Goal: Task Accomplishment & Management: Use online tool/utility

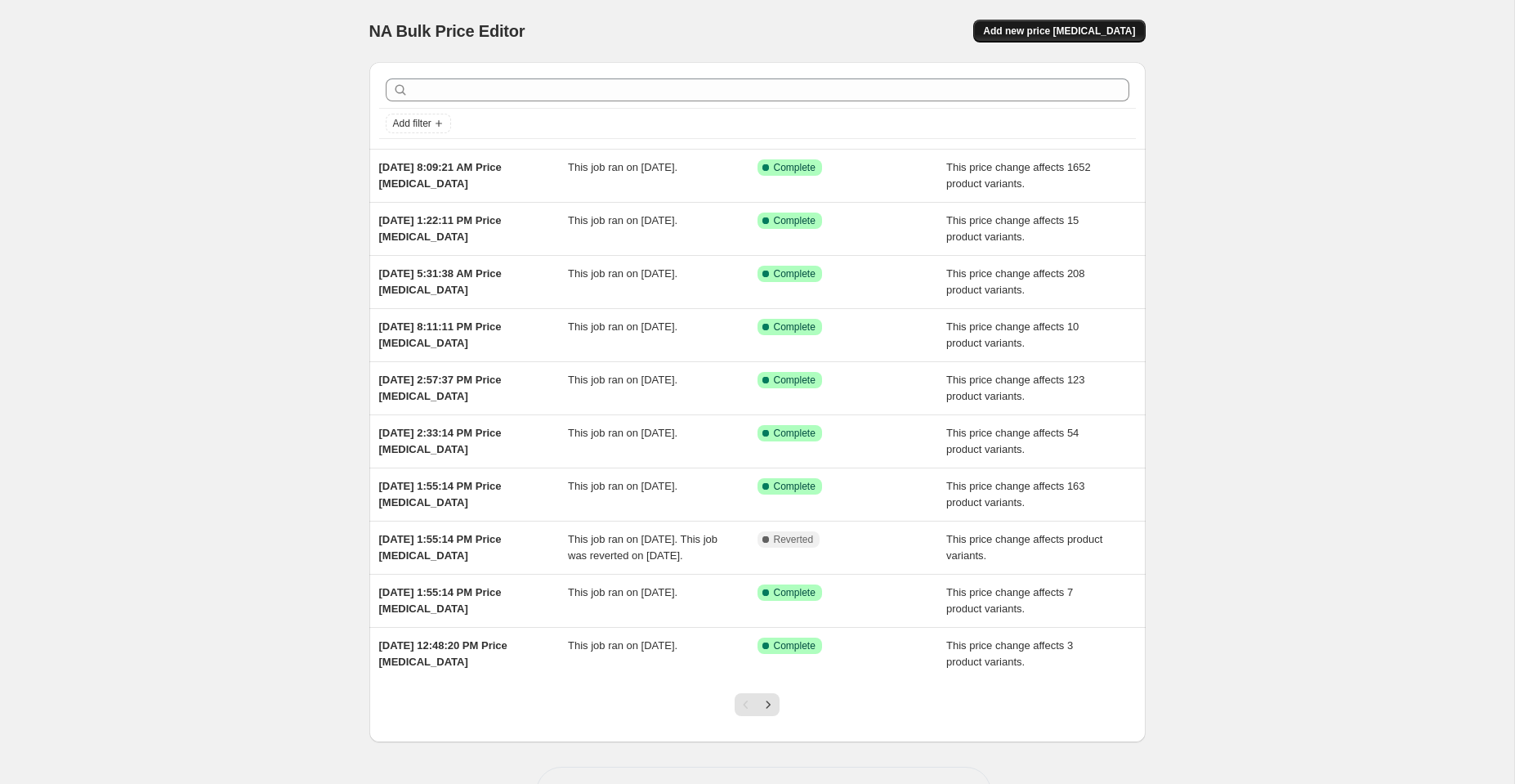
click at [1053, 34] on span "Add new price change job" at bounding box center [1059, 31] width 152 height 13
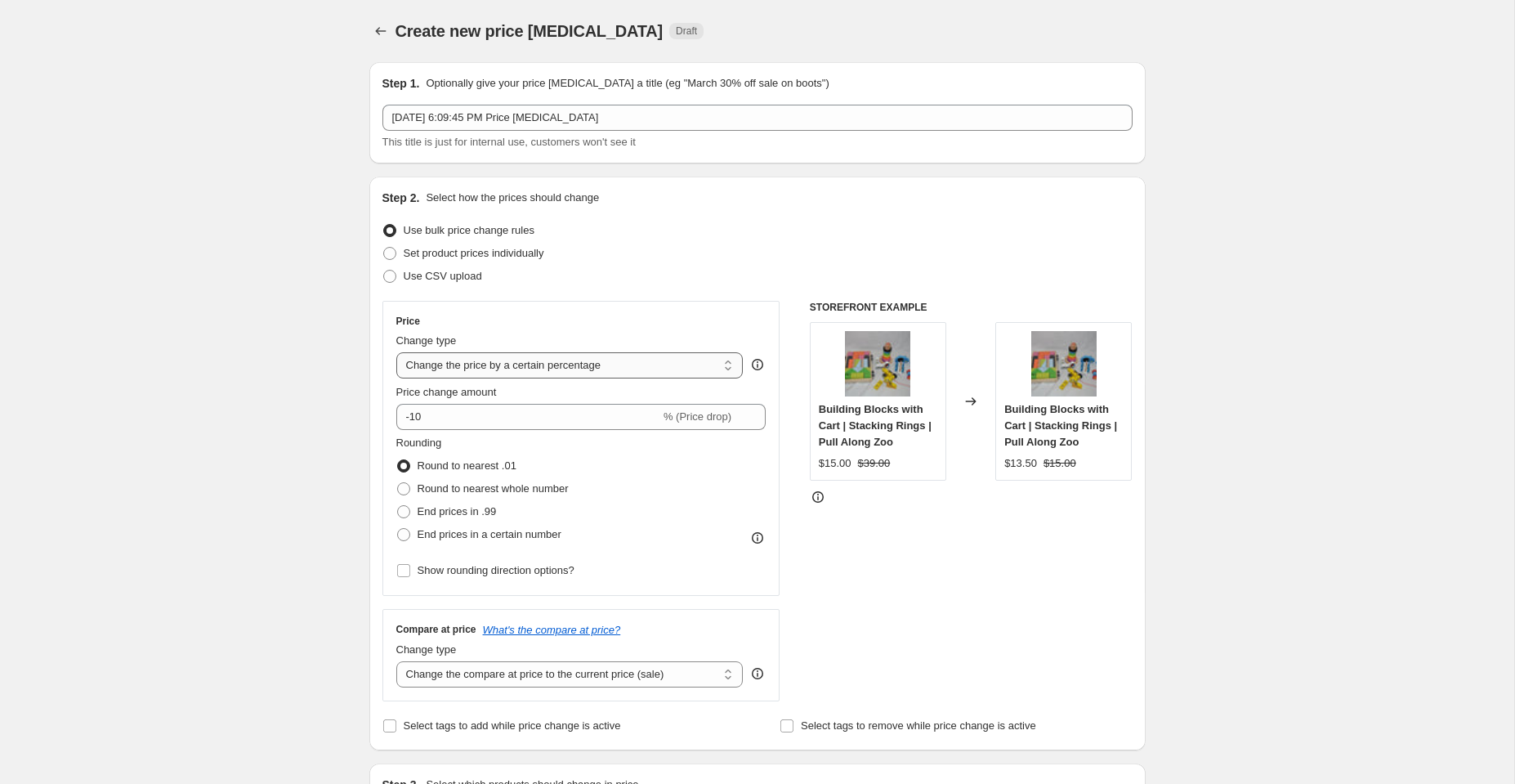
click at [443, 365] on select "Change the price to a certain amount Change the price by a certain amount Chang…" at bounding box center [570, 366] width 347 height 26
select select "no_change"
click at [396, 353] on select "Change the price to a certain amount Change the price by a certain amount Chang…" at bounding box center [570, 366] width 347 height 26
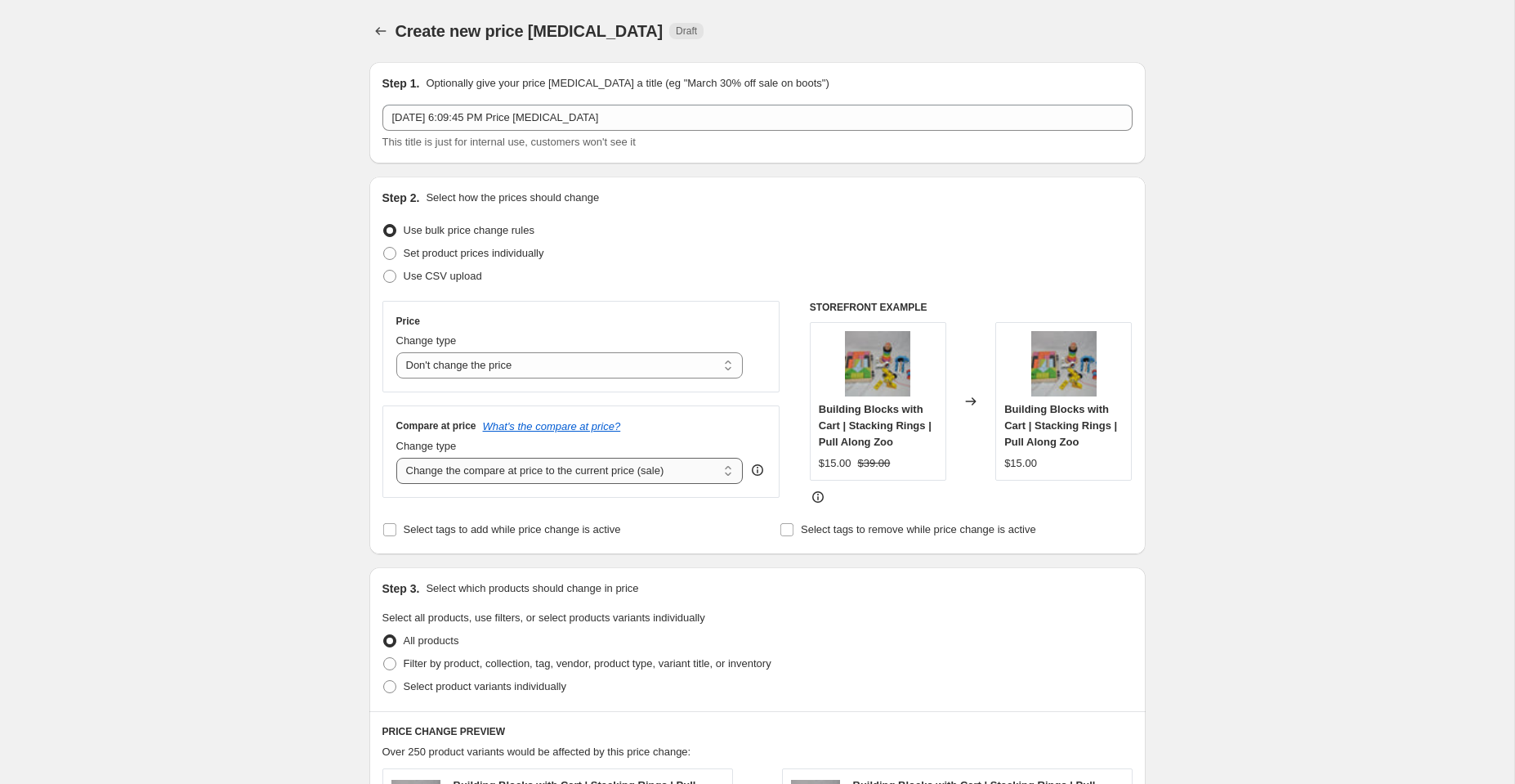
click at [513, 473] on select "Change the compare at price to the current price (sale) Change the compare at p…" at bounding box center [570, 471] width 347 height 26
select select "to"
click at [396, 458] on select "Change the compare at price to the current price (sale) Change the compare at p…" at bounding box center [570, 471] width 347 height 26
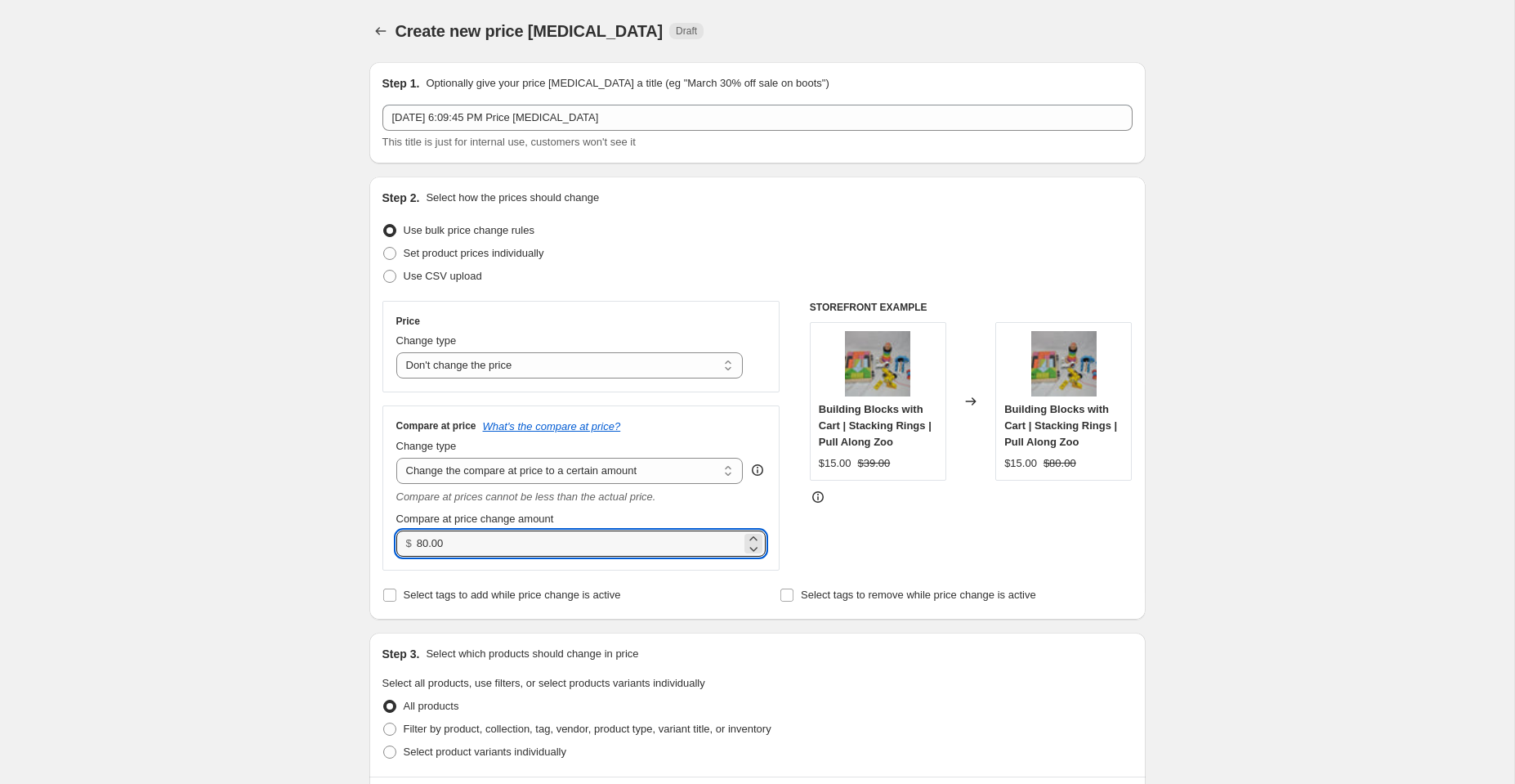
drag, startPoint x: 483, startPoint y: 542, endPoint x: 307, endPoint y: 538, distance: 176.0
click at [307, 538] on div "Create new price change job. This page is ready Create new price change job Dra…" at bounding box center [757, 753] width 1515 height 1508
type input "109.00"
click at [761, 642] on div "Step 3. Select which products should change in price Select all products, use f…" at bounding box center [757, 704] width 776 height 144
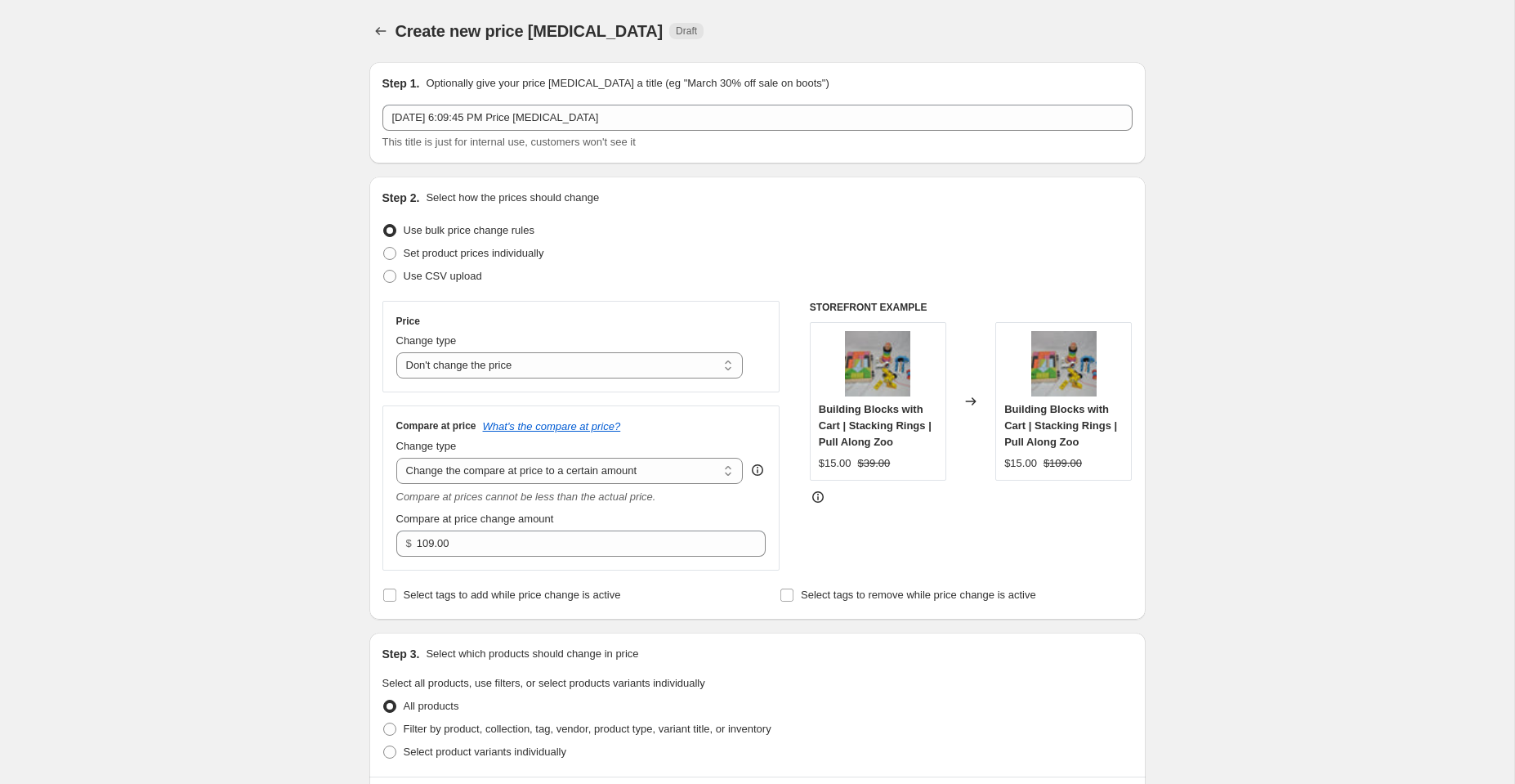
scroll to position [112, 0]
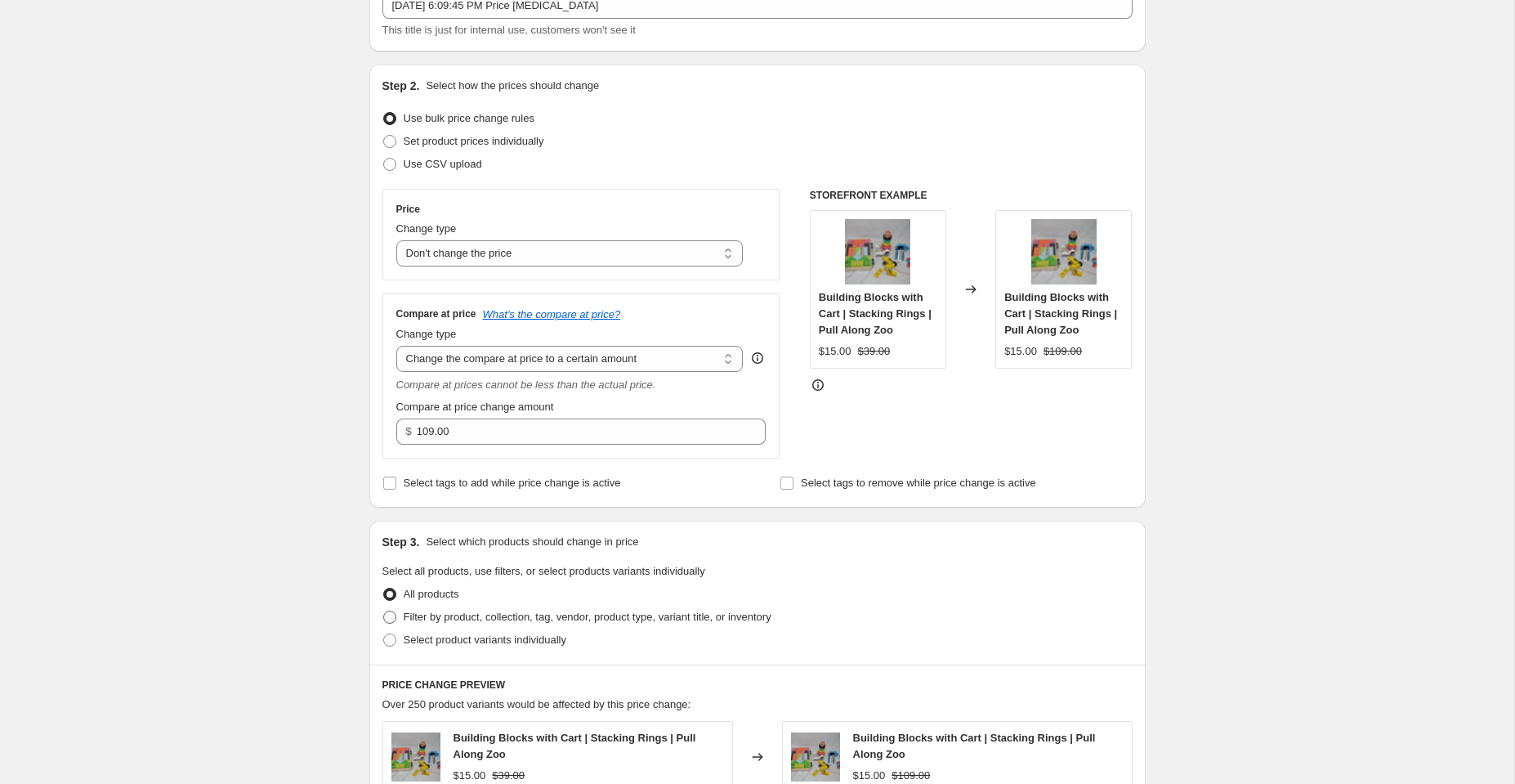
click at [386, 614] on span at bounding box center [389, 617] width 13 height 13
click at [384, 612] on input "Filter by product, collection, tag, vendor, product type, variant title, or inv…" at bounding box center [383, 611] width 1 height 1
radio input "true"
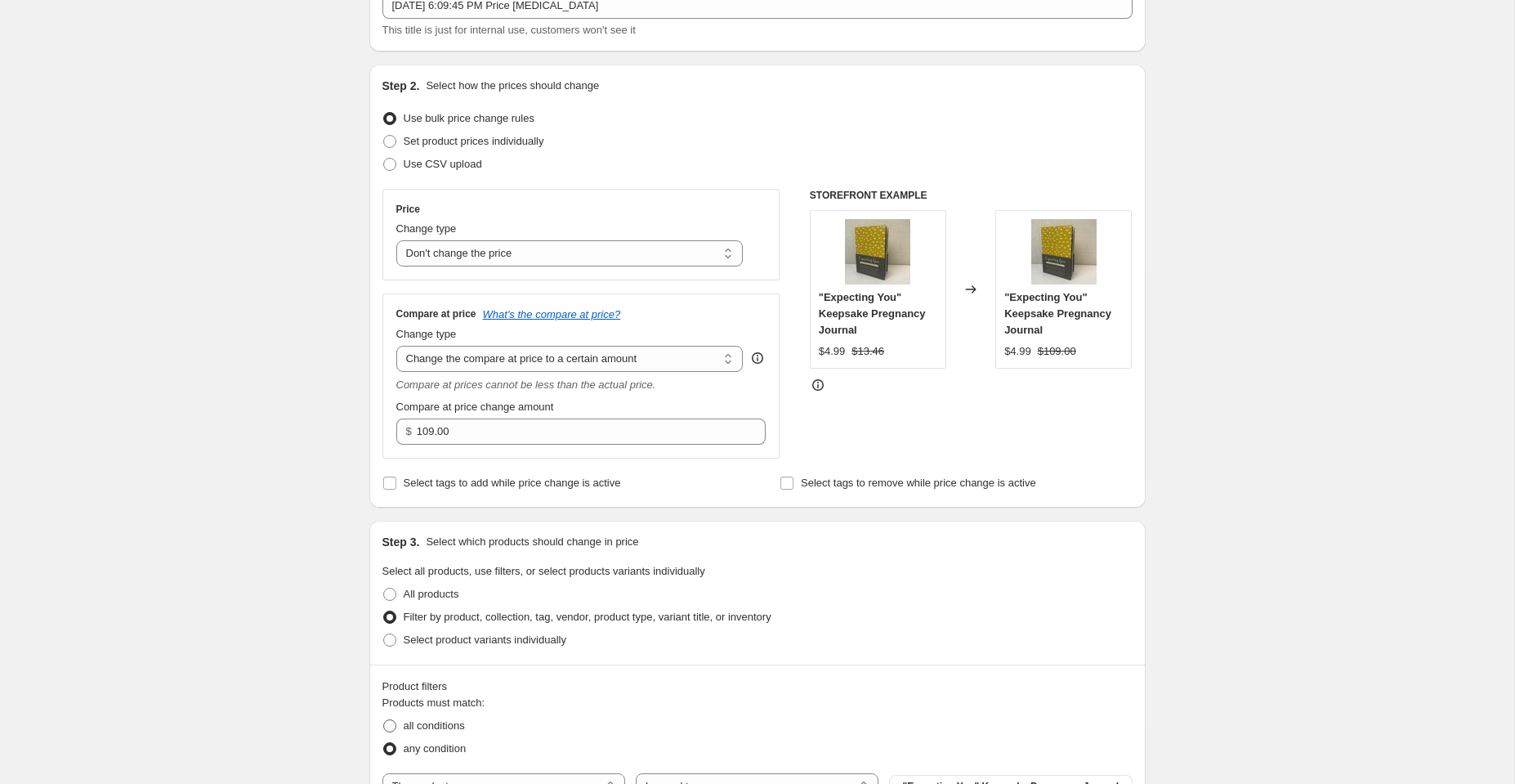
click at [396, 725] on span at bounding box center [389, 725] width 15 height 15
click at [384, 720] on input "all conditions" at bounding box center [383, 719] width 1 height 1
radio input "true"
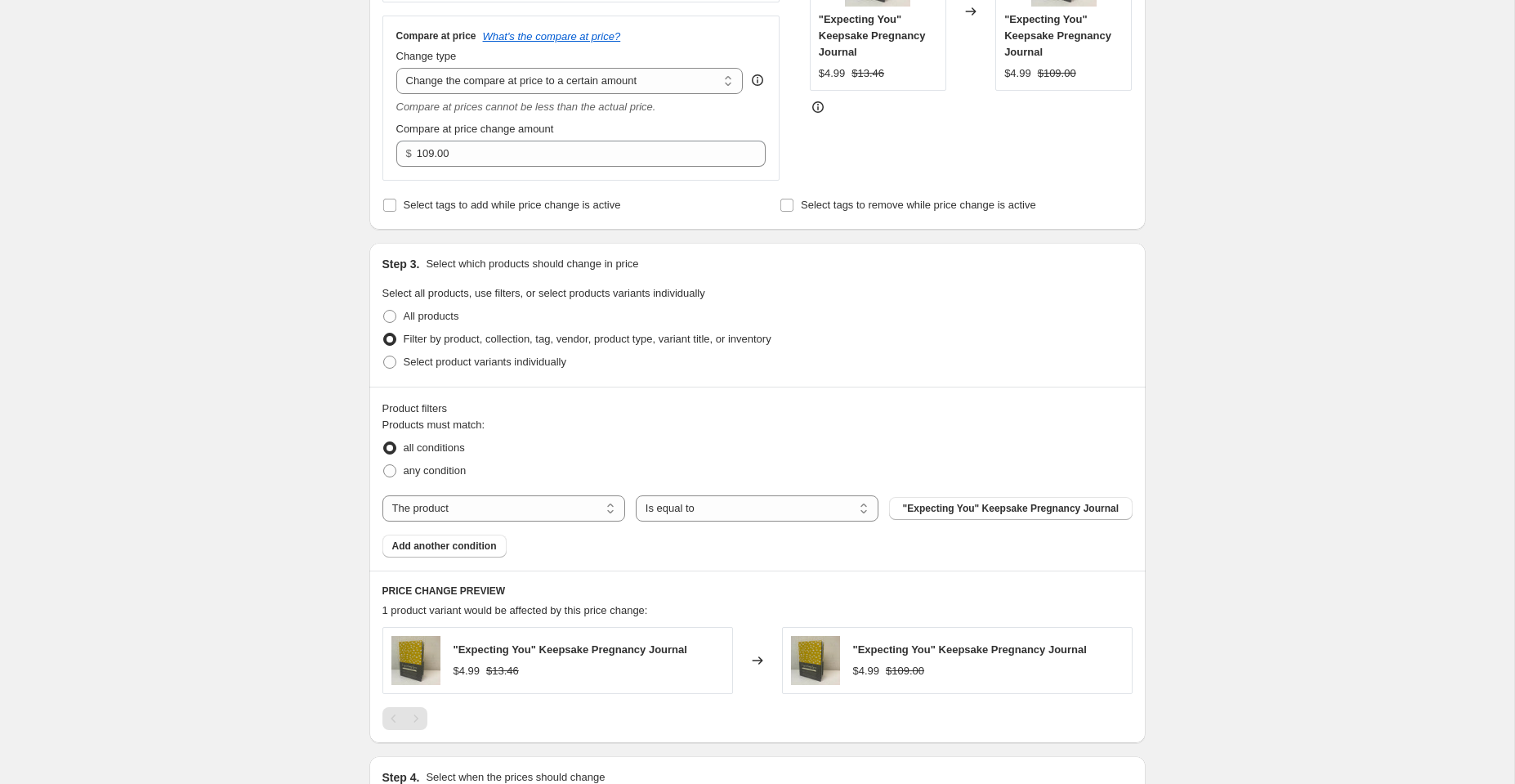
scroll to position [402, 0]
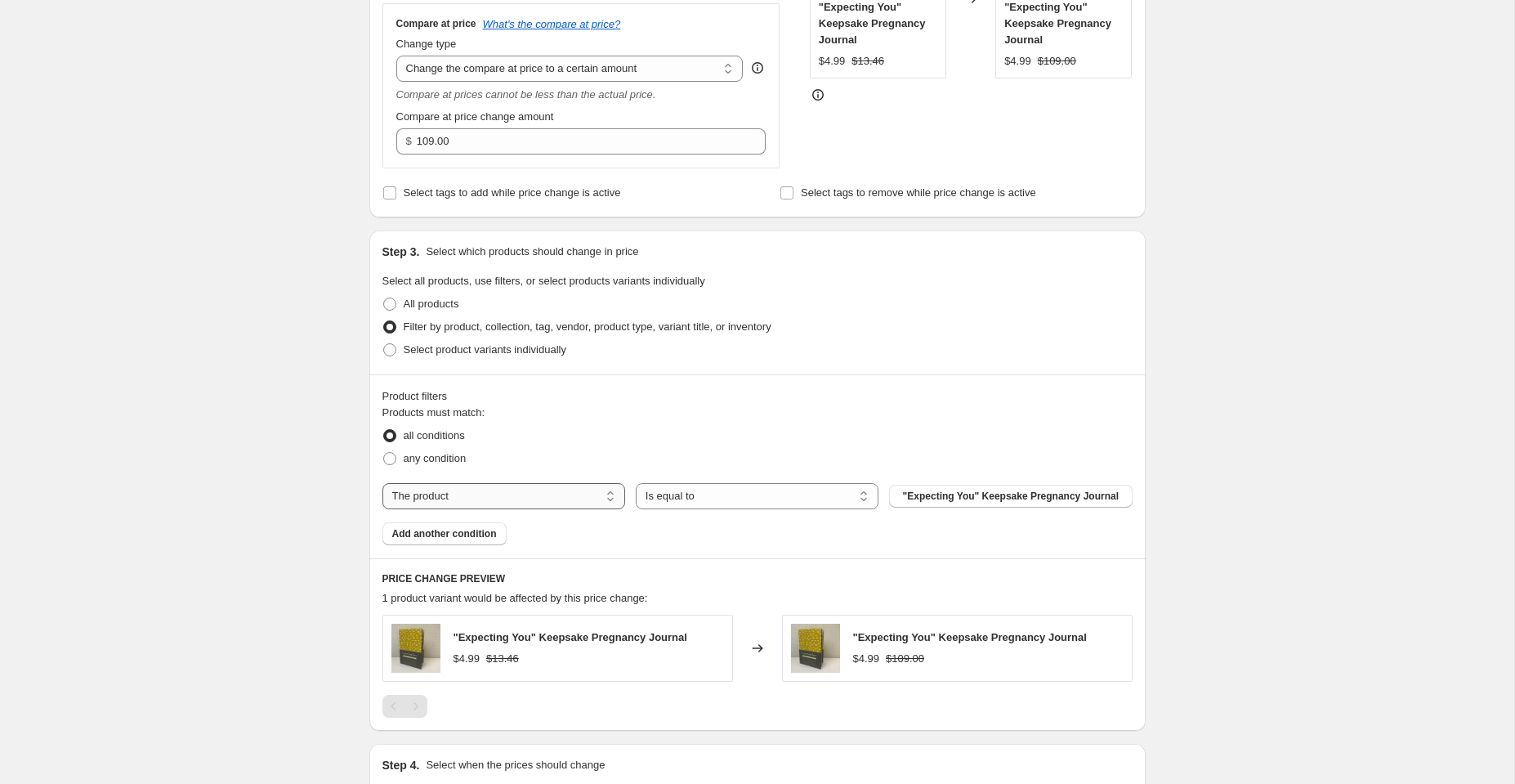
click at [556, 505] on select "The product The product's collection The product's tag The product's vendor The…" at bounding box center [503, 496] width 242 height 26
select select "tag"
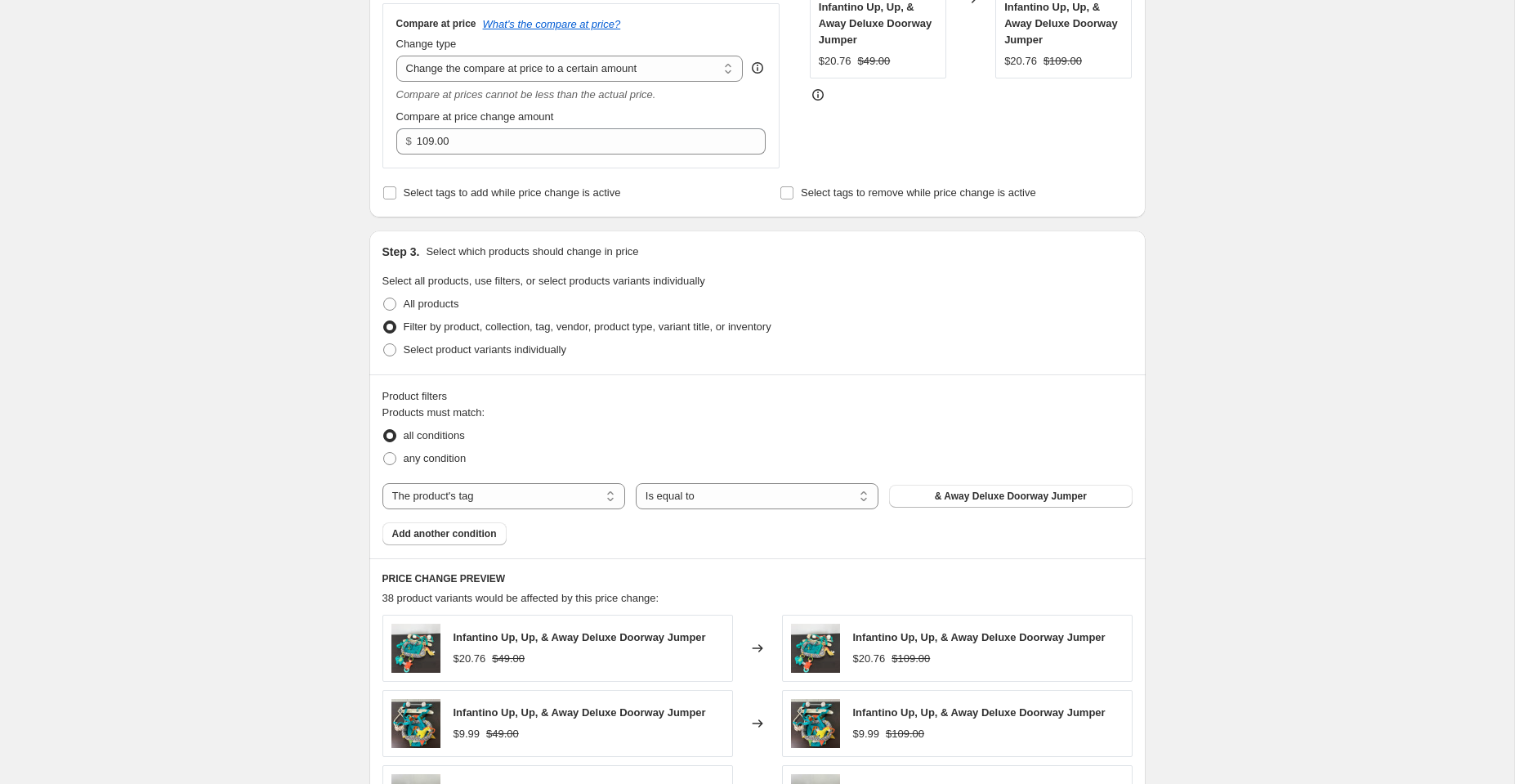
click at [1014, 492] on span "& Away Deluxe Doorway Jumper" at bounding box center [1011, 495] width 152 height 13
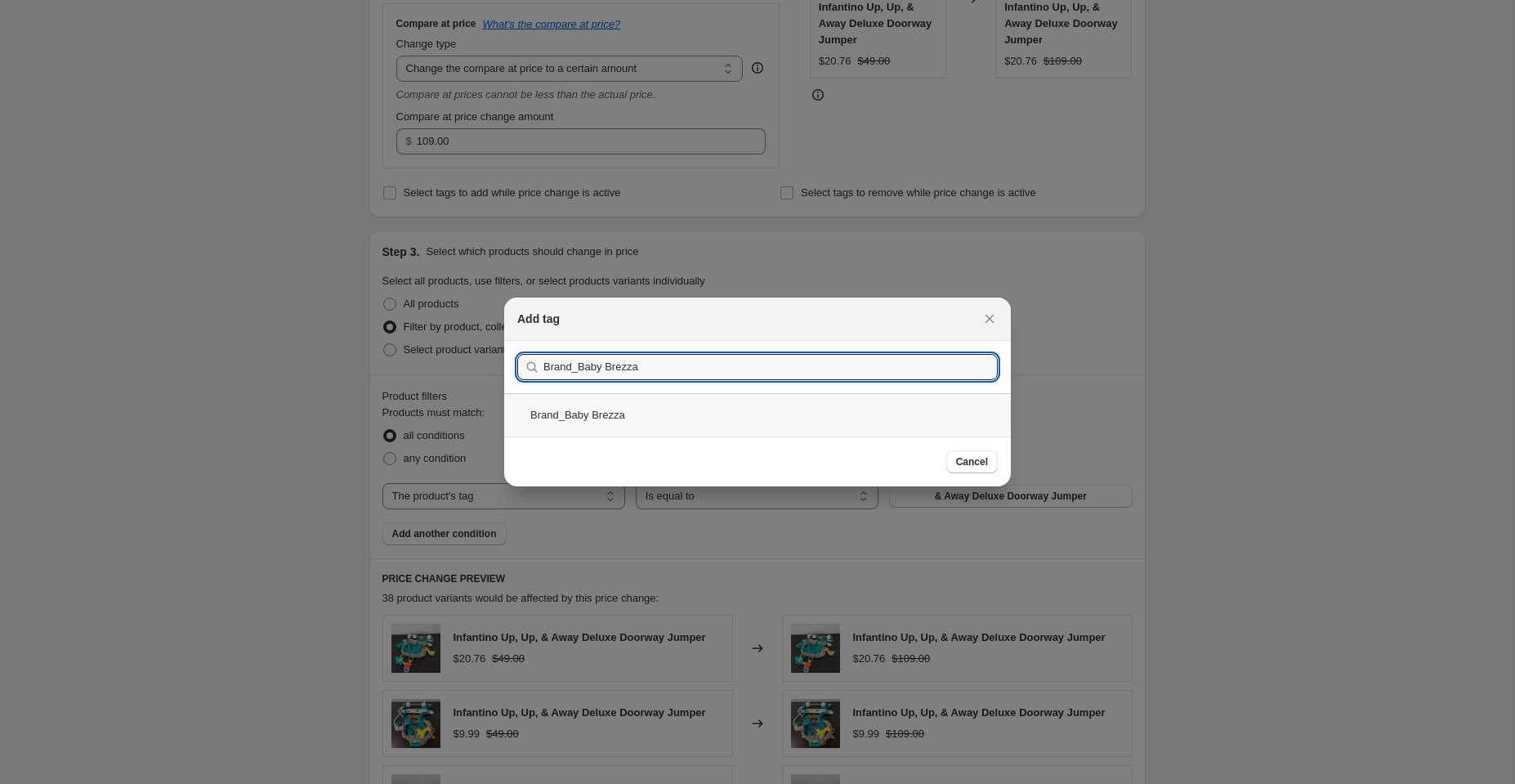
type input "Brand_Baby Brezza"
click at [637, 418] on div "Brand_Baby Brezza" at bounding box center [757, 414] width 507 height 43
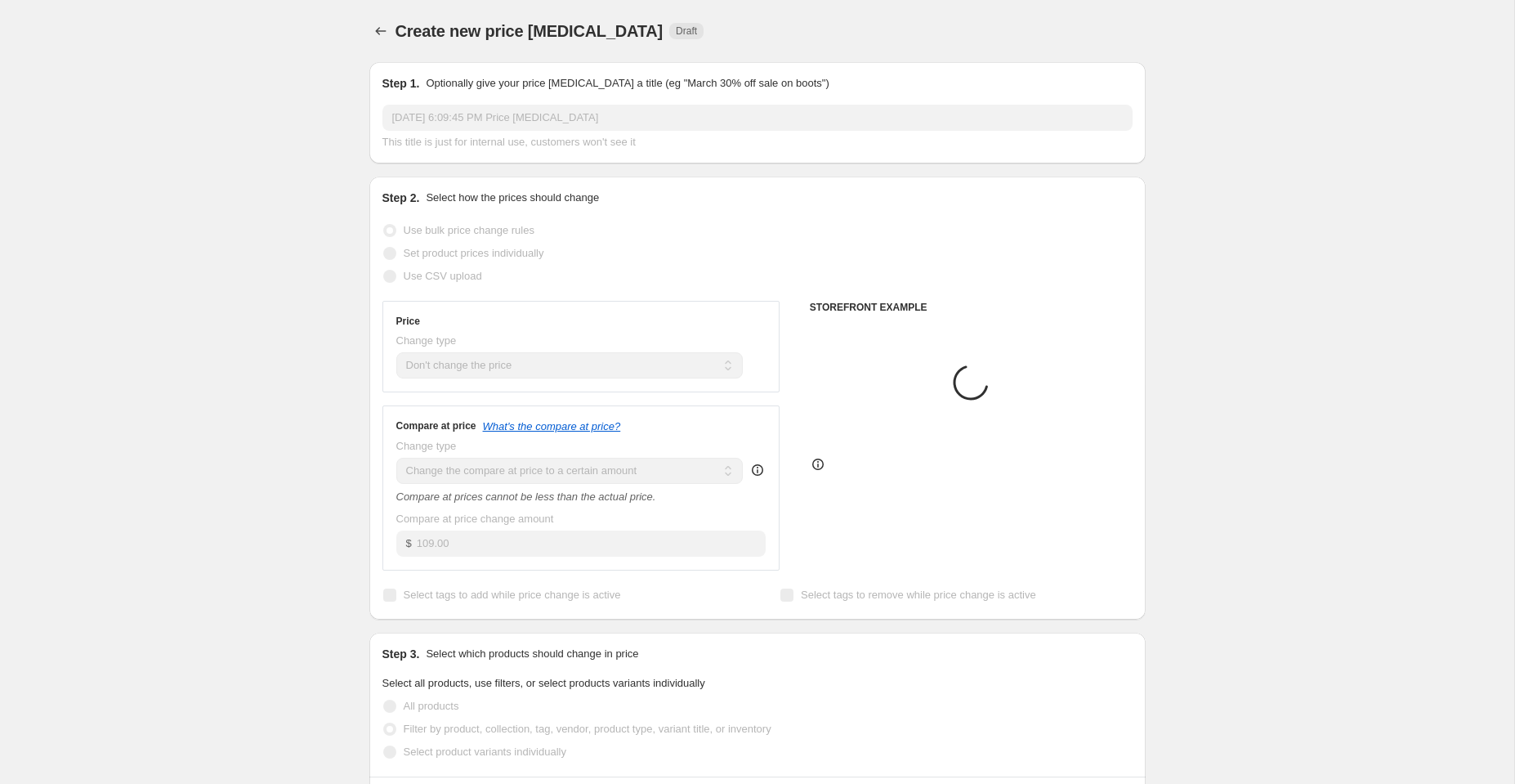
scroll to position [402, 0]
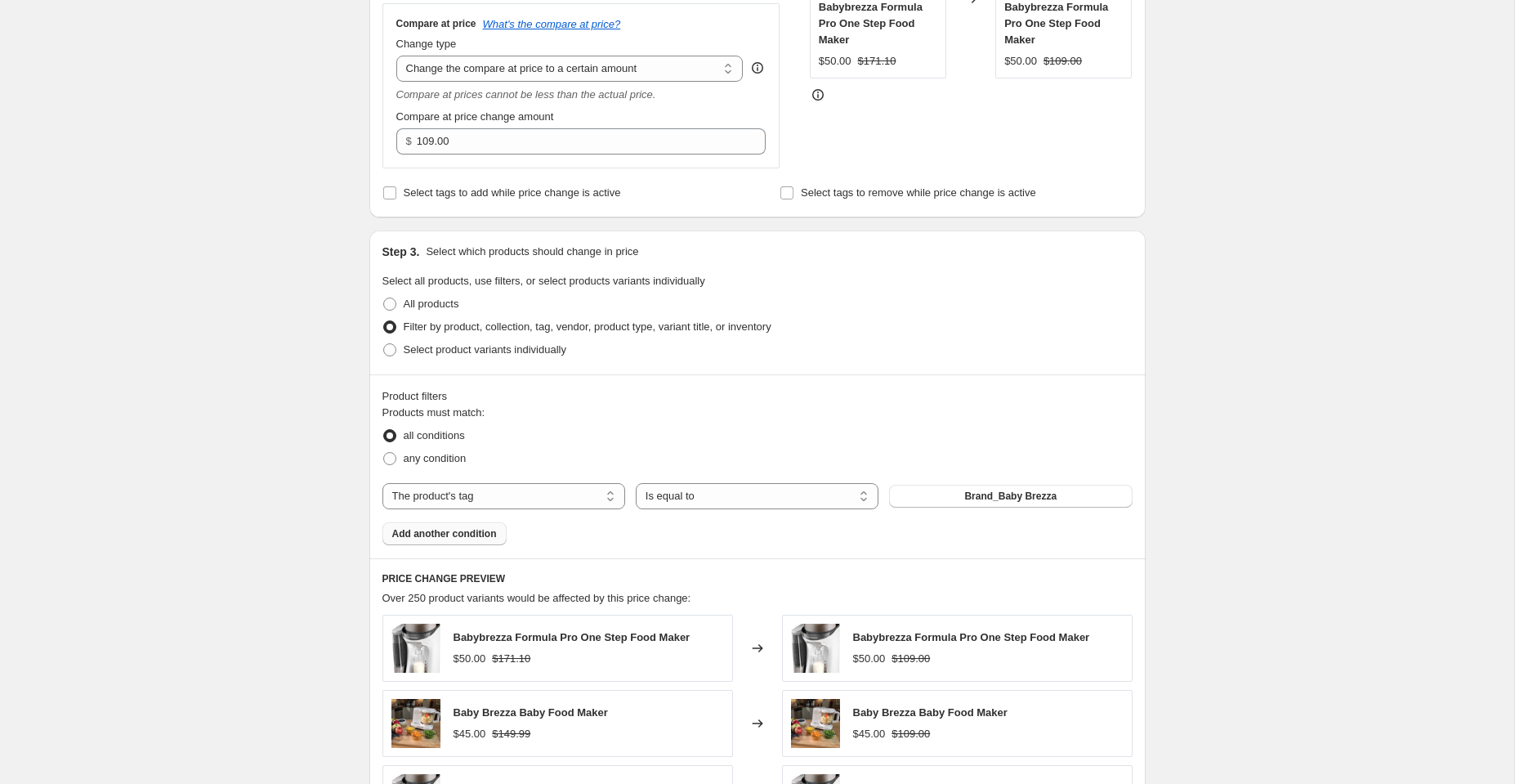
click at [433, 528] on span "Add another condition" at bounding box center [445, 533] width 105 height 13
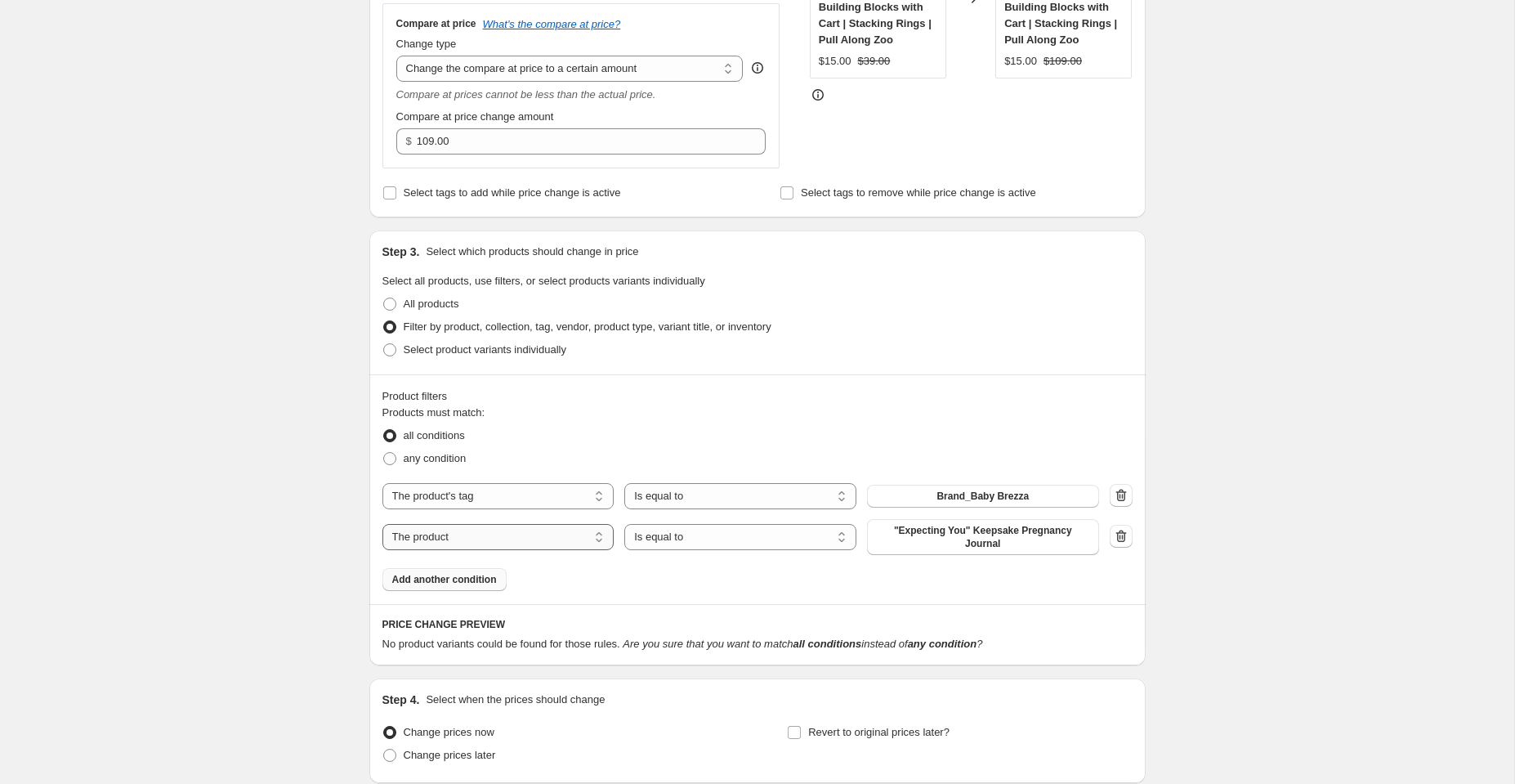
click at [452, 536] on select "The product The product's collection The product's tag The product's vendor The…" at bounding box center [498, 537] width 232 height 26
select select "tag"
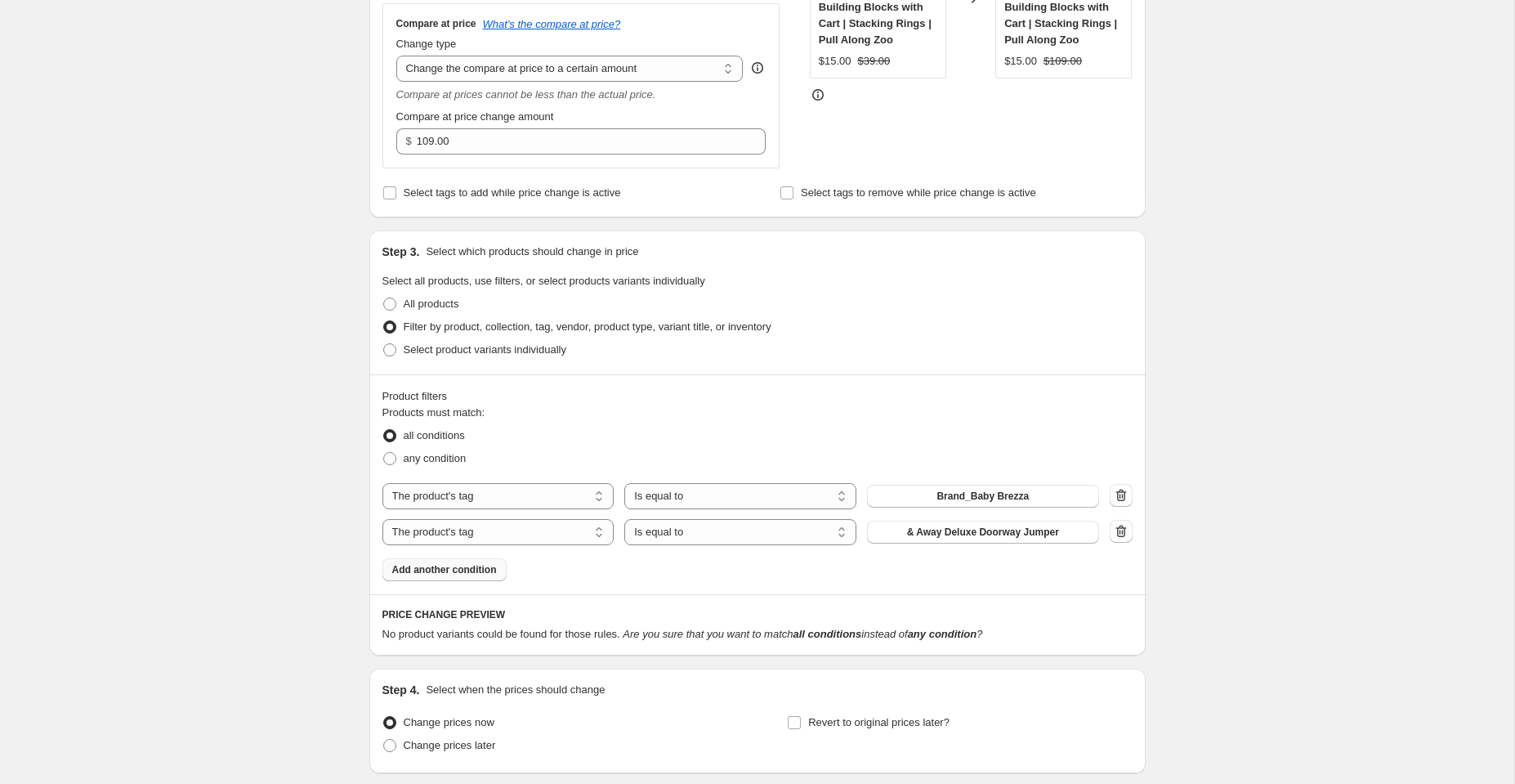
click at [969, 532] on span "& Away Deluxe Doorway Jumper" at bounding box center [984, 532] width 152 height 13
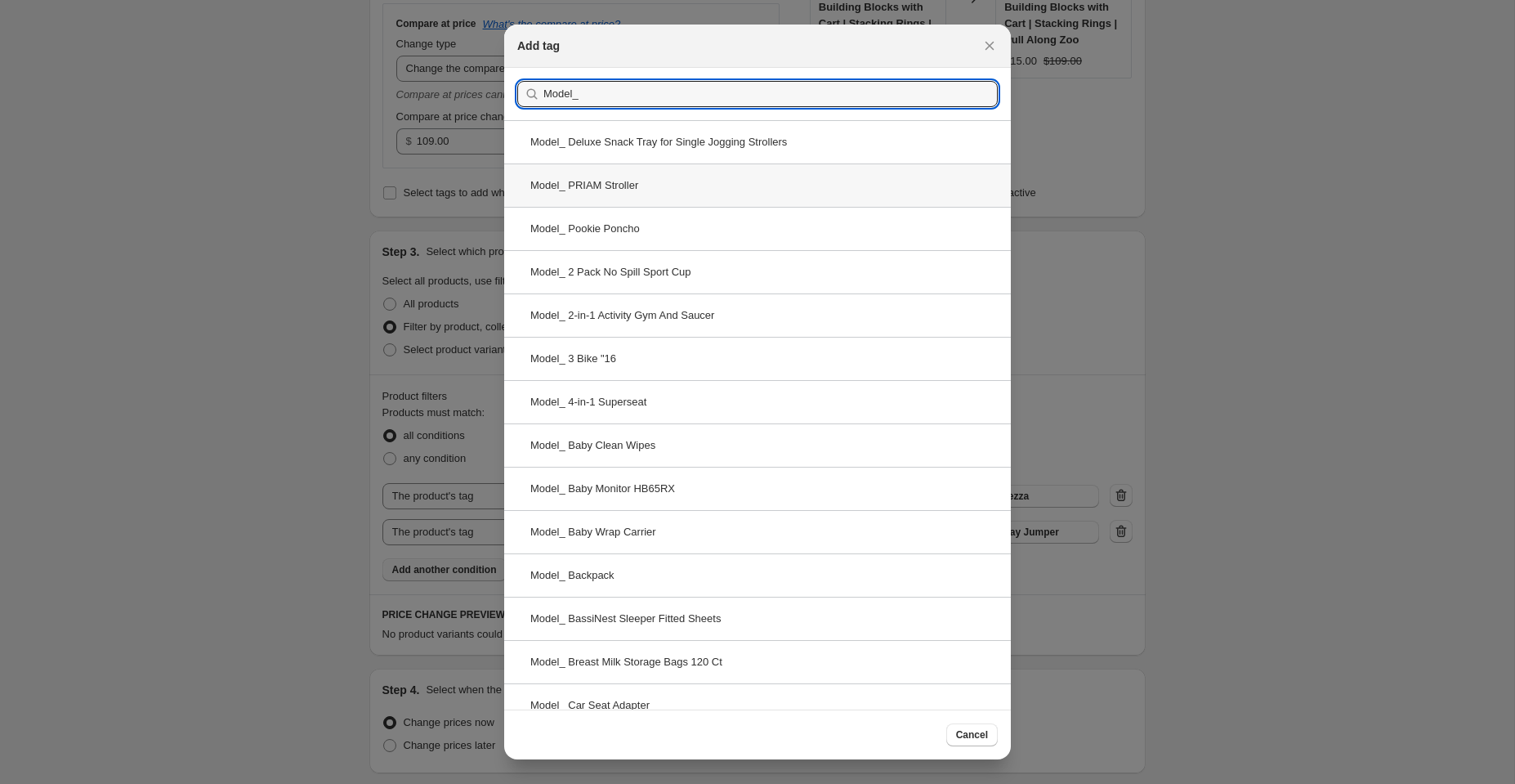
paste input "One Step Baby Bottle Sanitizer and Dryer (Steam Sterilizer)"
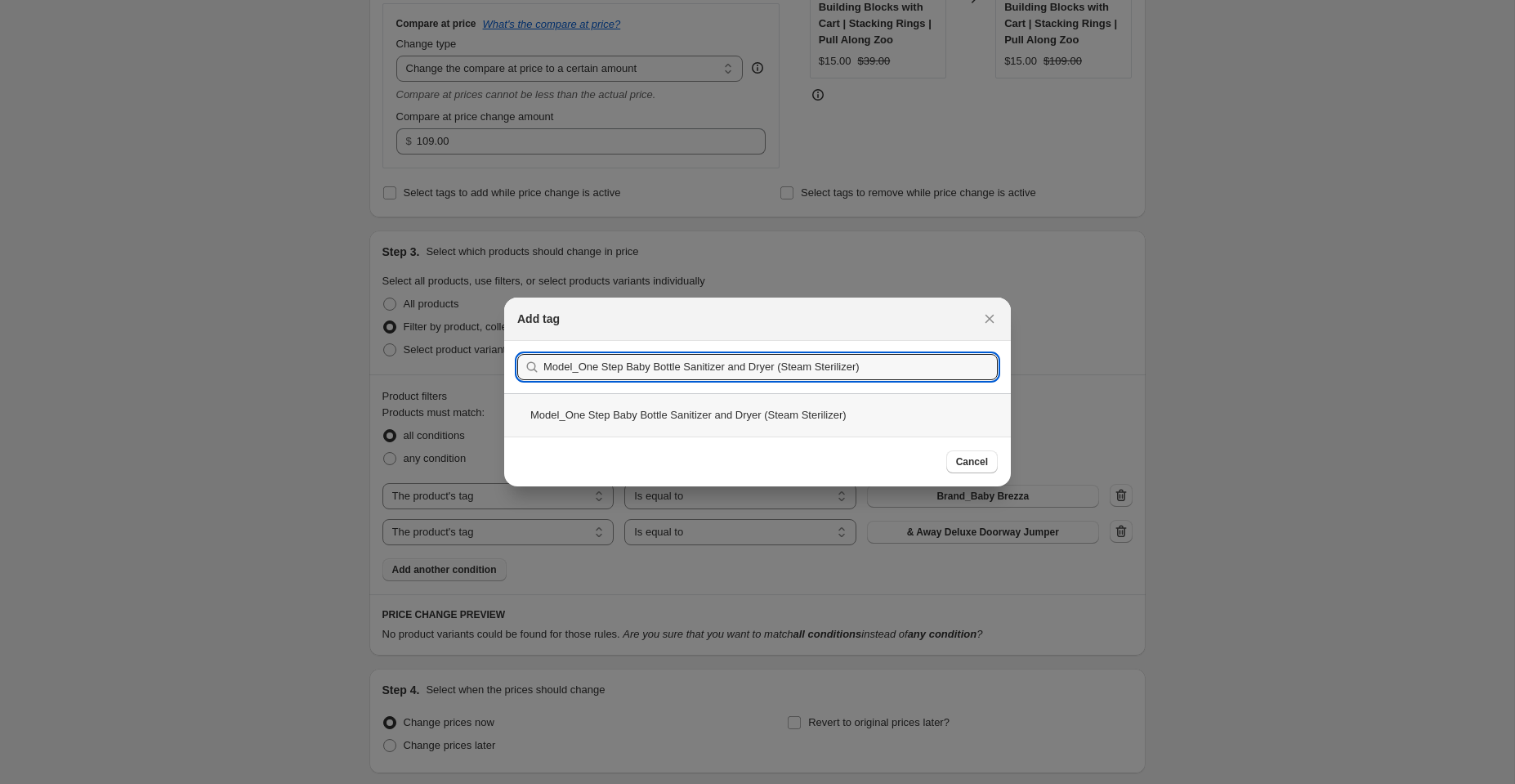
type input "Model_One Step Baby Bottle Sanitizer and Dryer (Steam Sterilizer)"
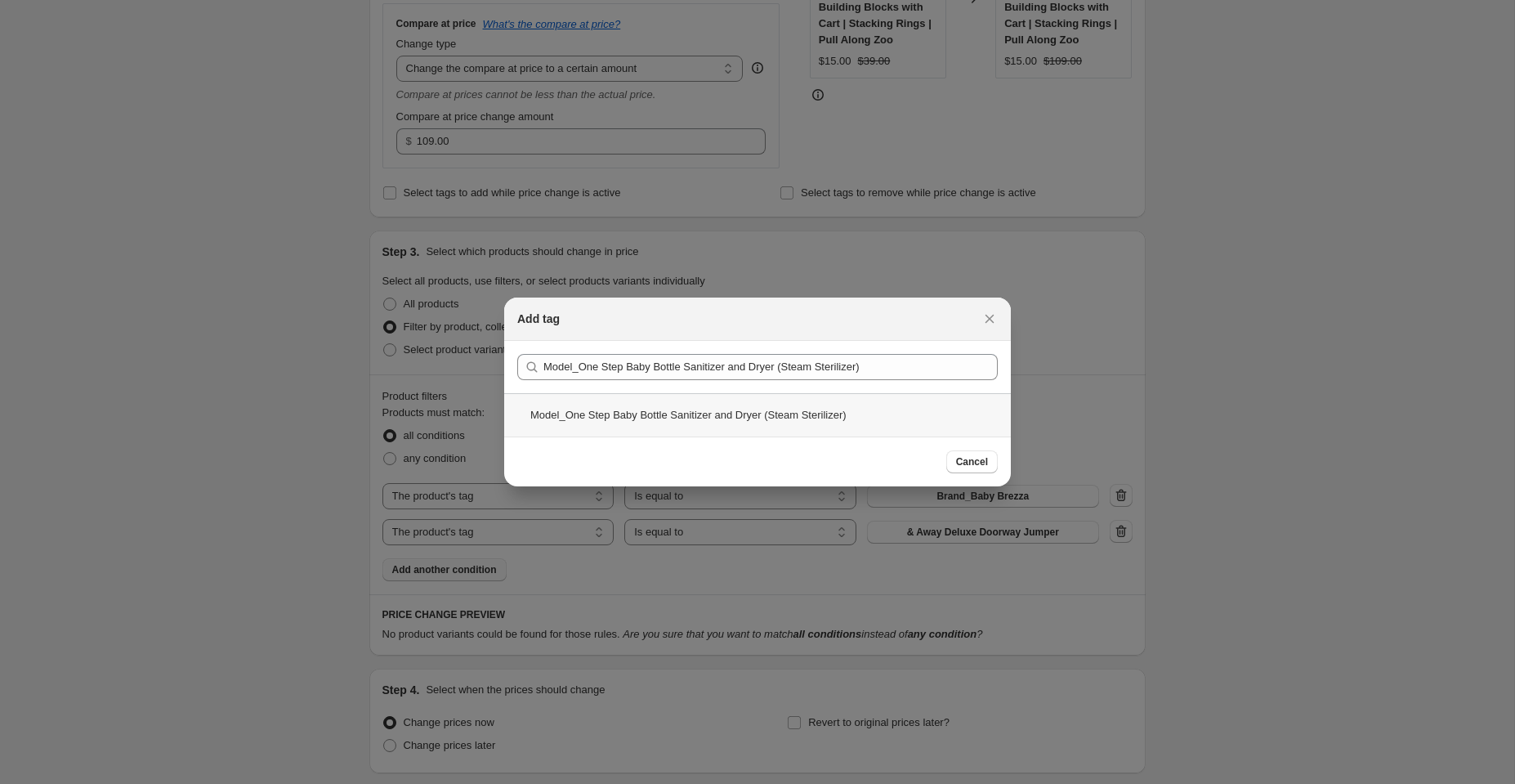
click at [664, 414] on div "Model_One Step Baby Bottle Sanitizer and Dryer (Steam Sterilizer)" at bounding box center [757, 414] width 507 height 43
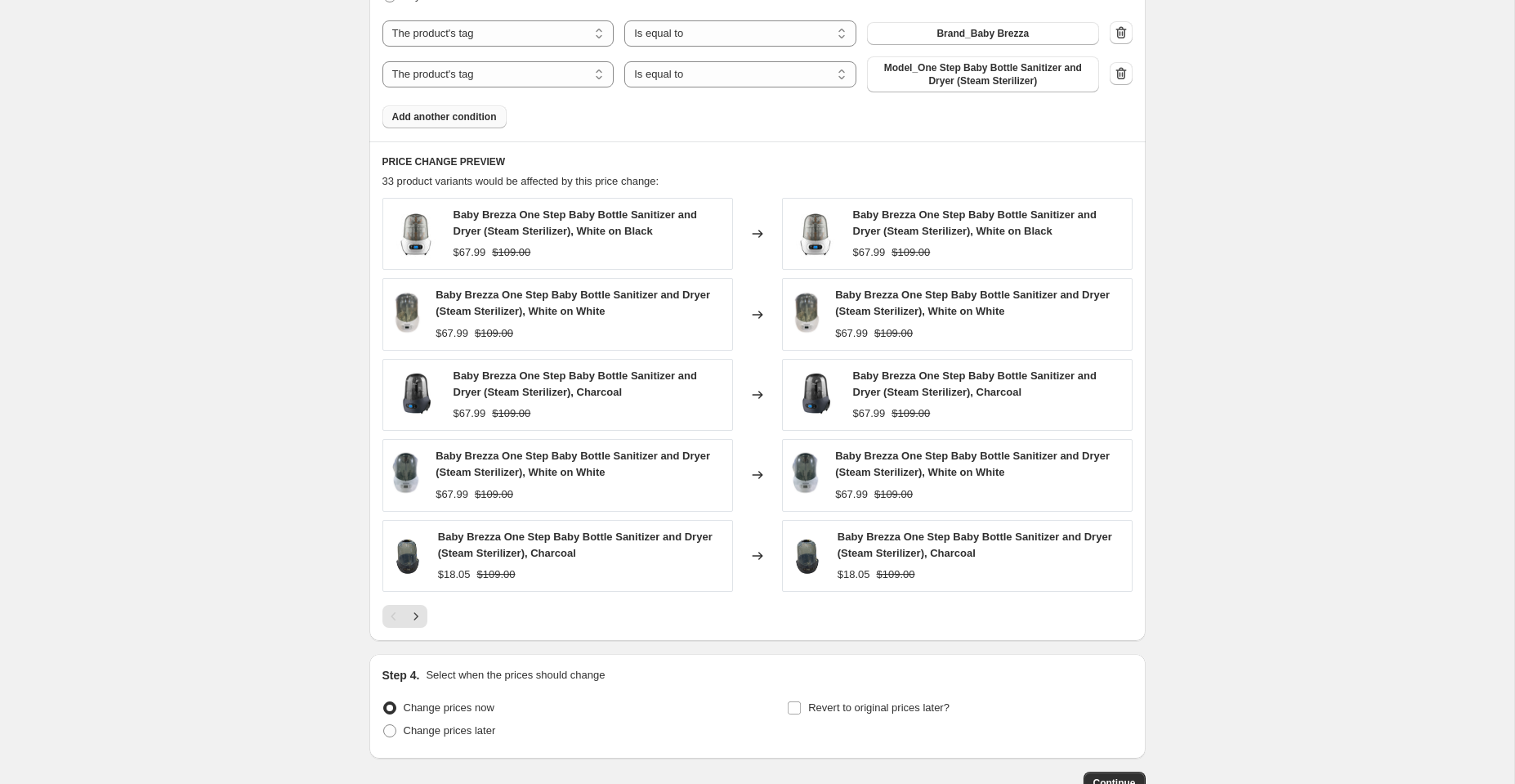
scroll to position [970, 0]
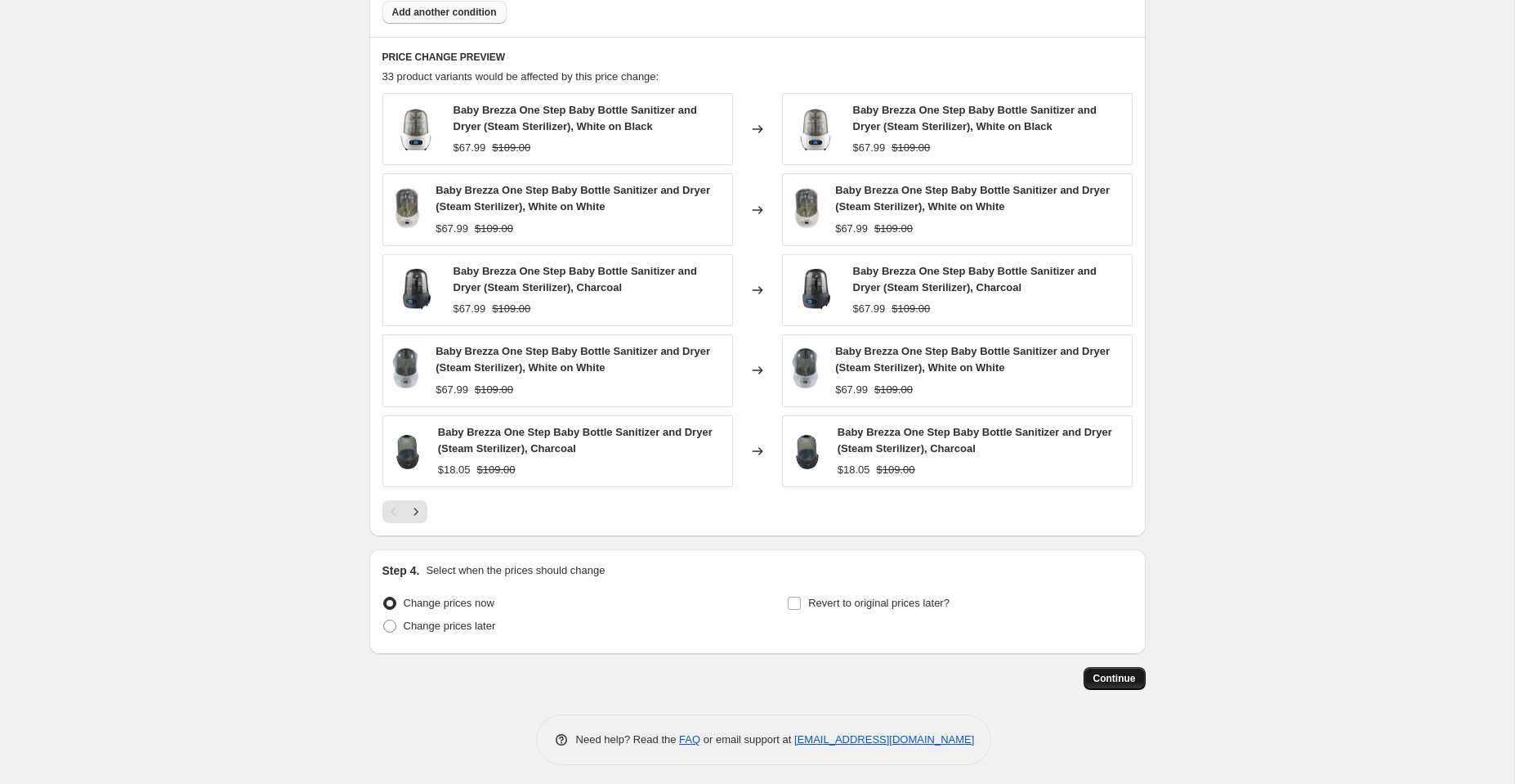
click at [1125, 667] on button "Continue" at bounding box center [1114, 678] width 62 height 23
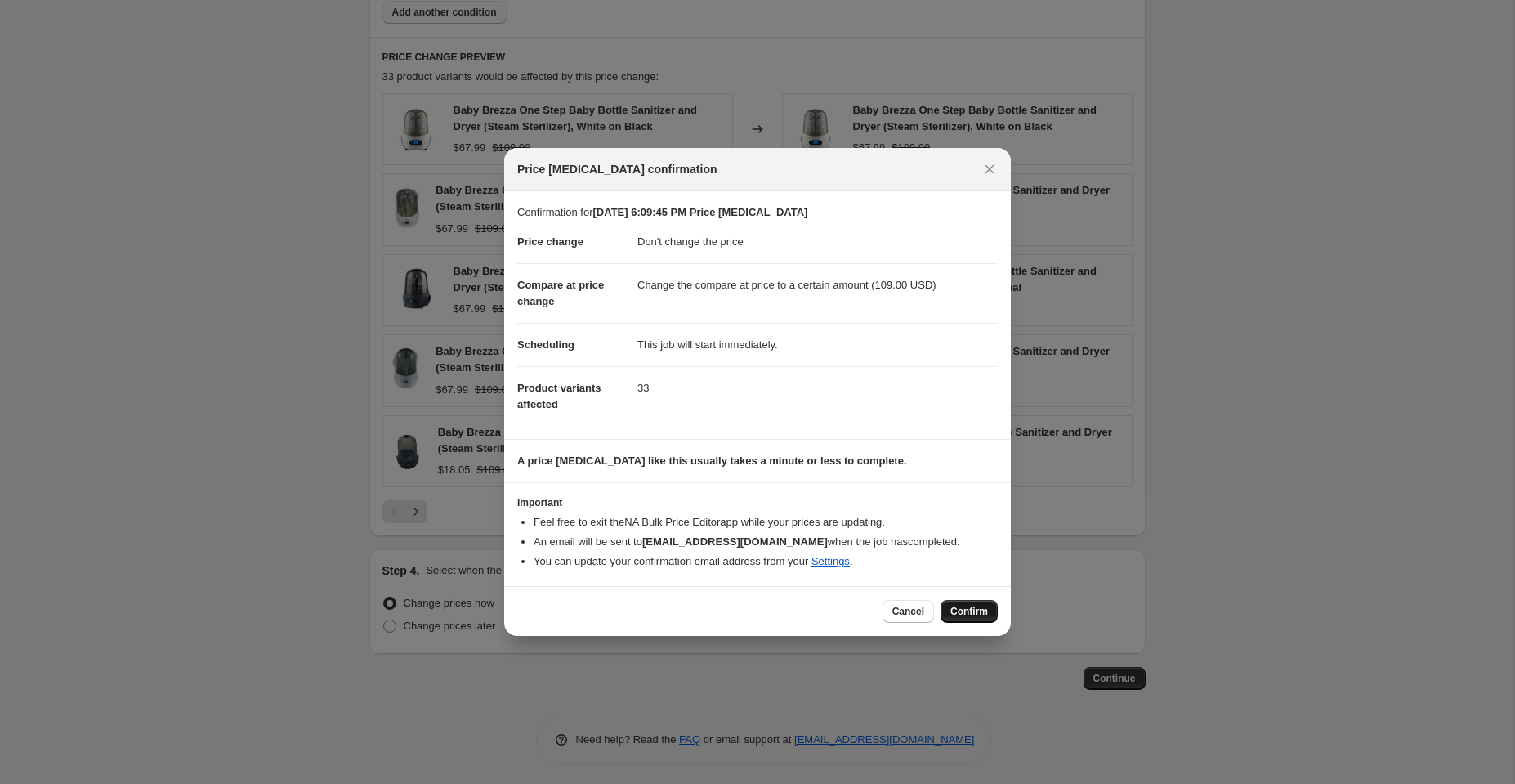
click at [975, 612] on span "Confirm" at bounding box center [969, 611] width 38 height 13
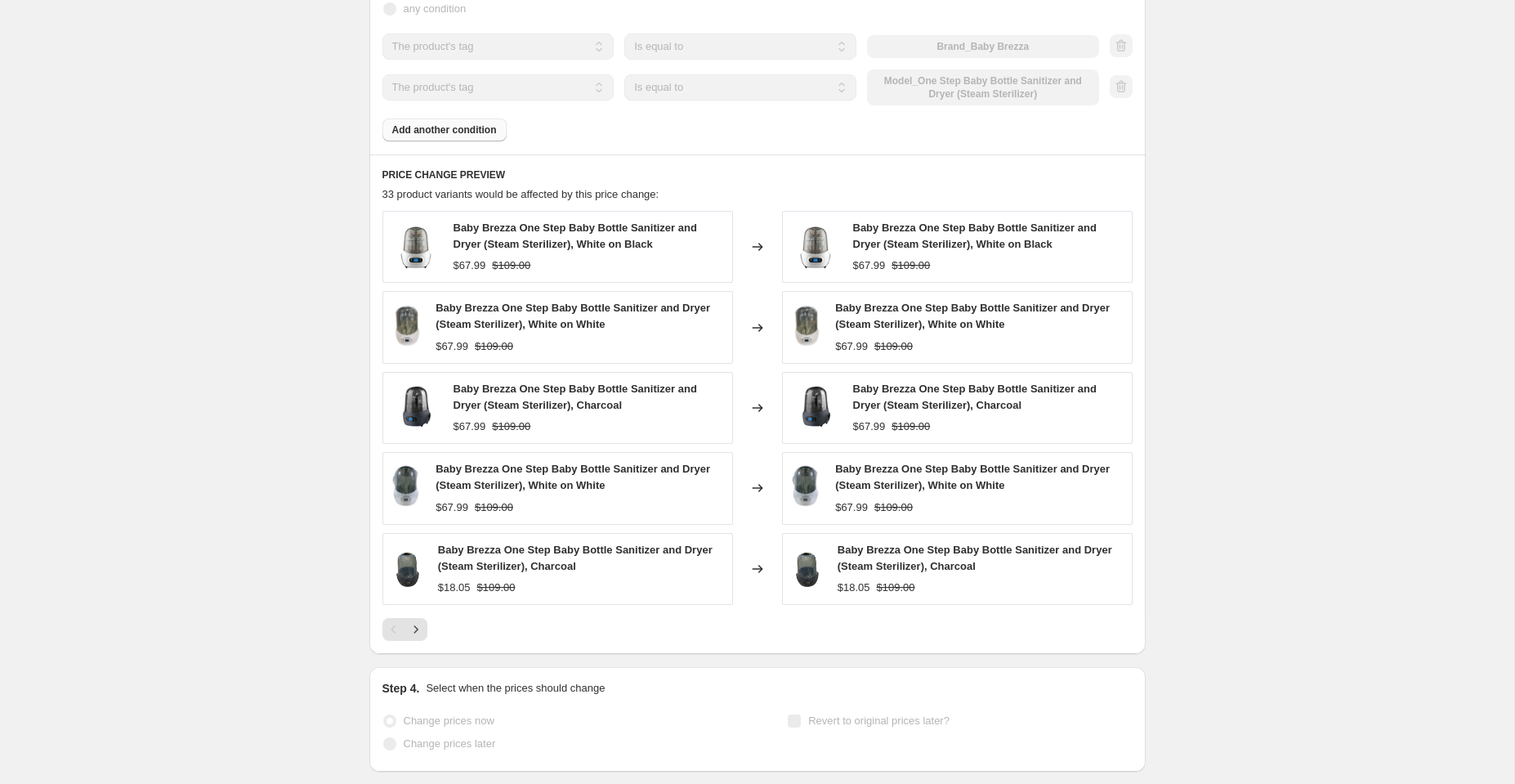
scroll to position [1012, 0]
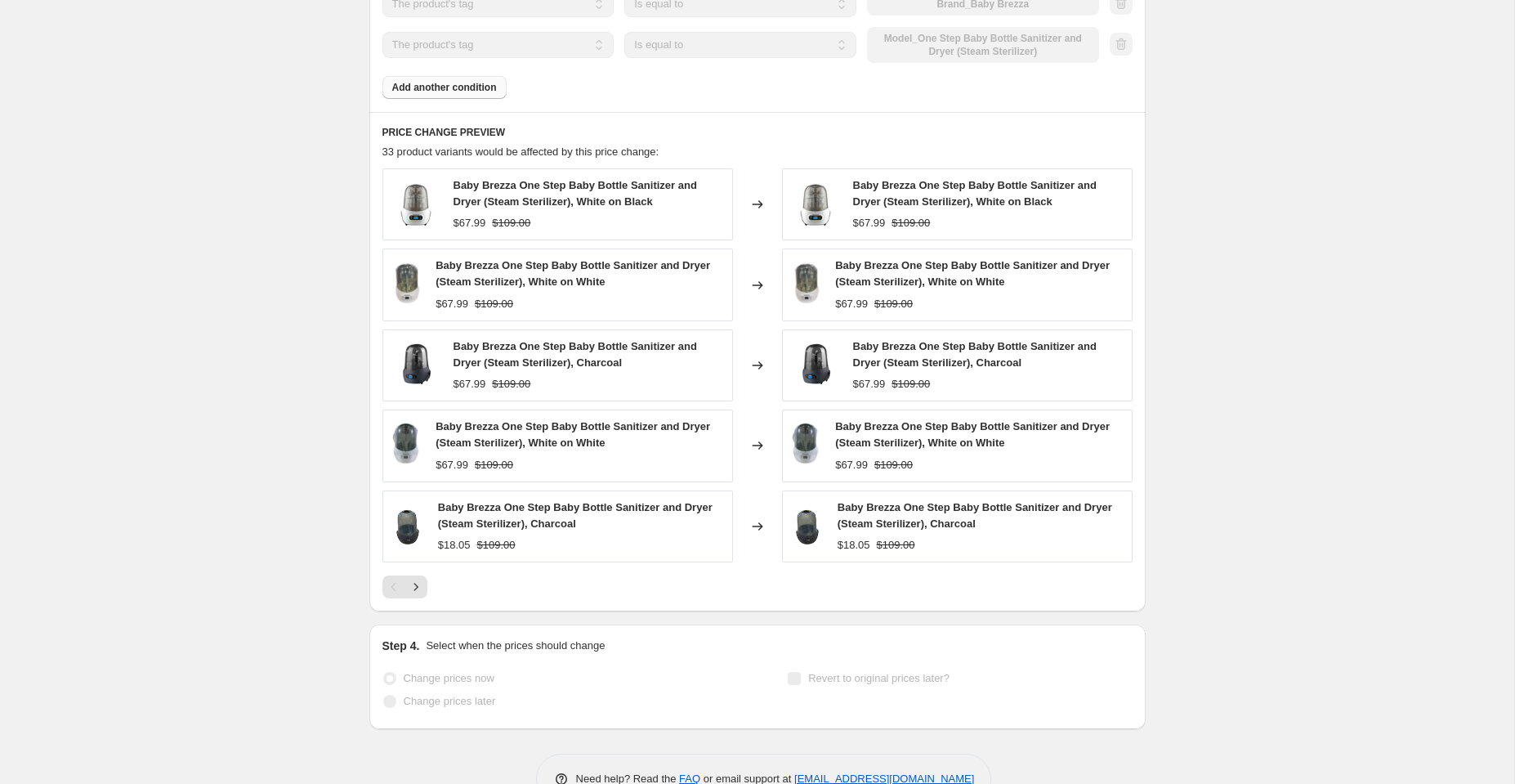
select select "no_change"
select select "to"
select select "tag"
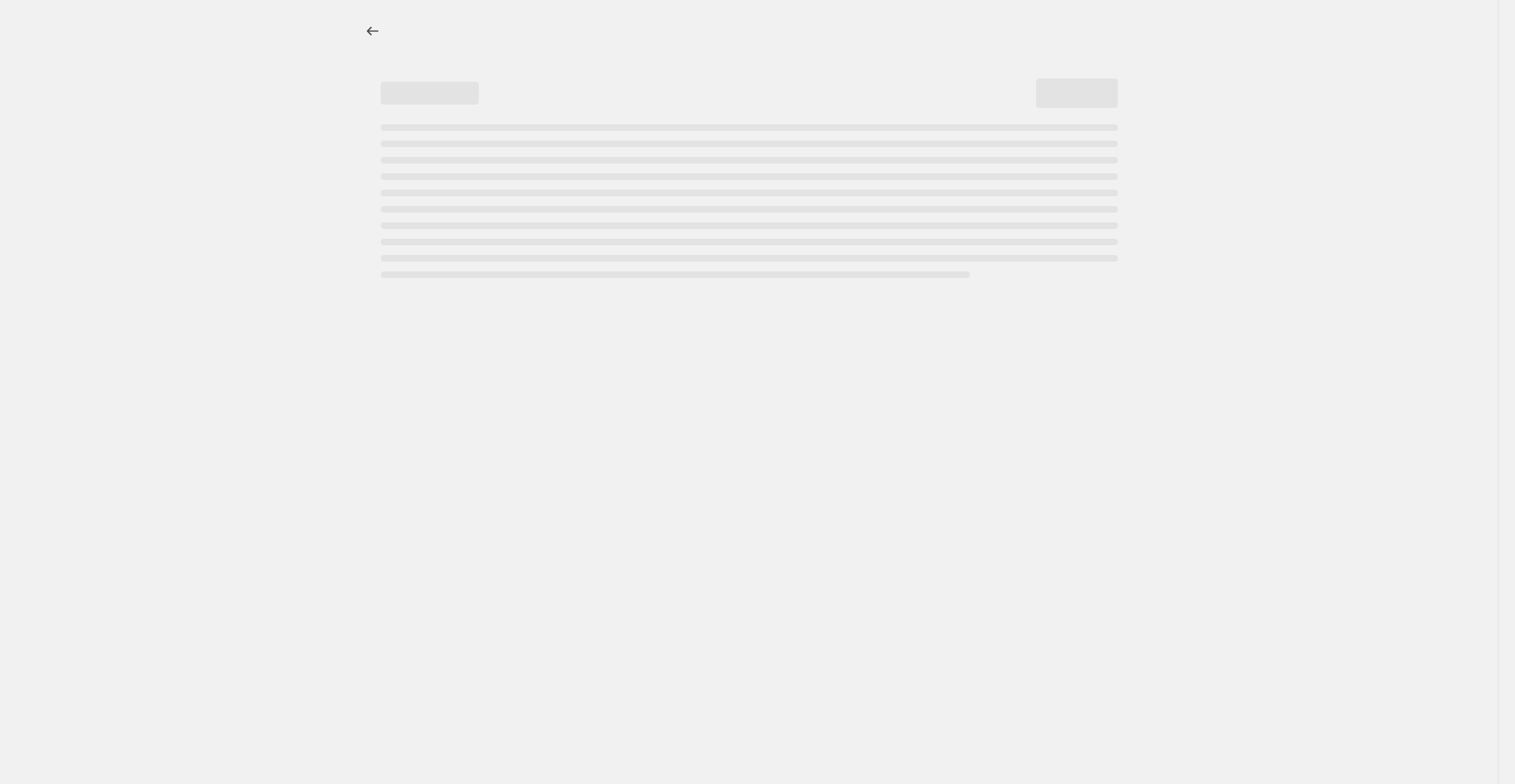
select select "no_change"
select select "to"
select select "tag"
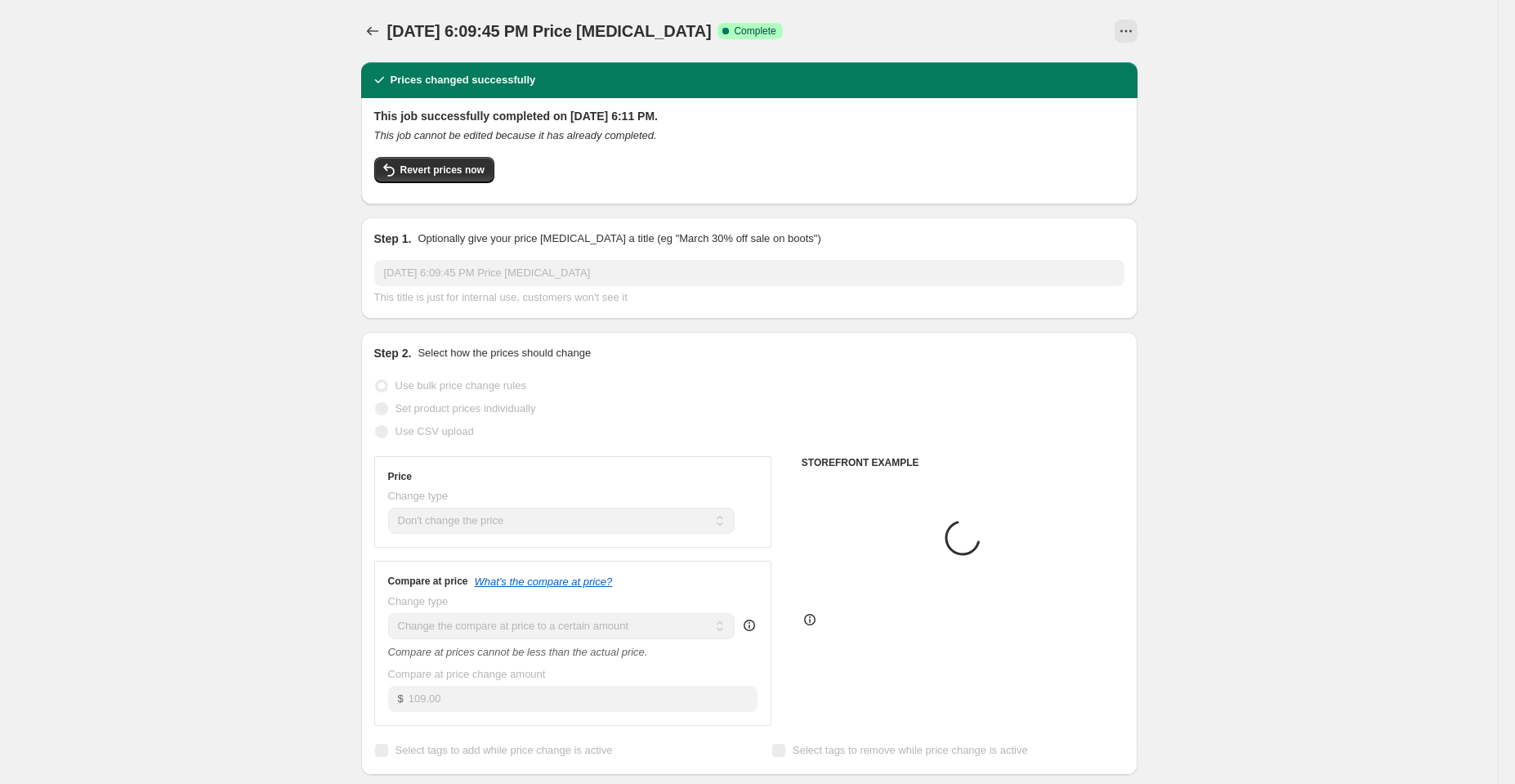
select select "no_change"
select select "to"
select select "tag"
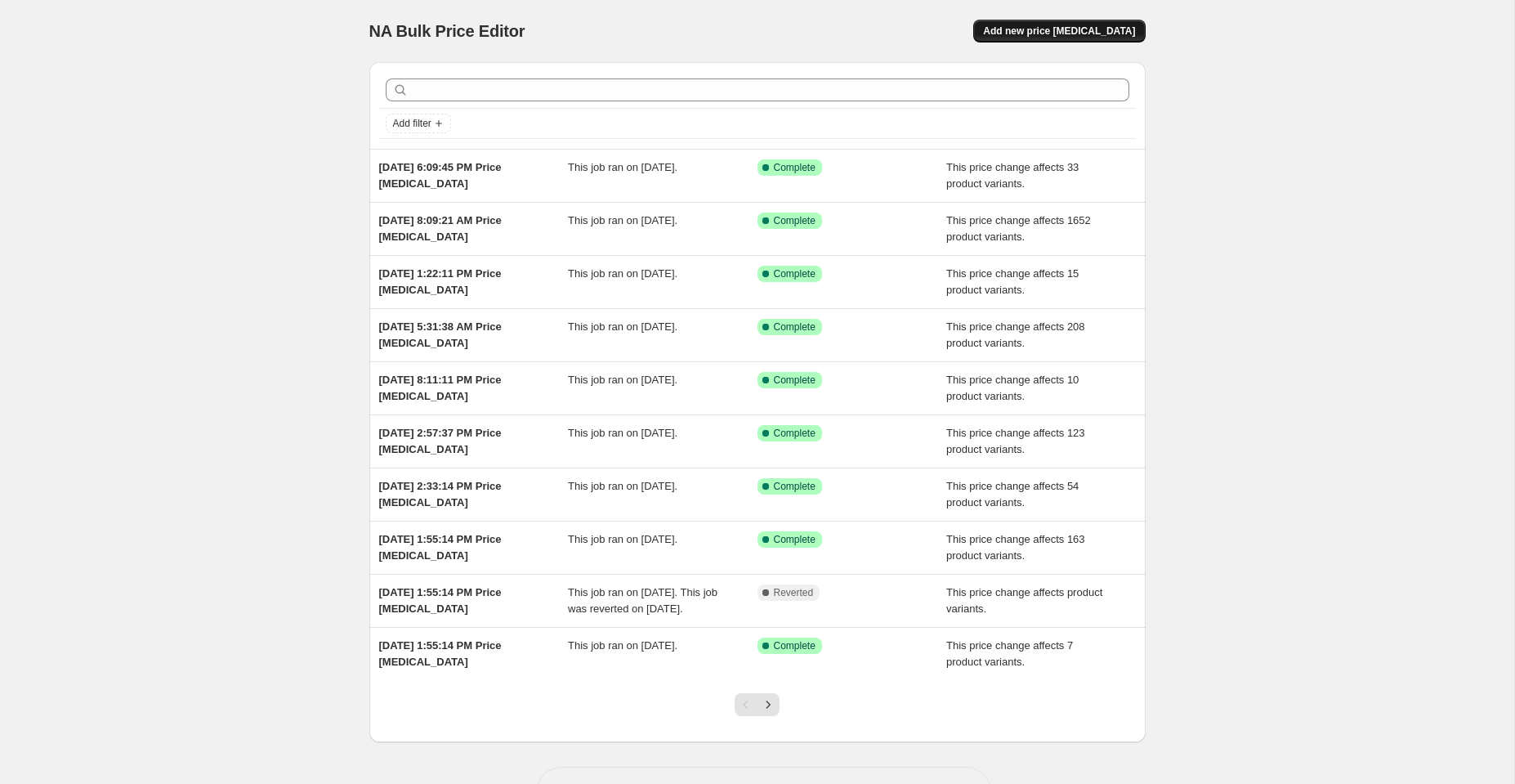
click at [1115, 30] on span "Add new price change job" at bounding box center [1059, 31] width 152 height 13
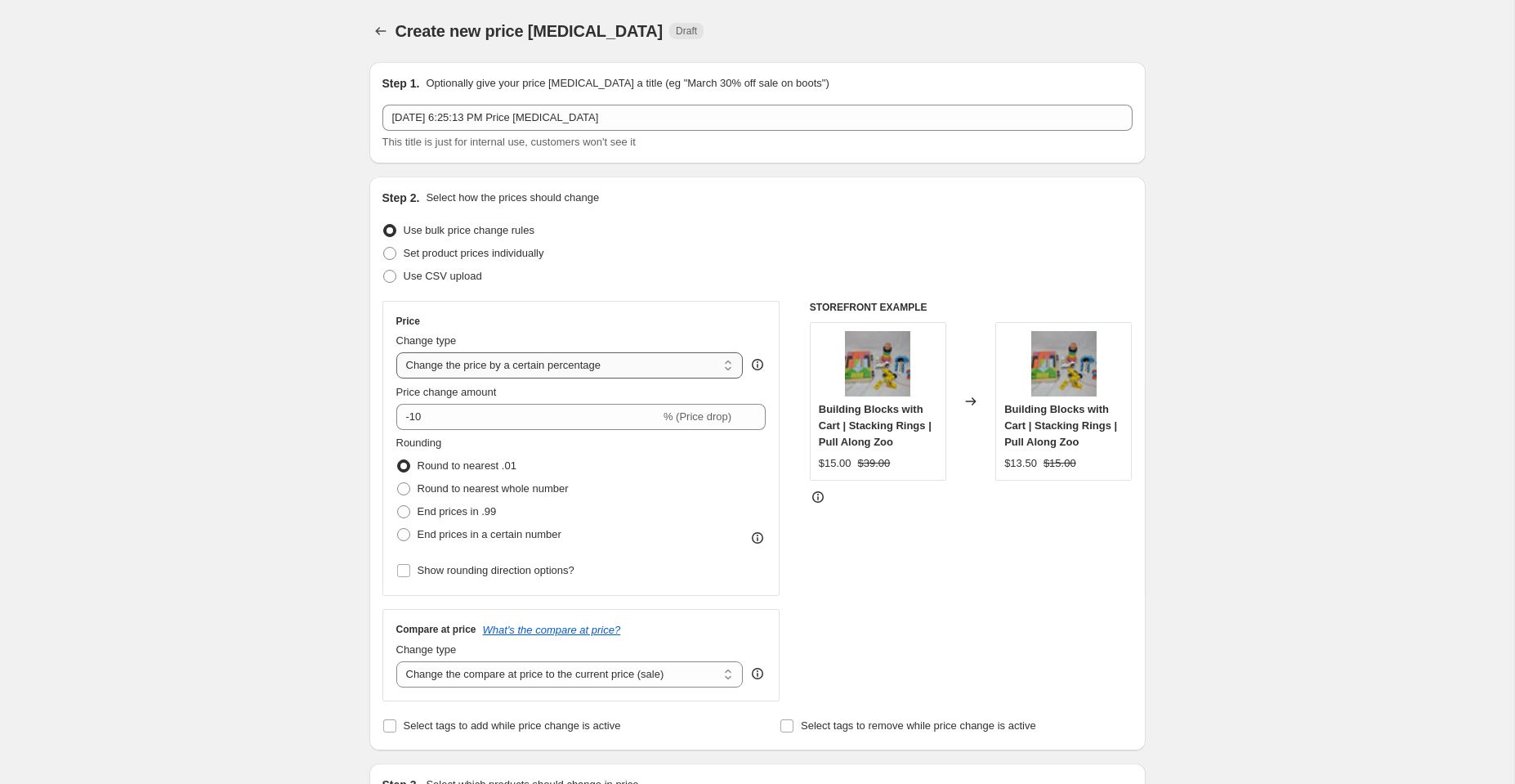
click at [460, 370] on select "Change the price to a certain amount Change the price by a certain amount Chang…" at bounding box center [570, 366] width 347 height 26
select select "no_change"
click at [396, 353] on select "Change the price to a certain amount Change the price by a certain amount Chang…" at bounding box center [570, 366] width 347 height 26
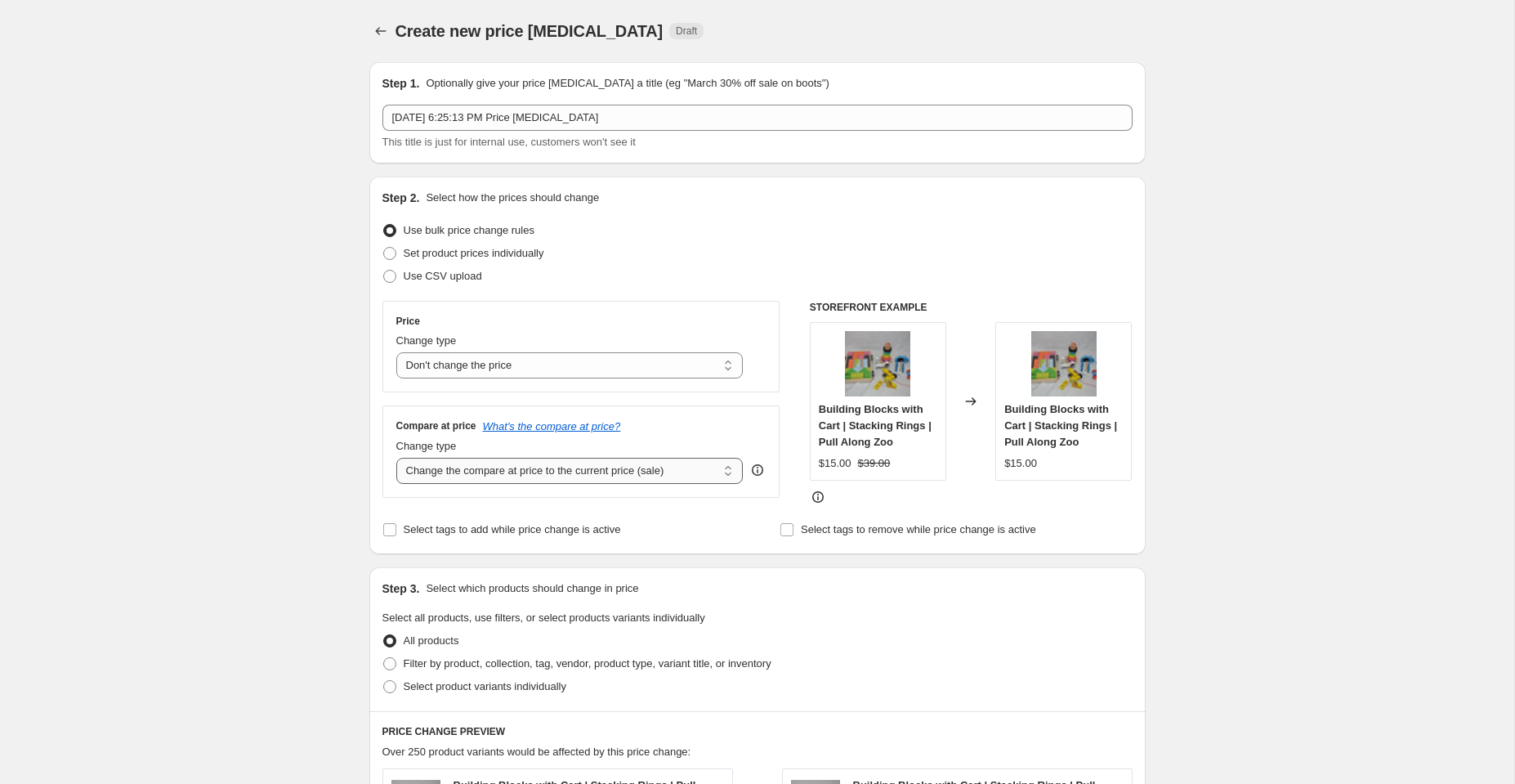
click at [429, 476] on select "Change the compare at price to the current price (sale) Change the compare at p…" at bounding box center [570, 471] width 347 height 26
select select "to"
click at [396, 458] on select "Change the compare at price to the current price (sale) Change the compare at p…" at bounding box center [570, 471] width 347 height 26
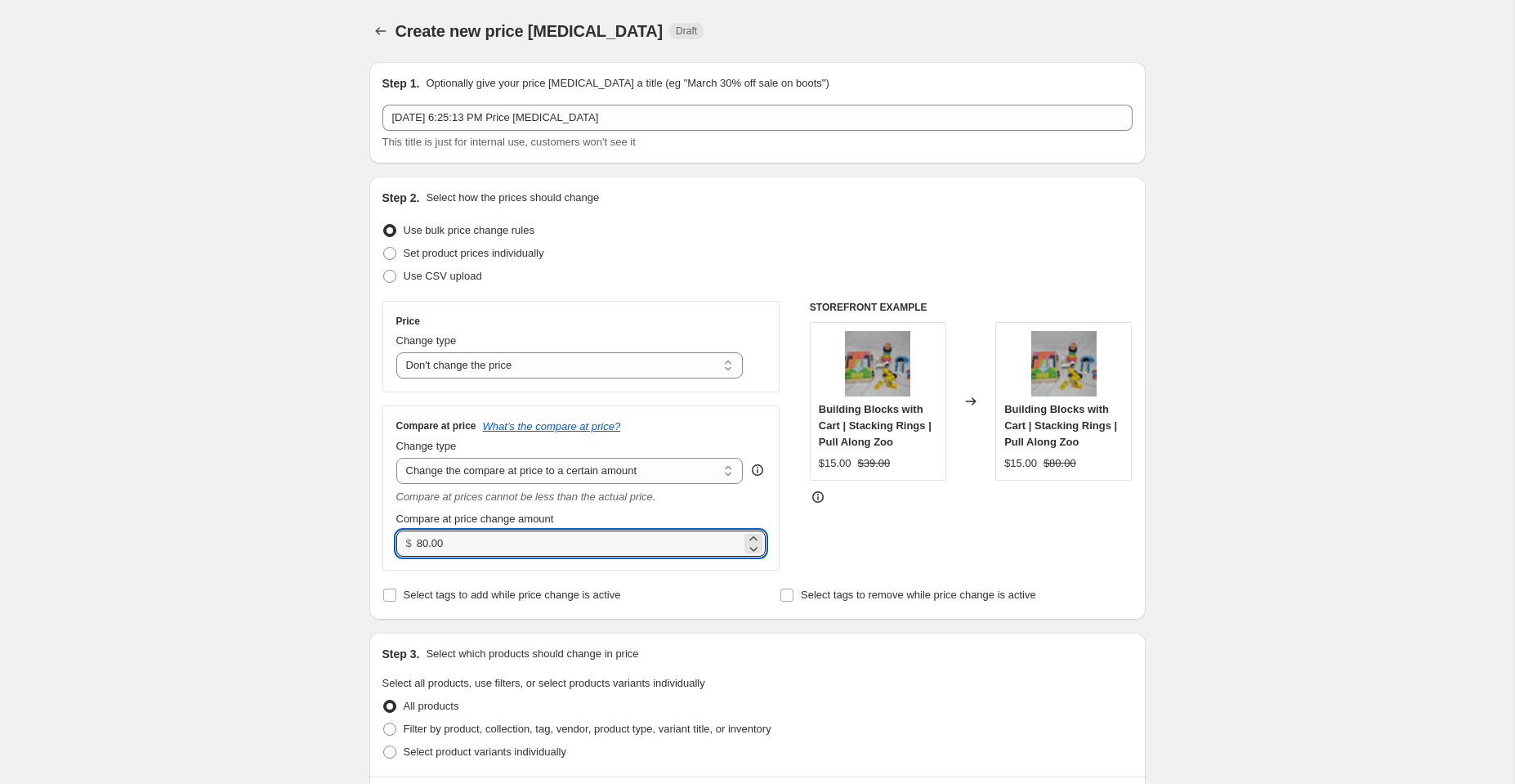
drag, startPoint x: 454, startPoint y: 542, endPoint x: 375, endPoint y: 542, distance: 79.0
click at [375, 542] on div "Step 2. Select how the prices should change Use bulk price change rules Set pro…" at bounding box center [757, 398] width 776 height 443
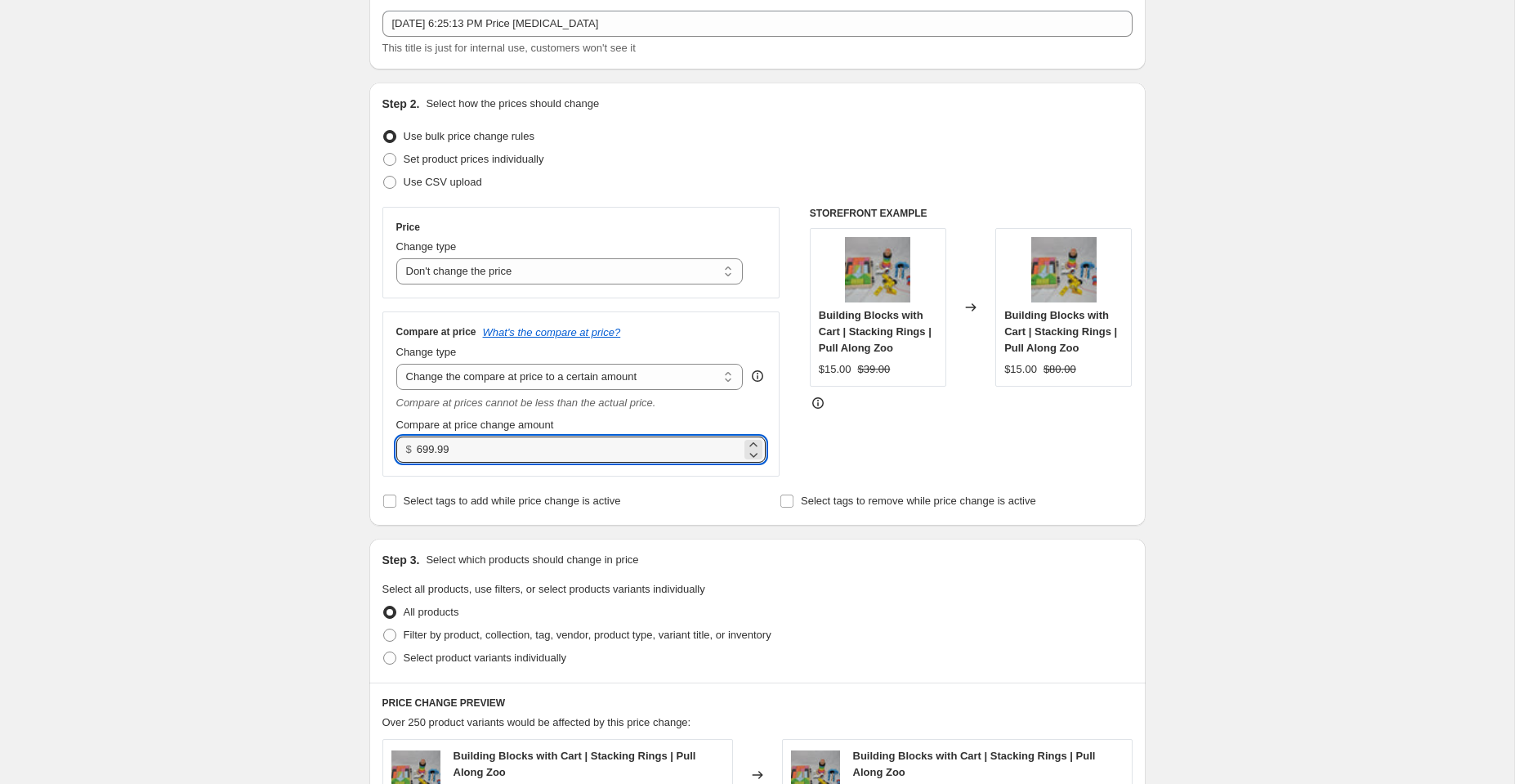
scroll to position [130, 0]
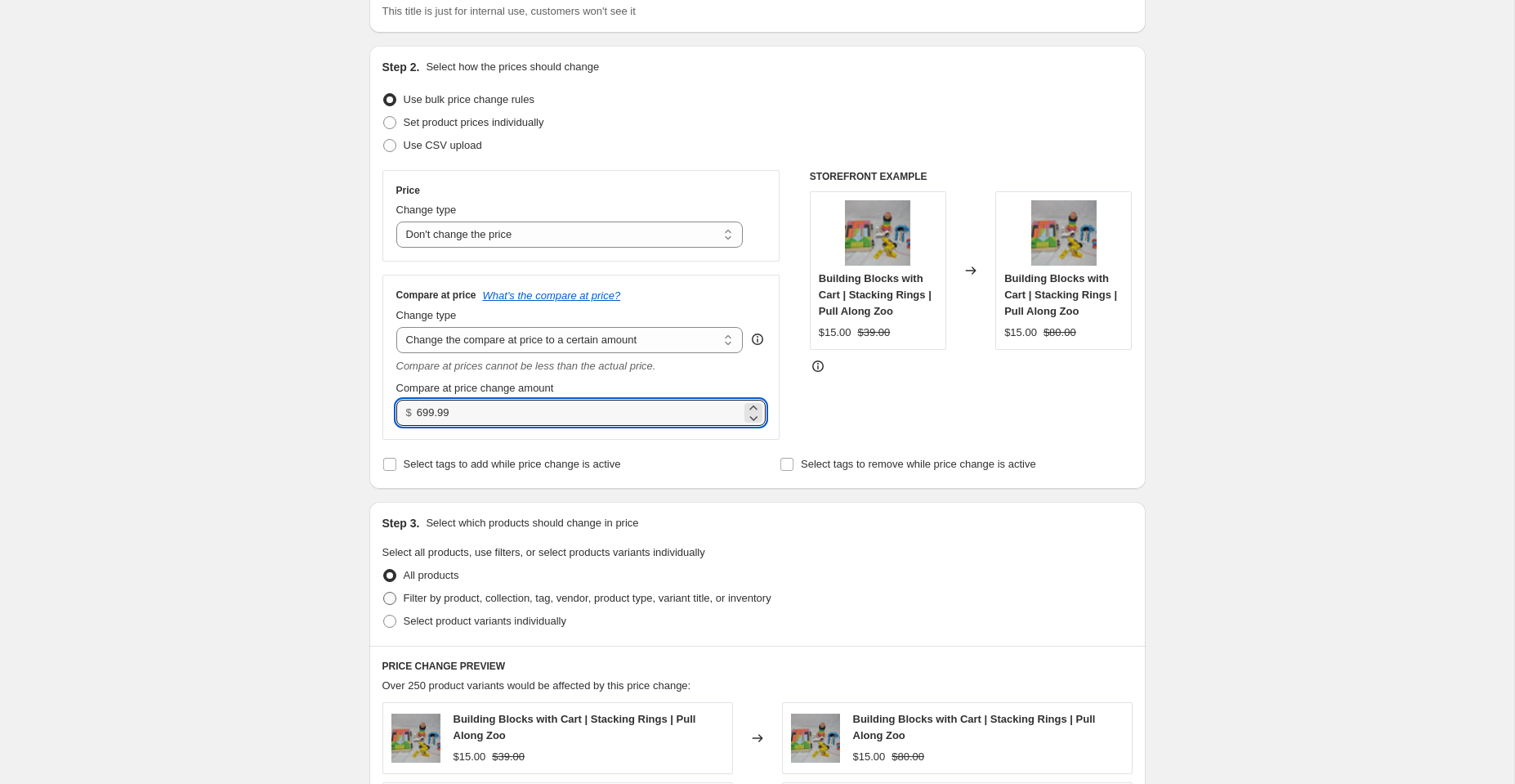
type input "699.99"
click at [392, 597] on span at bounding box center [389, 598] width 13 height 13
click at [384, 592] on input "Filter by product, collection, tag, vendor, product type, variant title, or inv…" at bounding box center [383, 592] width 1 height 1
radio input "true"
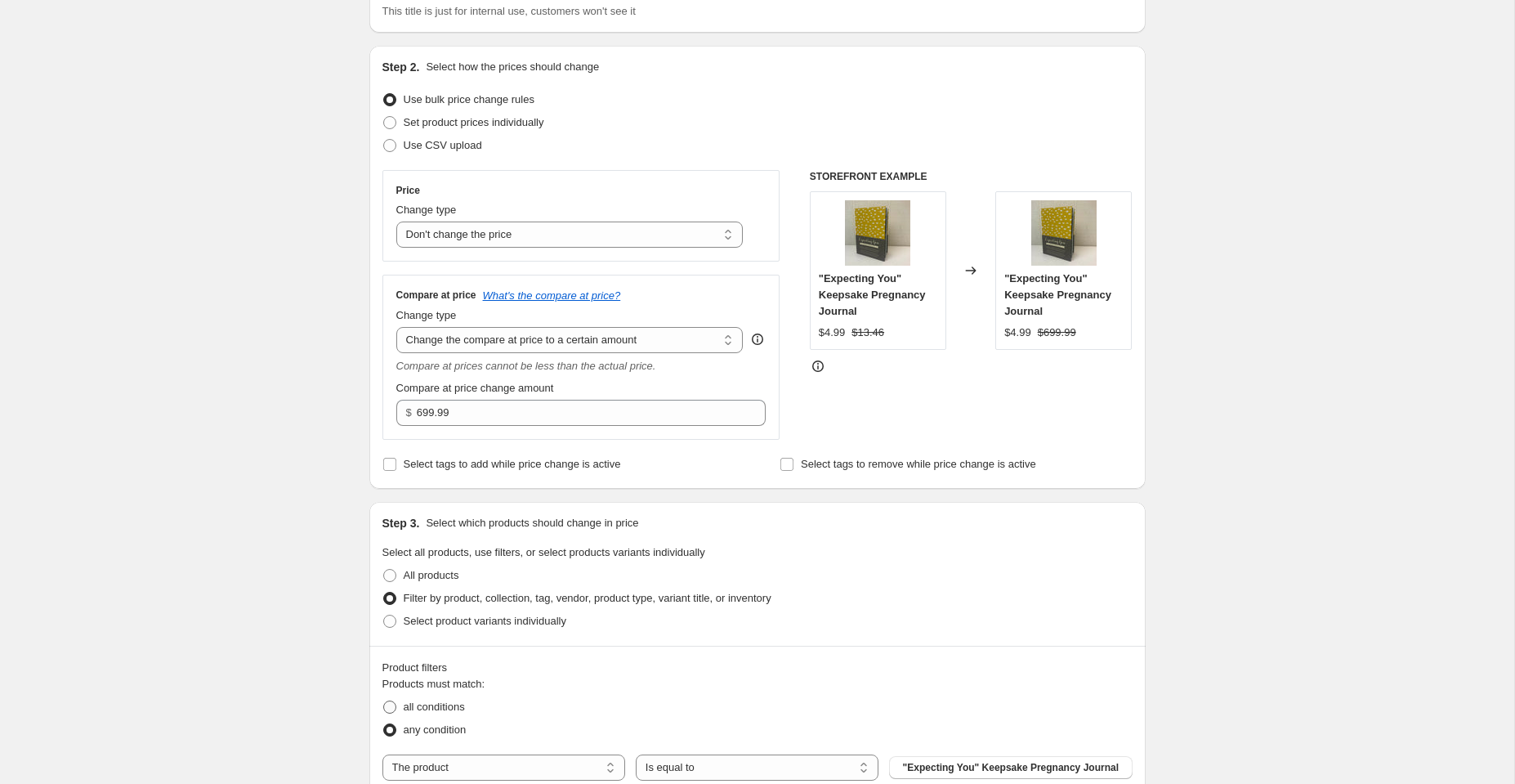
click at [396, 702] on span at bounding box center [389, 706] width 13 height 13
click at [384, 701] on input "all conditions" at bounding box center [383, 700] width 1 height 1
radio input "true"
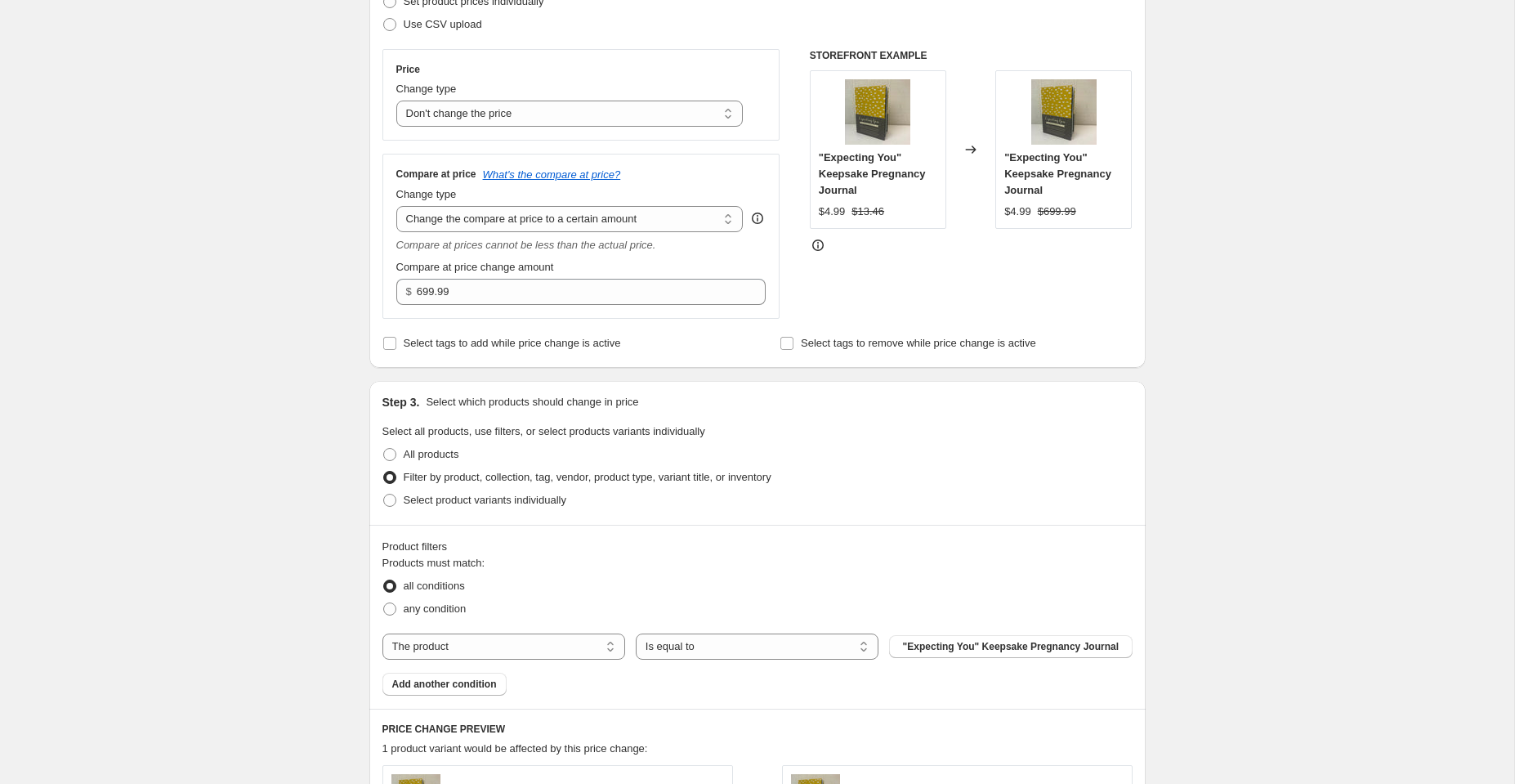
scroll to position [260, 0]
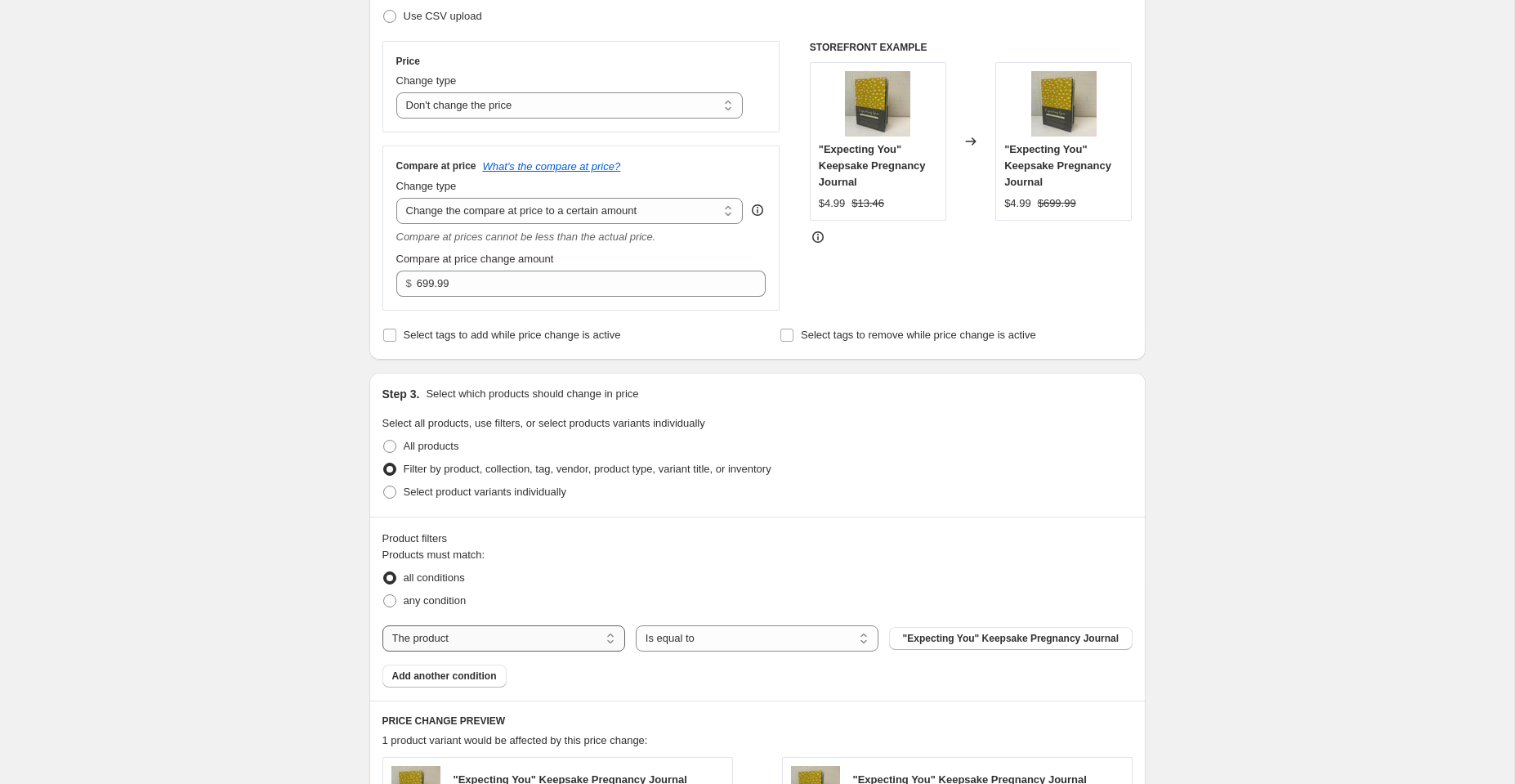
click at [532, 637] on select "The product The product's collection The product's tag The product's vendor The…" at bounding box center [503, 638] width 242 height 26
select select "tag"
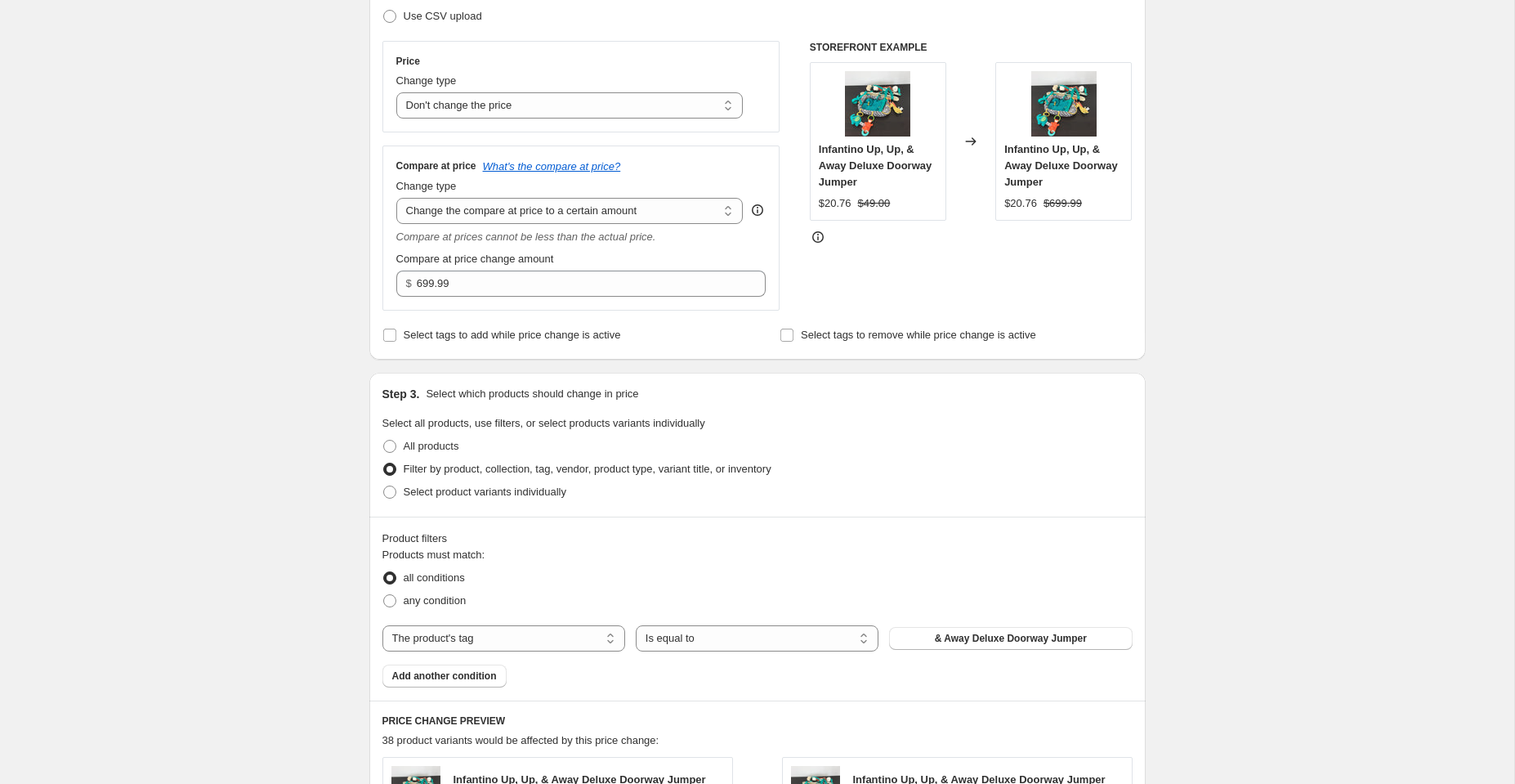
click at [952, 637] on span "& Away Deluxe Doorway Jumper" at bounding box center [1011, 638] width 152 height 13
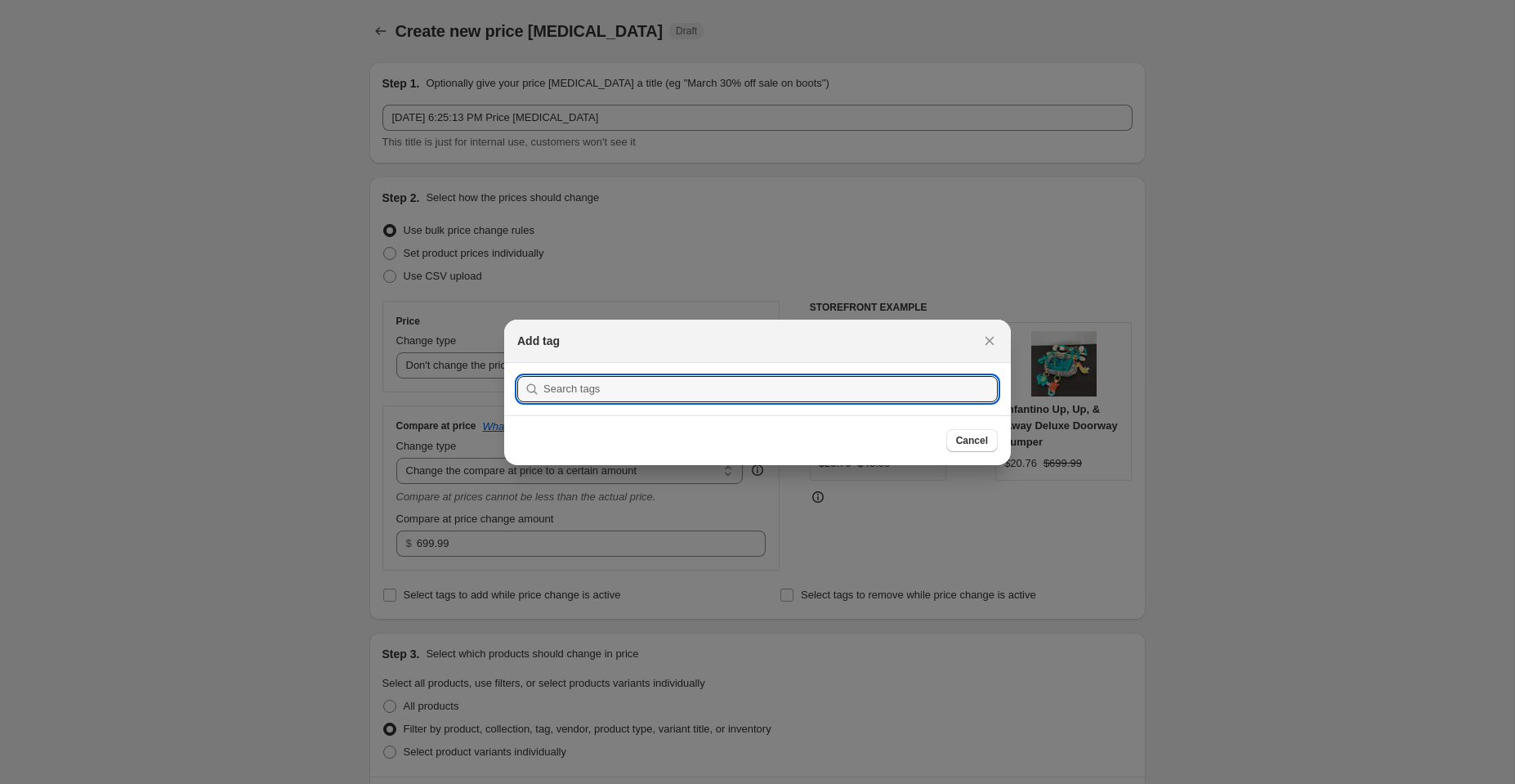
scroll to position [0, 0]
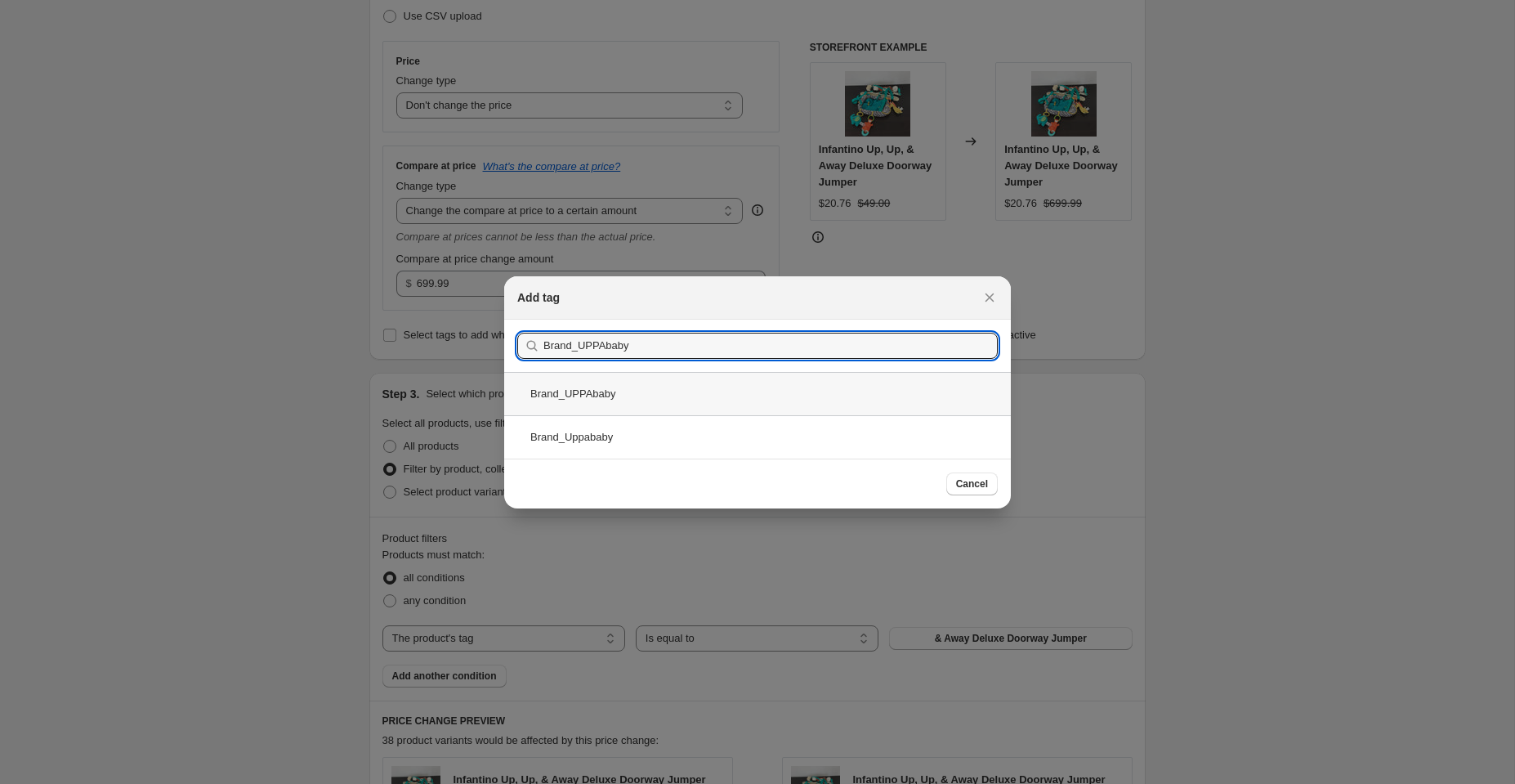
type input "Brand_UPPAbaby"
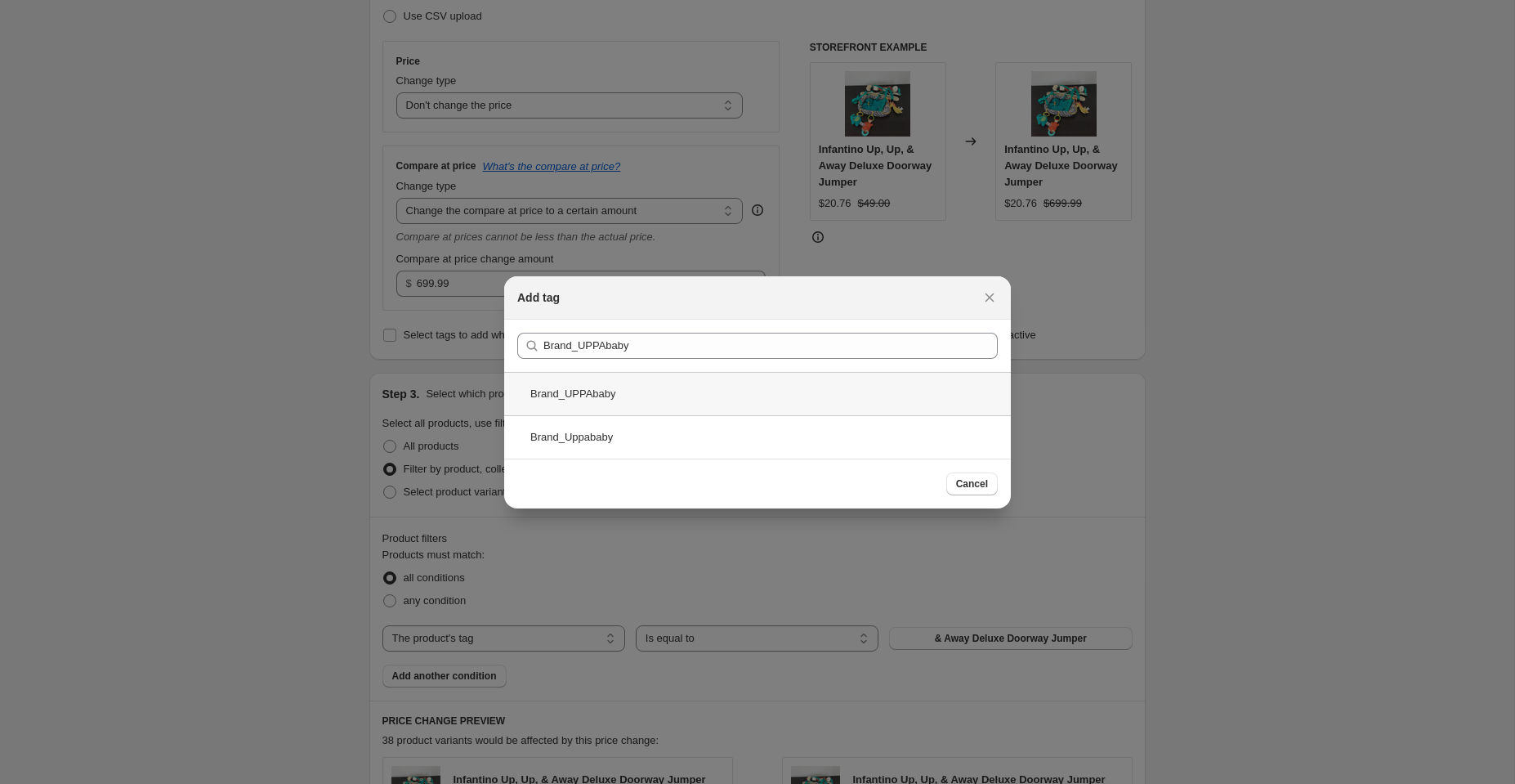
click at [642, 397] on div "Brand_UPPAbaby" at bounding box center [757, 393] width 507 height 43
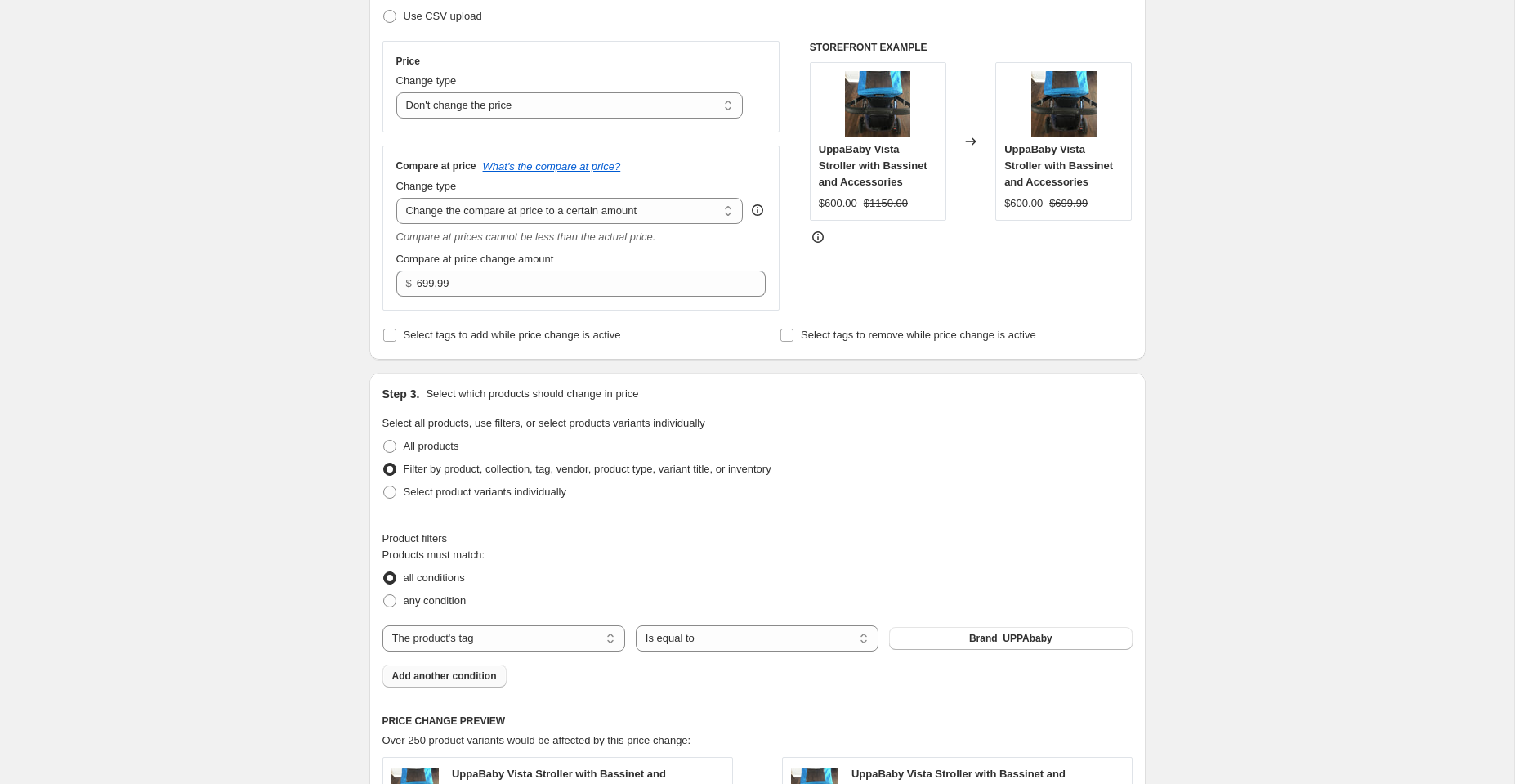
click at [440, 675] on span "Add another condition" at bounding box center [445, 676] width 105 height 13
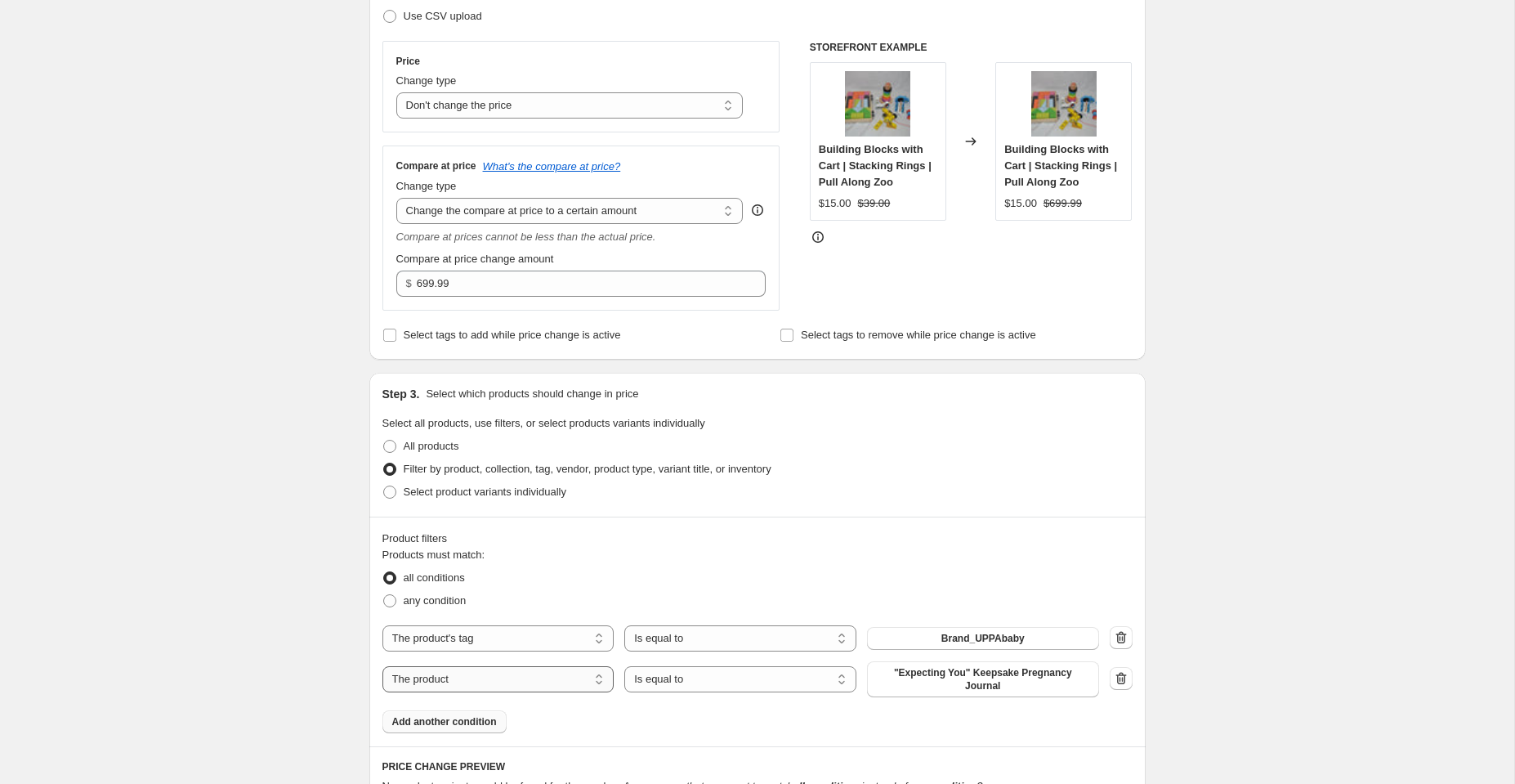
click at [488, 677] on select "The product The product's collection The product's tag The product's vendor The…" at bounding box center [498, 679] width 232 height 26
select select "tag"
click at [929, 674] on span "& Away Deluxe Doorway Jumper" at bounding box center [984, 674] width 152 height 13
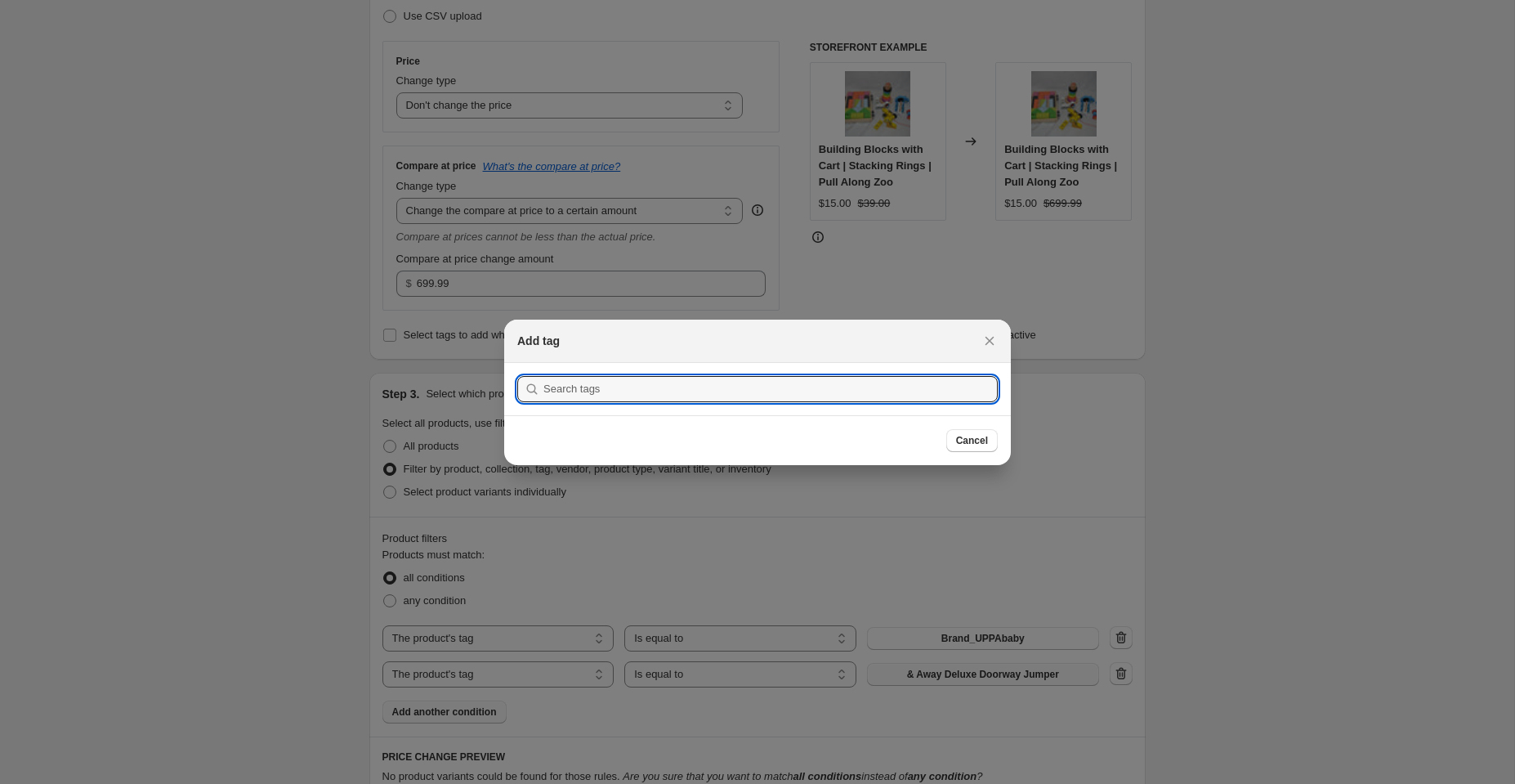
scroll to position [0, 0]
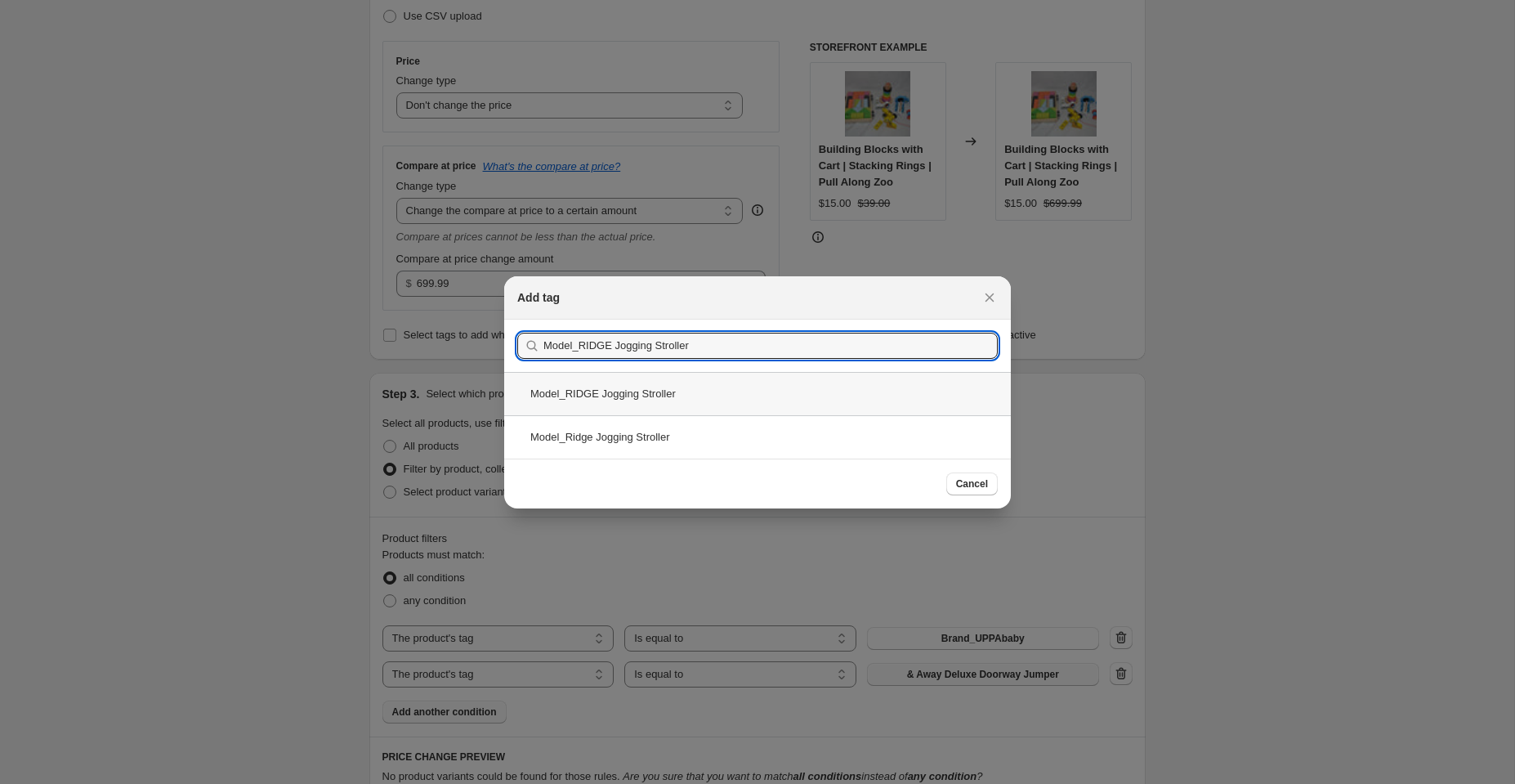
type input "Model_RIDGE Jogging Stroller"
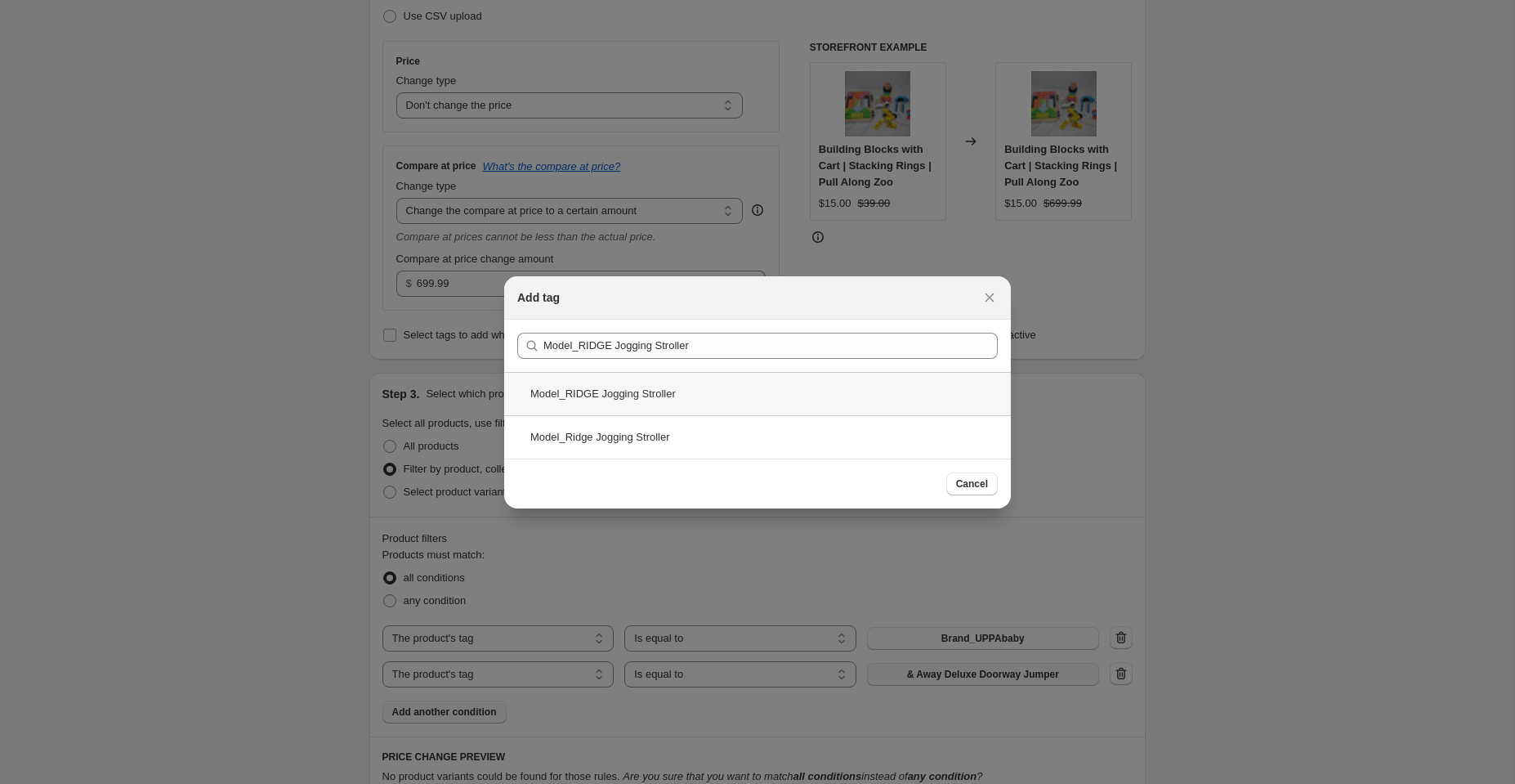
click at [703, 395] on div "Model_RIDGE Jogging Stroller" at bounding box center [757, 393] width 507 height 43
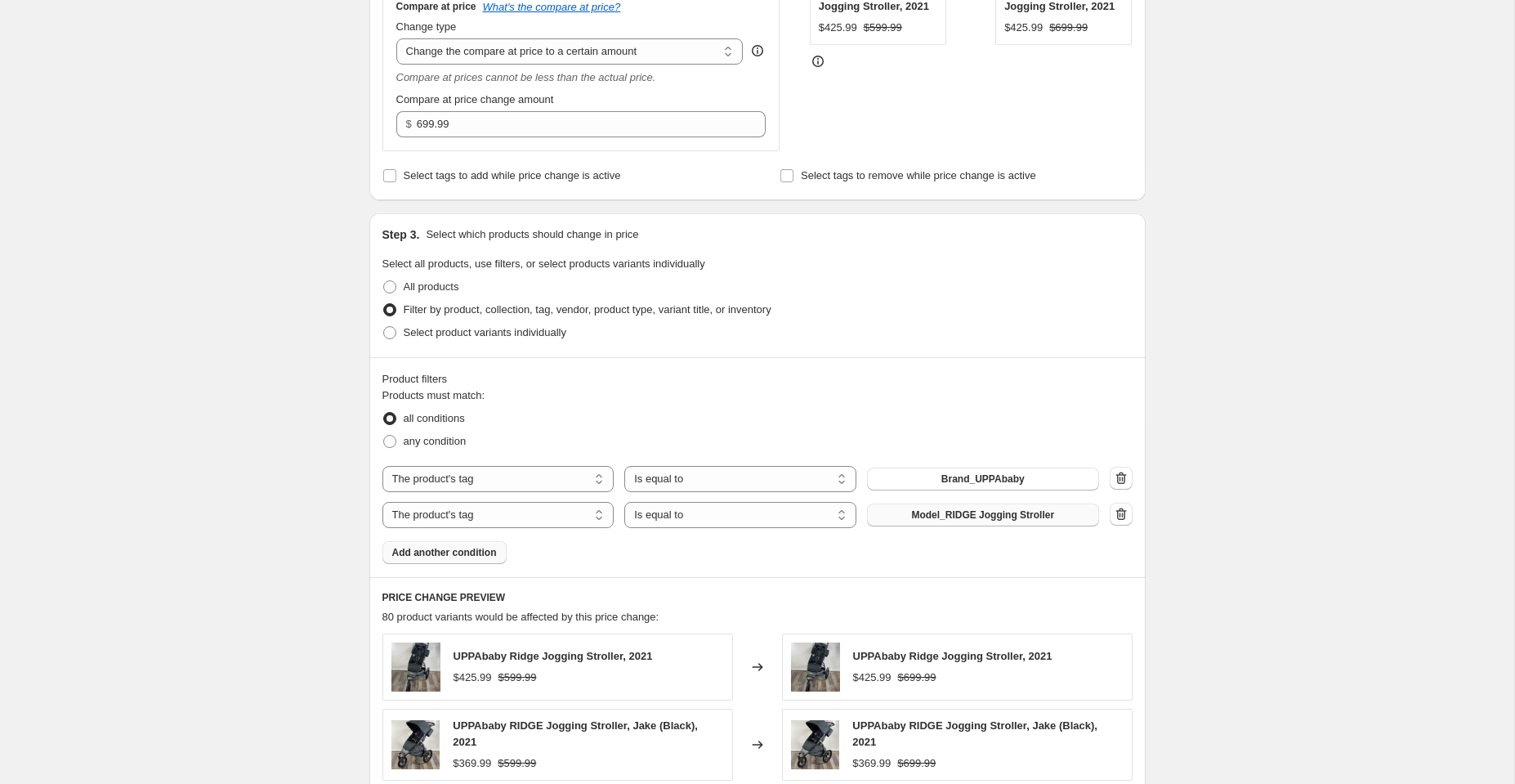
scroll to position [948, 0]
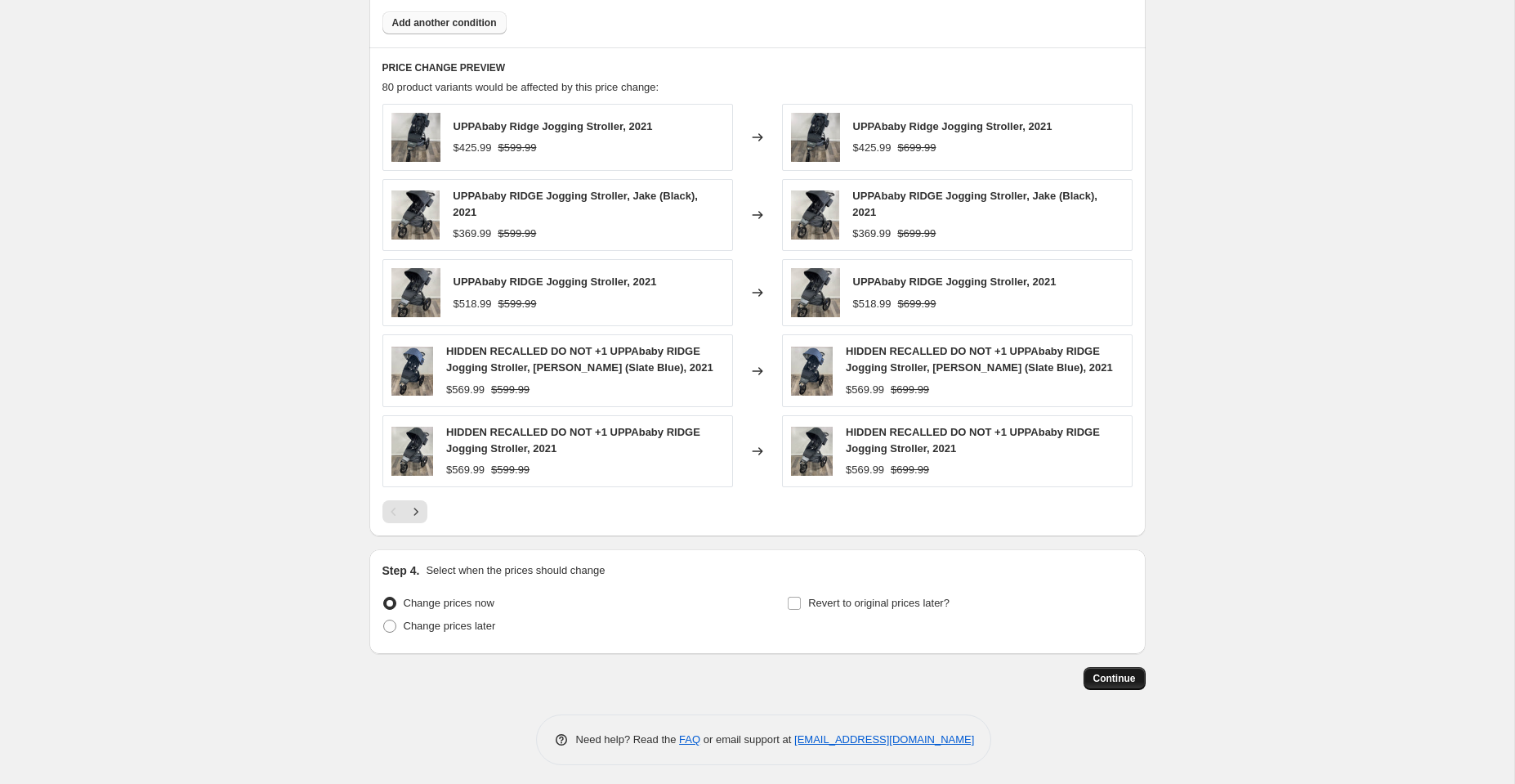
click at [1121, 678] on span "Continue" at bounding box center [1115, 678] width 43 height 13
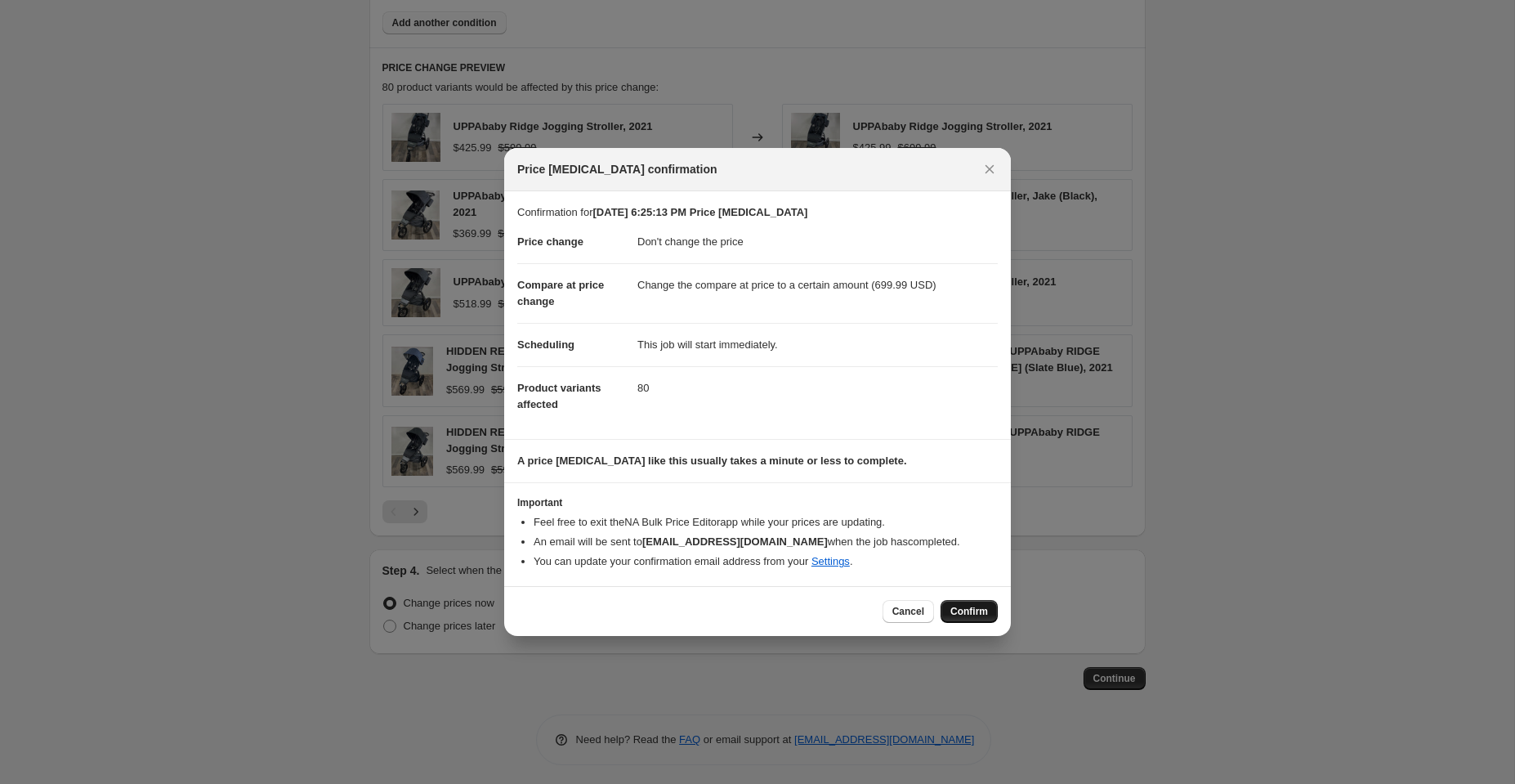
click at [959, 603] on button "Confirm" at bounding box center [969, 611] width 57 height 23
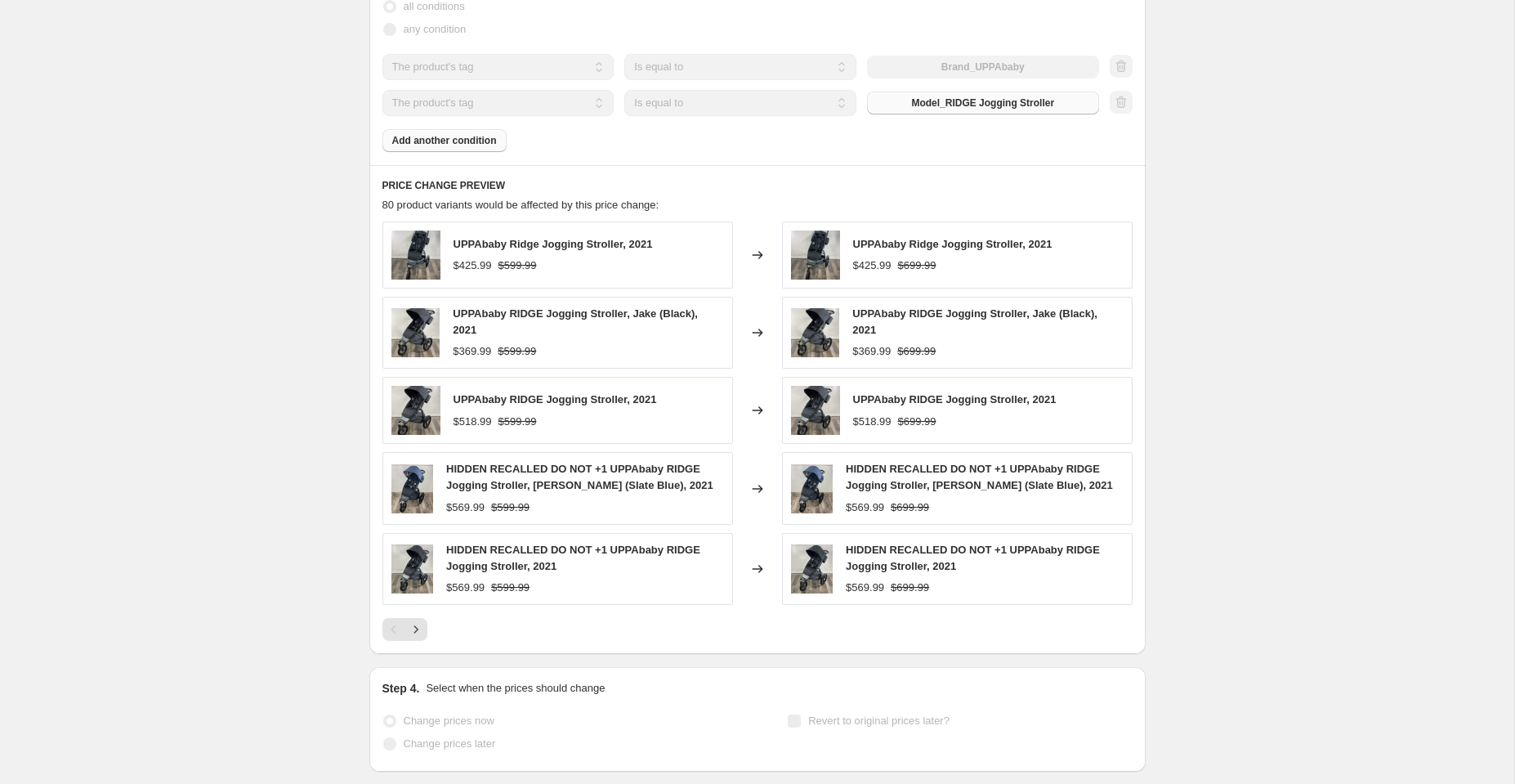
scroll to position [991, 0]
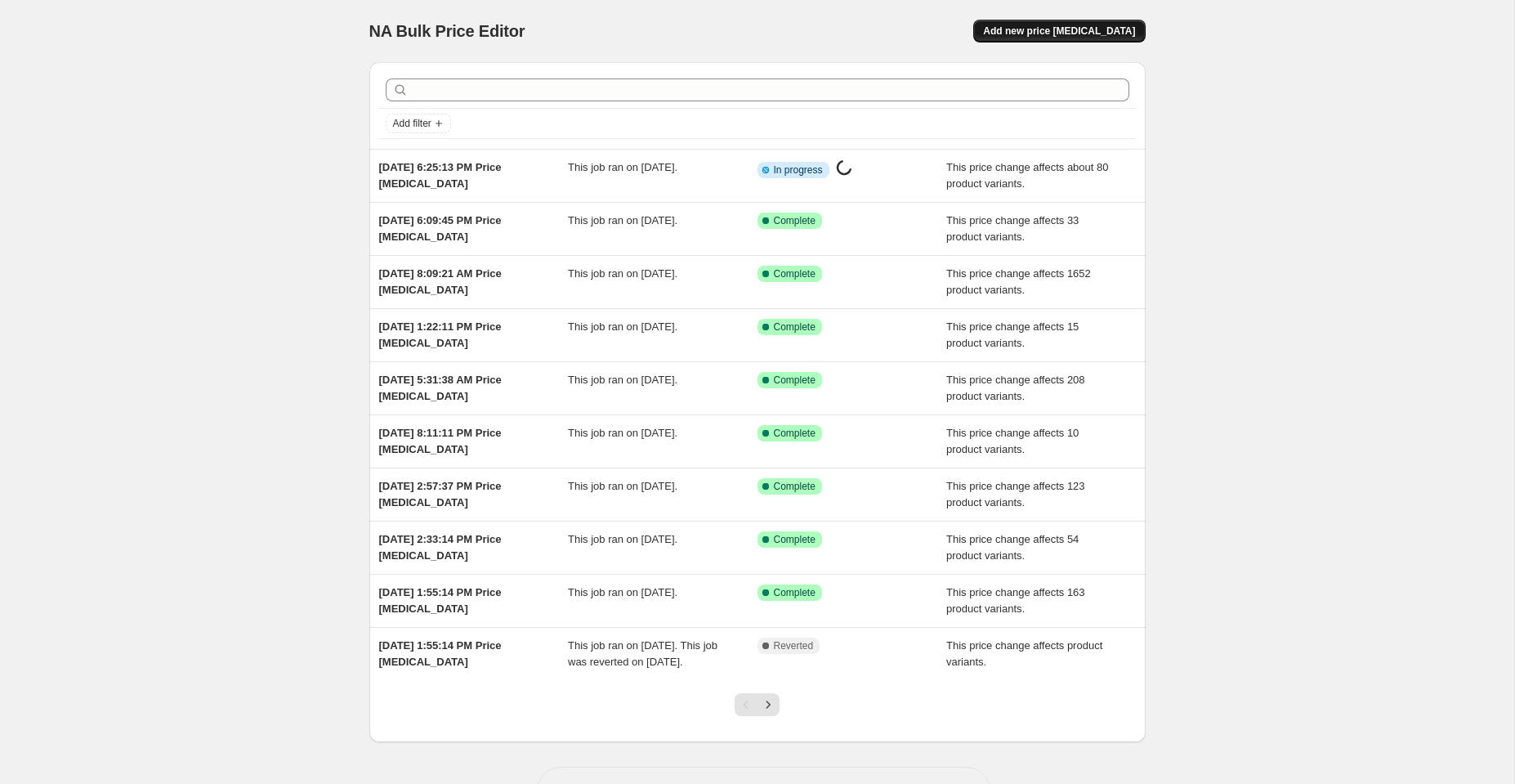
click at [1043, 30] on span "Add new price [MEDICAL_DATA]" at bounding box center [1059, 31] width 152 height 13
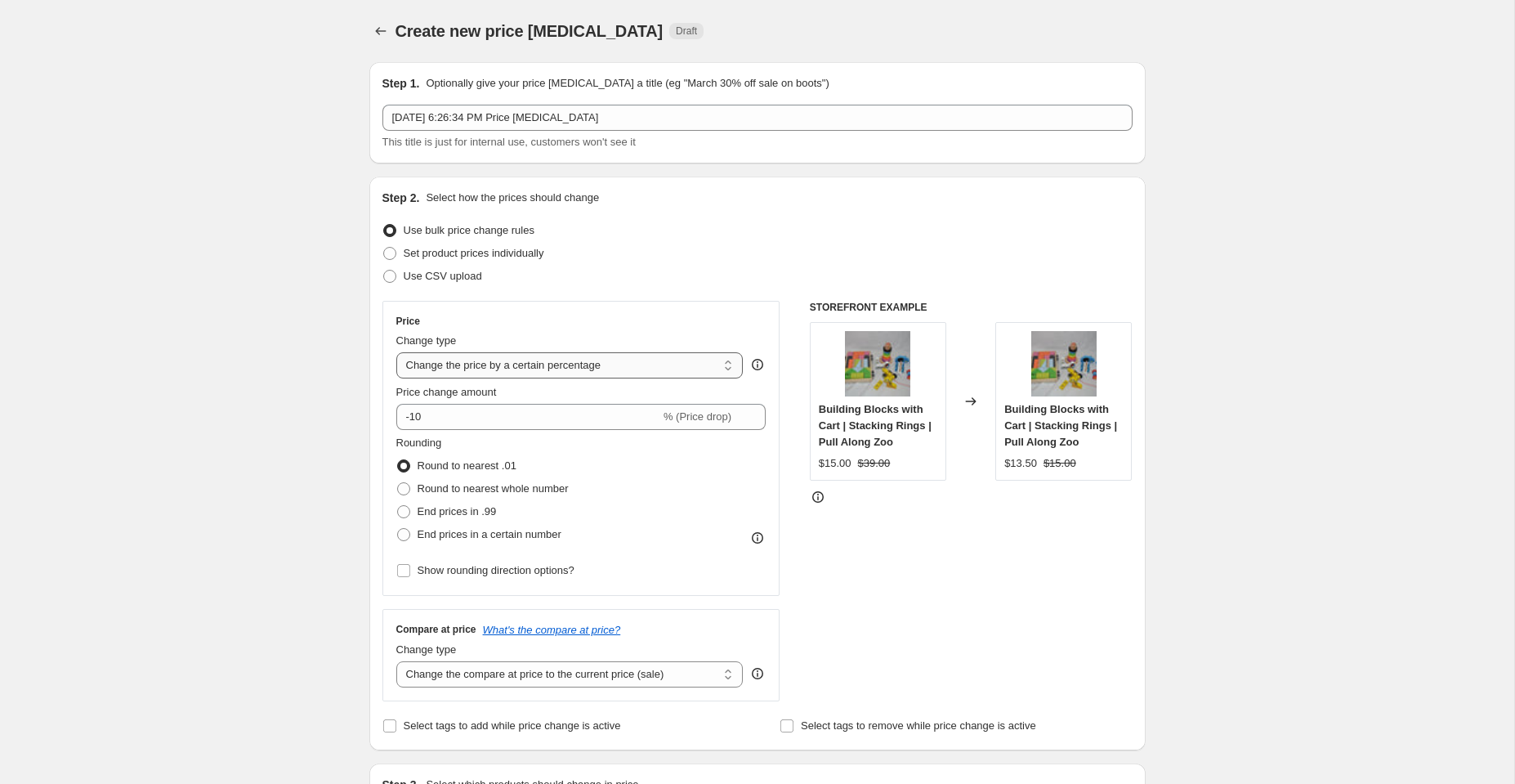
click at [466, 363] on select "Change the price to a certain amount Change the price by a certain amount Chang…" at bounding box center [570, 366] width 347 height 26
select select "no_change"
click at [396, 353] on select "Change the price to a certain amount Change the price by a certain amount Chang…" at bounding box center [570, 366] width 347 height 26
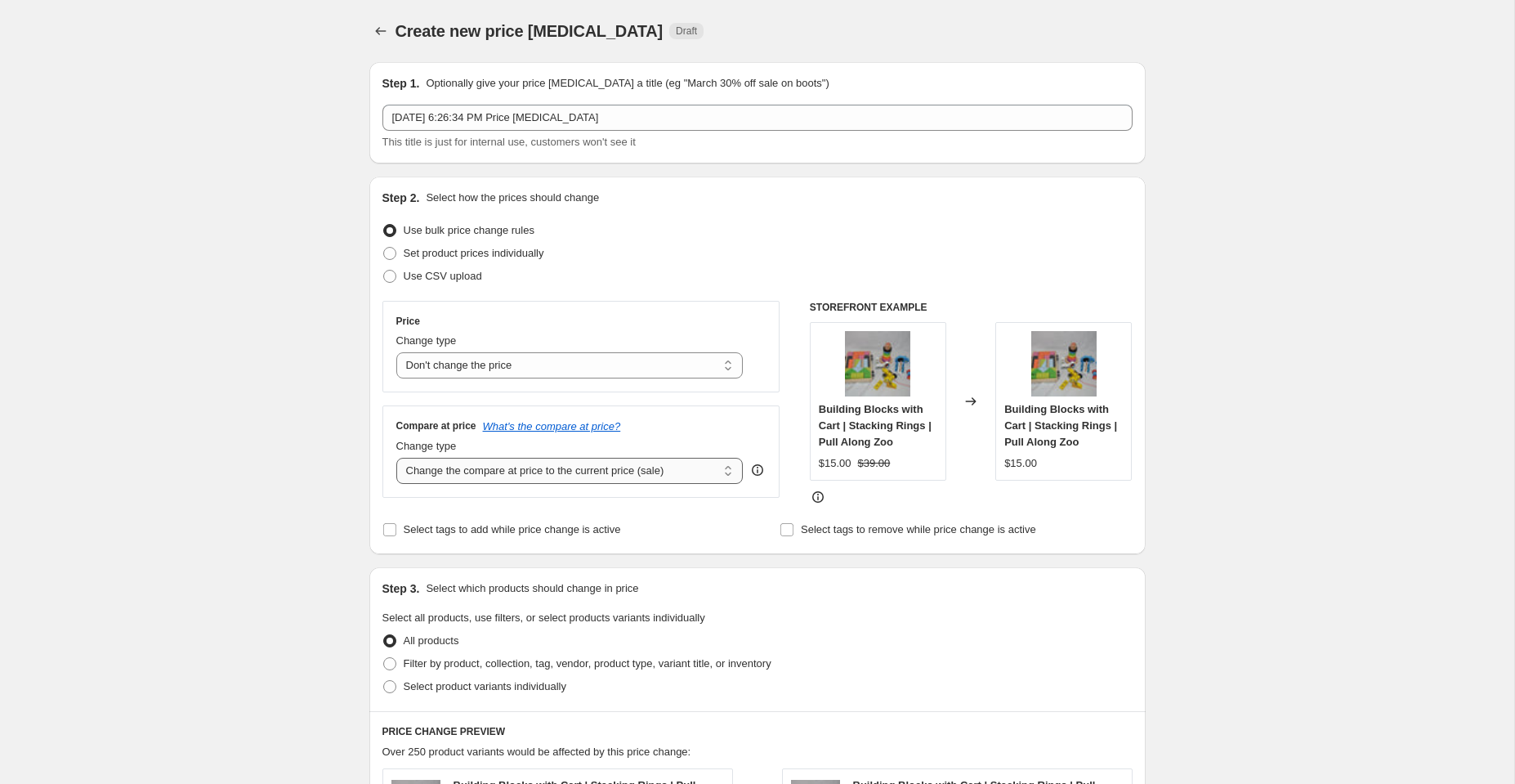
click at [466, 471] on select "Change the compare at price to the current price (sale) Change the compare at p…" at bounding box center [570, 471] width 347 height 26
select select "to"
click at [396, 458] on select "Change the compare at price to the current price (sale) Change the compare at p…" at bounding box center [570, 471] width 347 height 26
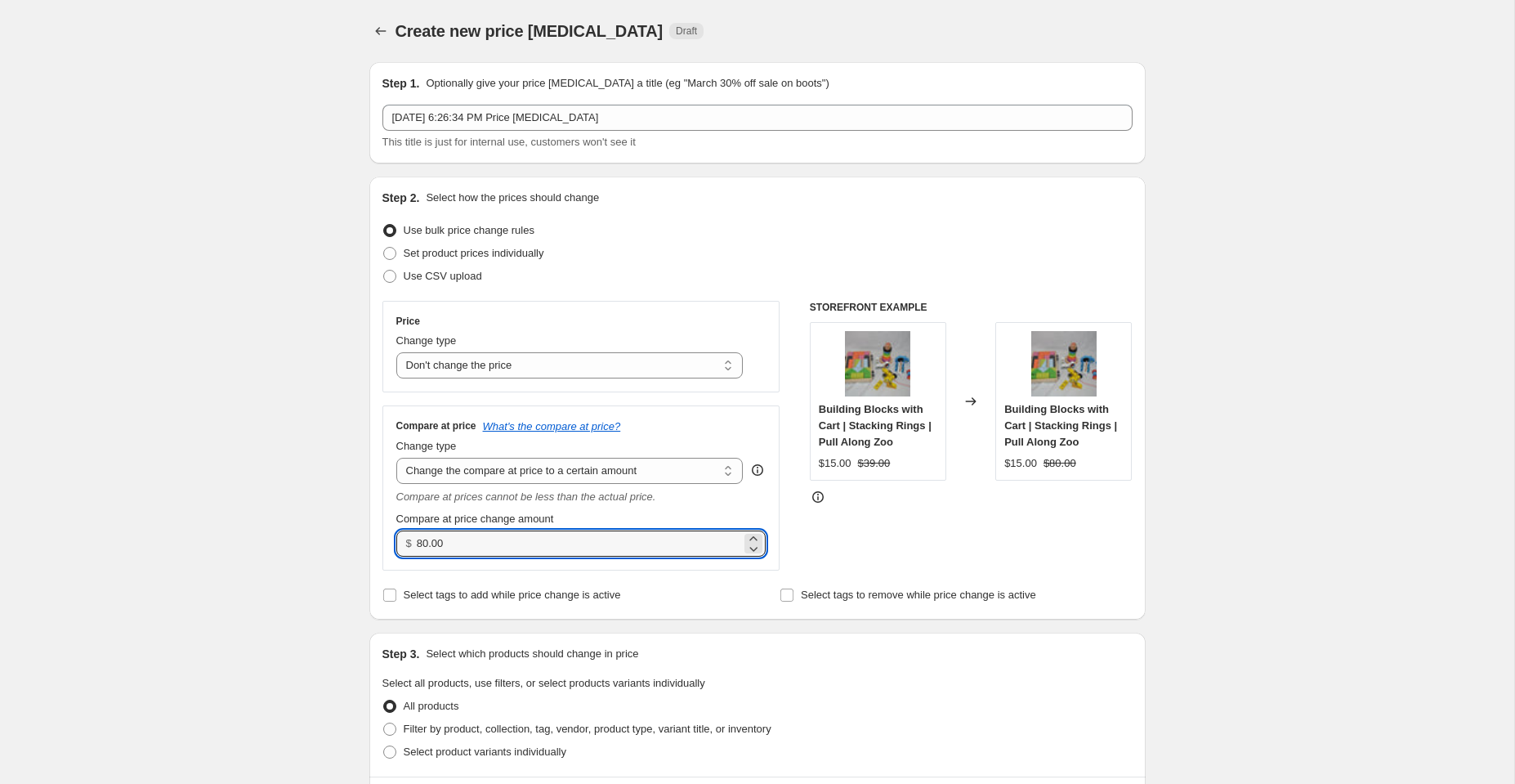
drag, startPoint x: 455, startPoint y: 545, endPoint x: 340, endPoint y: 545, distance: 115.0
click at [340, 545] on div "Create new price change job. This page is ready Create new price change job Dra…" at bounding box center [757, 753] width 1515 height 1508
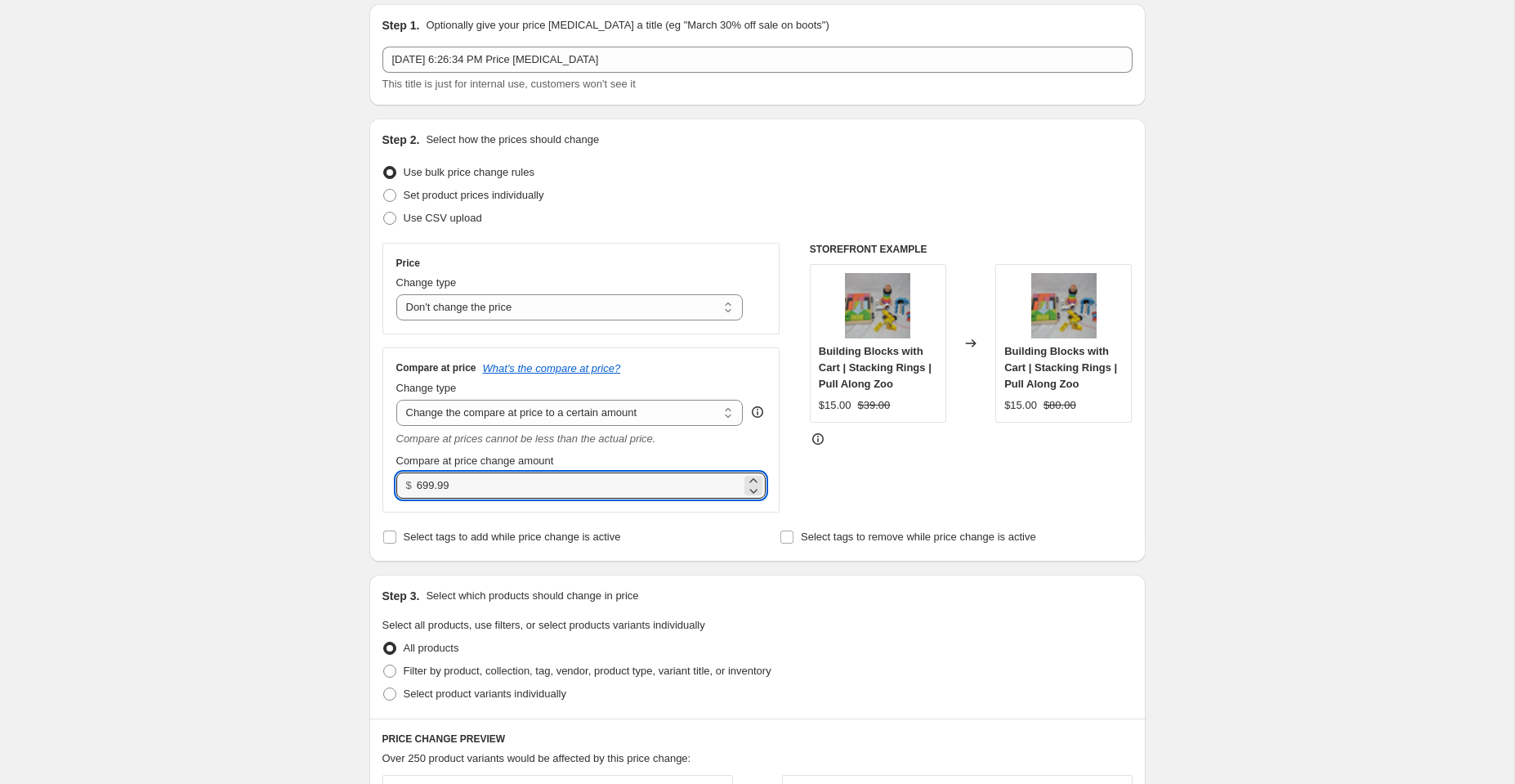
scroll to position [59, 0]
type input "699.99"
click at [394, 665] on span at bounding box center [389, 669] width 13 height 13
click at [384, 664] on input "Filter by product, collection, tag, vendor, product type, variant title, or inv…" at bounding box center [383, 663] width 1 height 1
radio input "true"
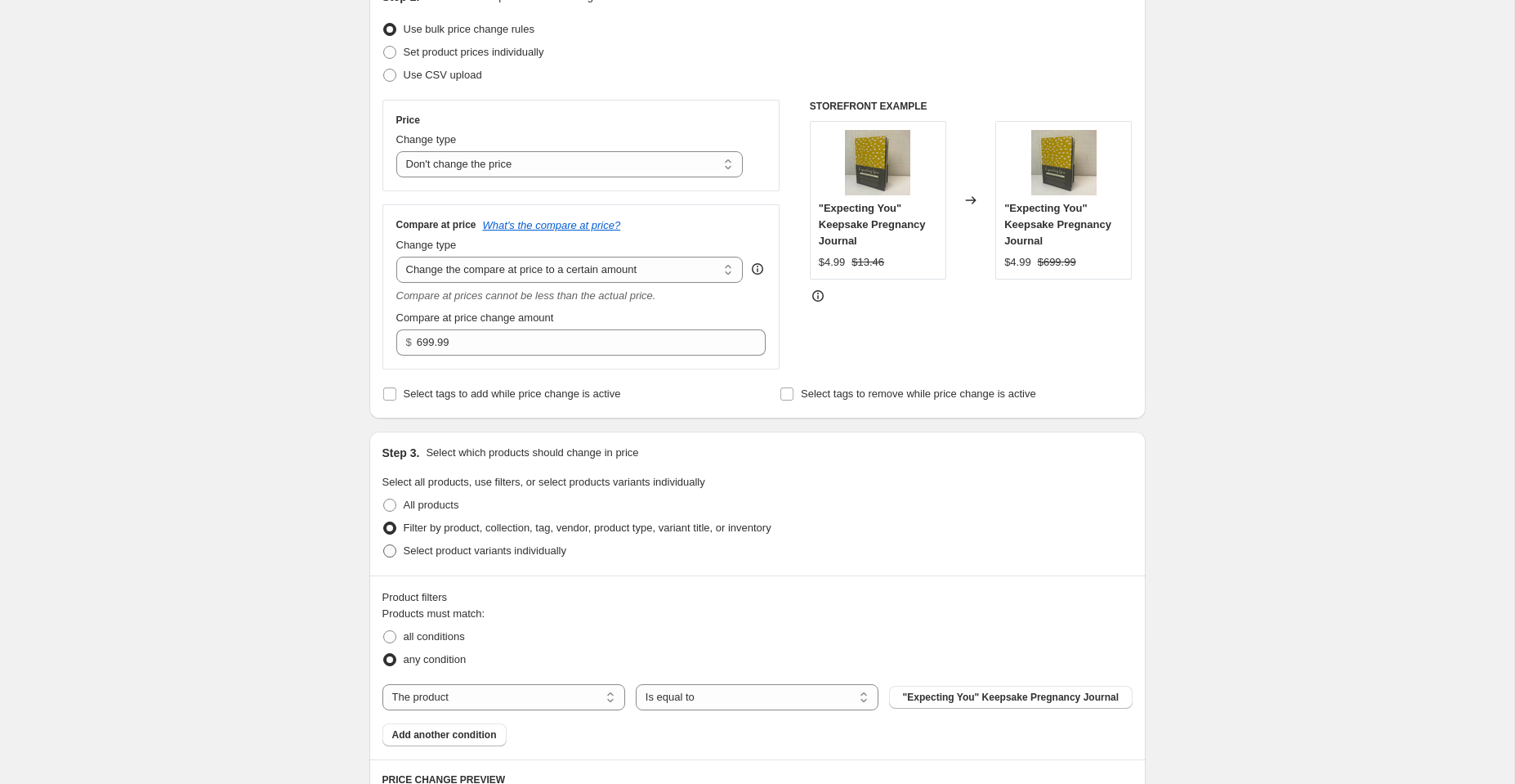
scroll to position [229, 0]
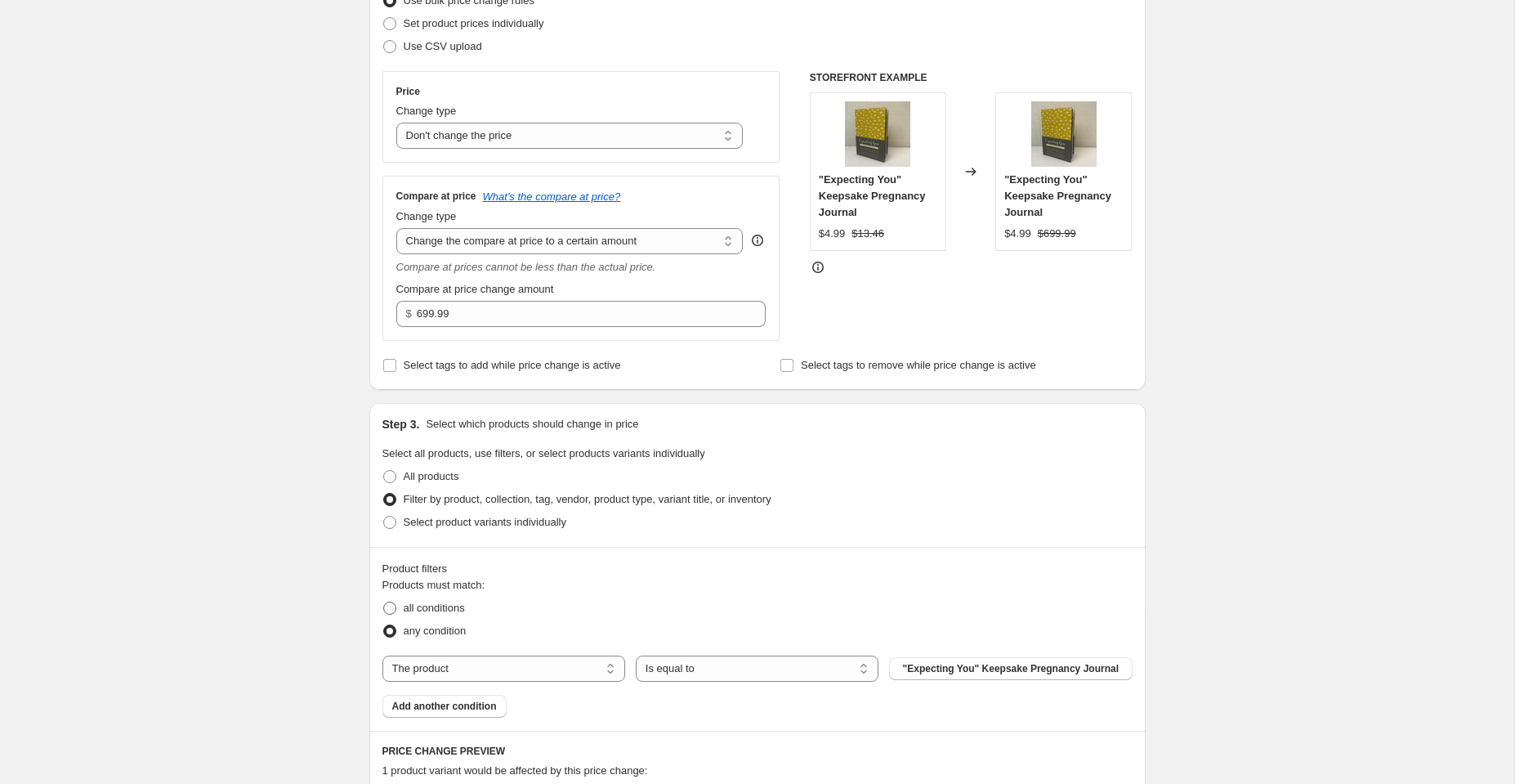
click at [389, 606] on span at bounding box center [389, 607] width 13 height 13
click at [384, 602] on input "all conditions" at bounding box center [383, 601] width 1 height 1
radio input "true"
click at [439, 665] on select "The product The product's collection The product's tag The product's vendor The…" at bounding box center [503, 668] width 242 height 26
select select "tag"
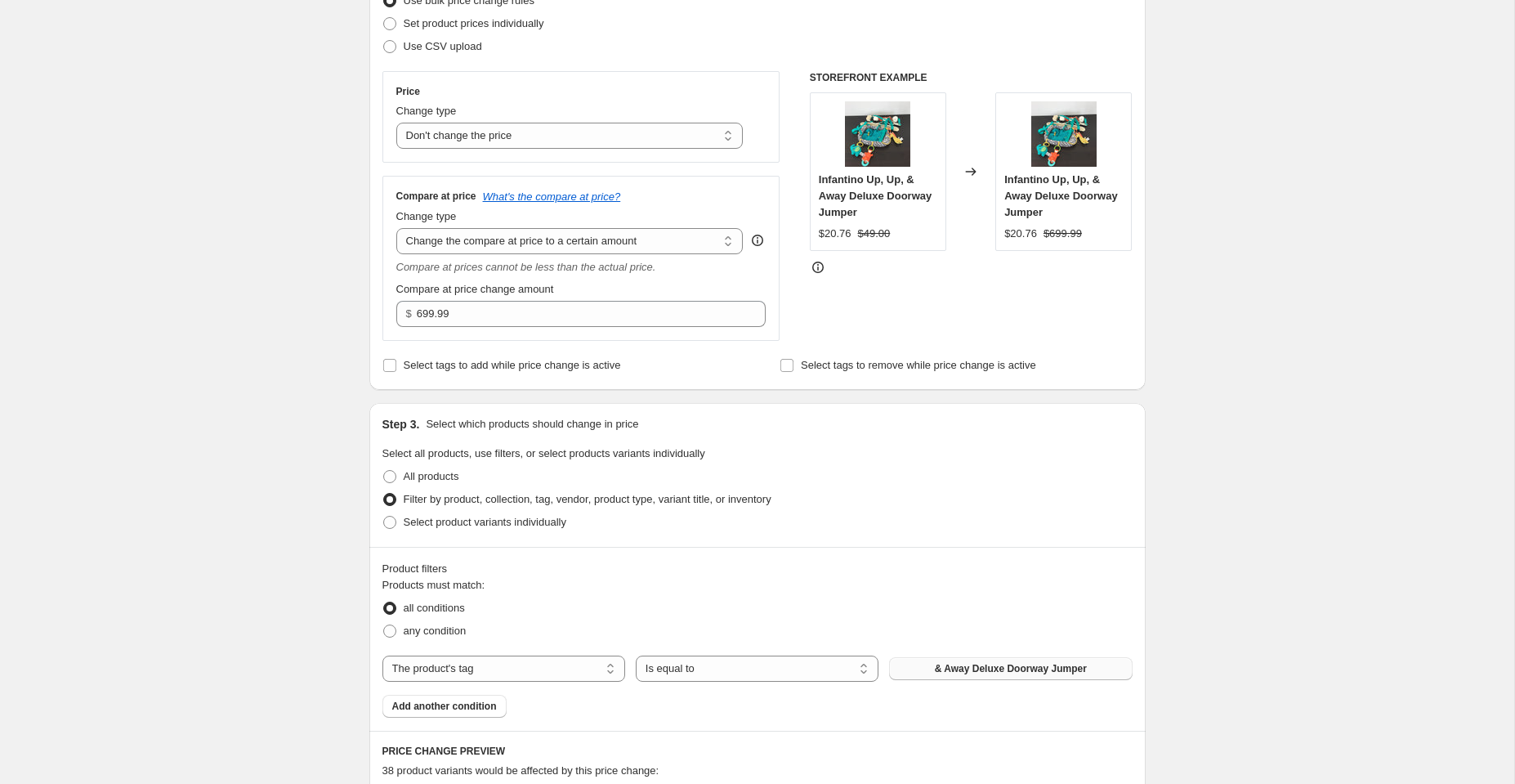
click at [957, 666] on span "& Away Deluxe Doorway Jumper" at bounding box center [1011, 668] width 152 height 13
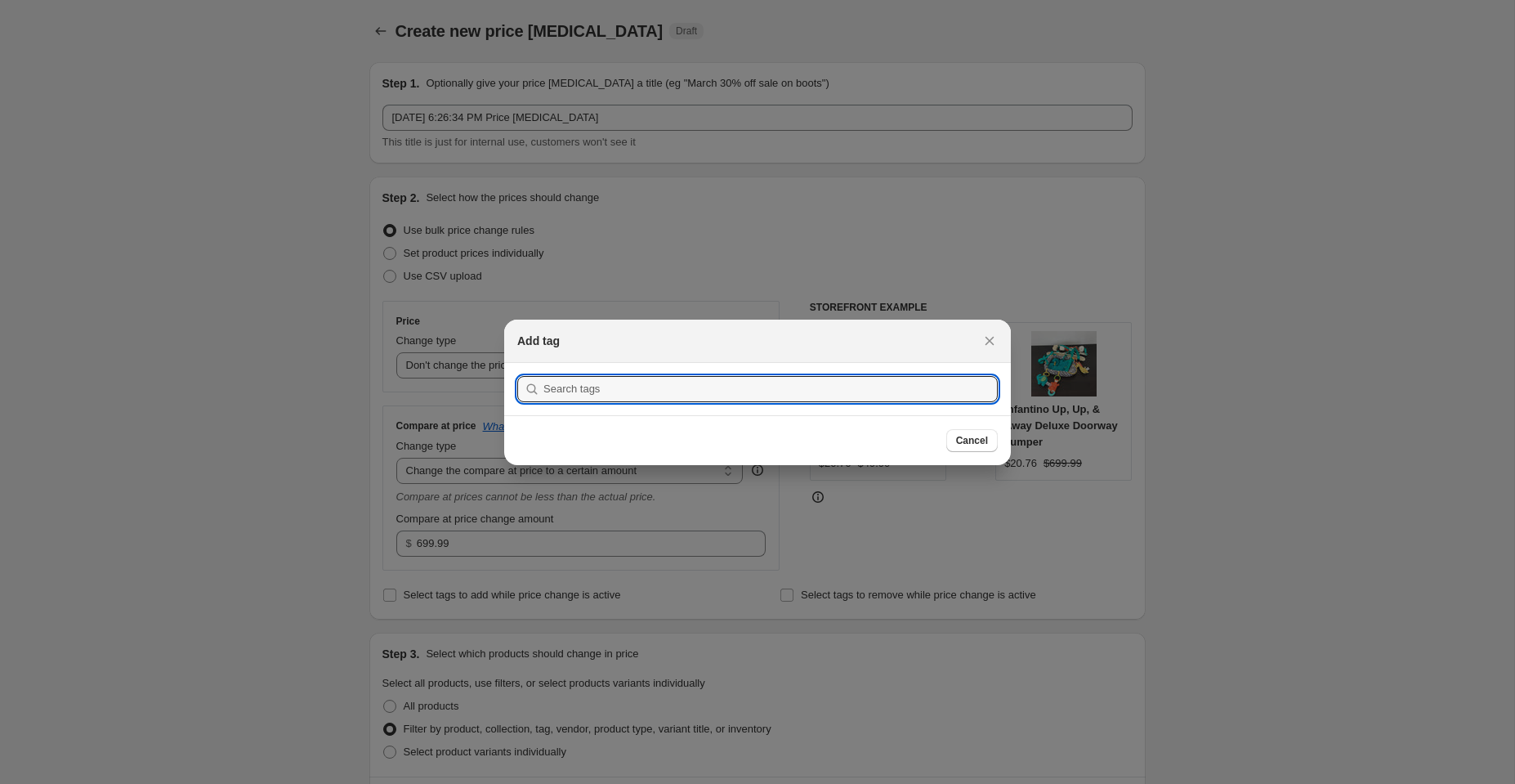
scroll to position [0, 0]
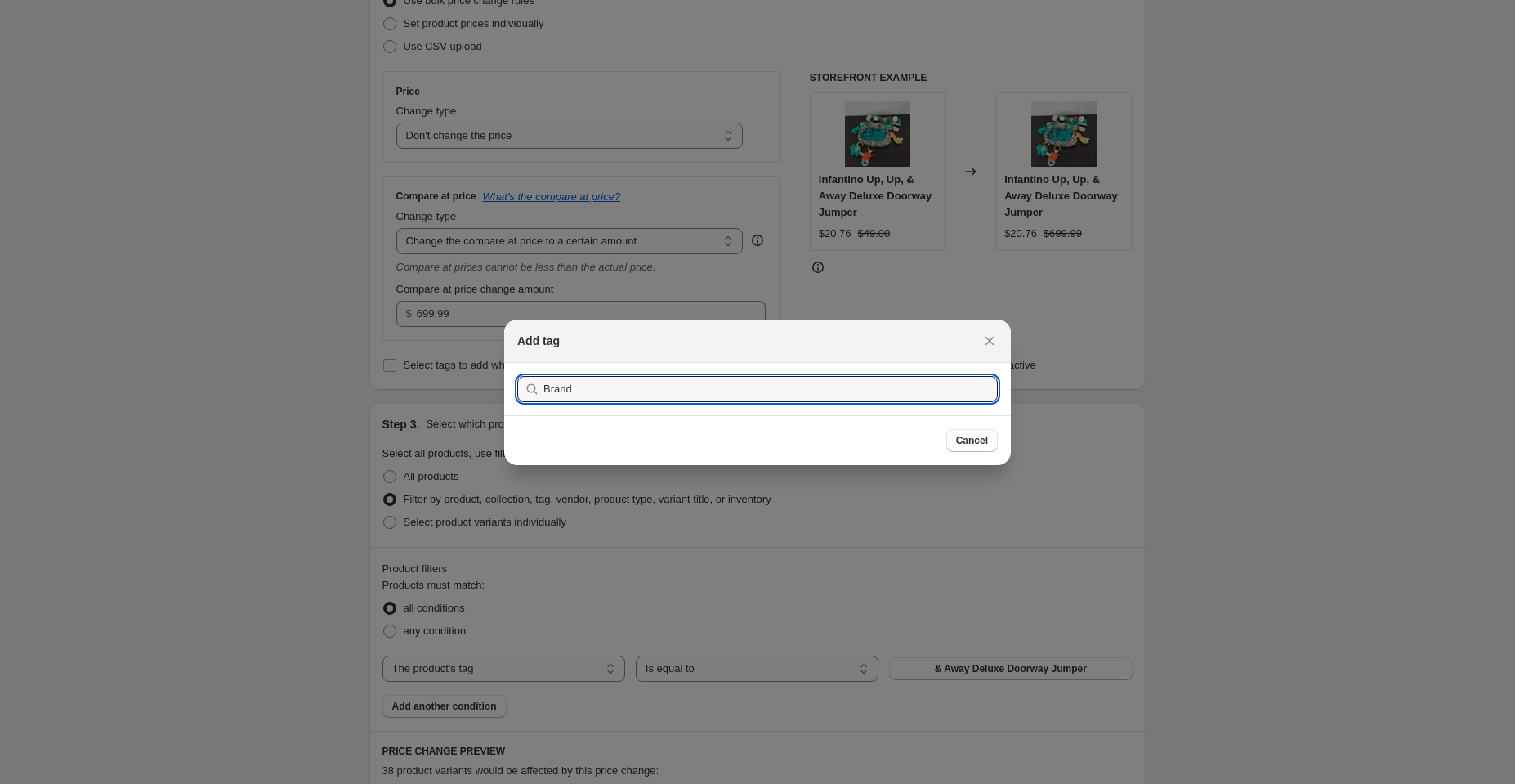
type input "Brand_"
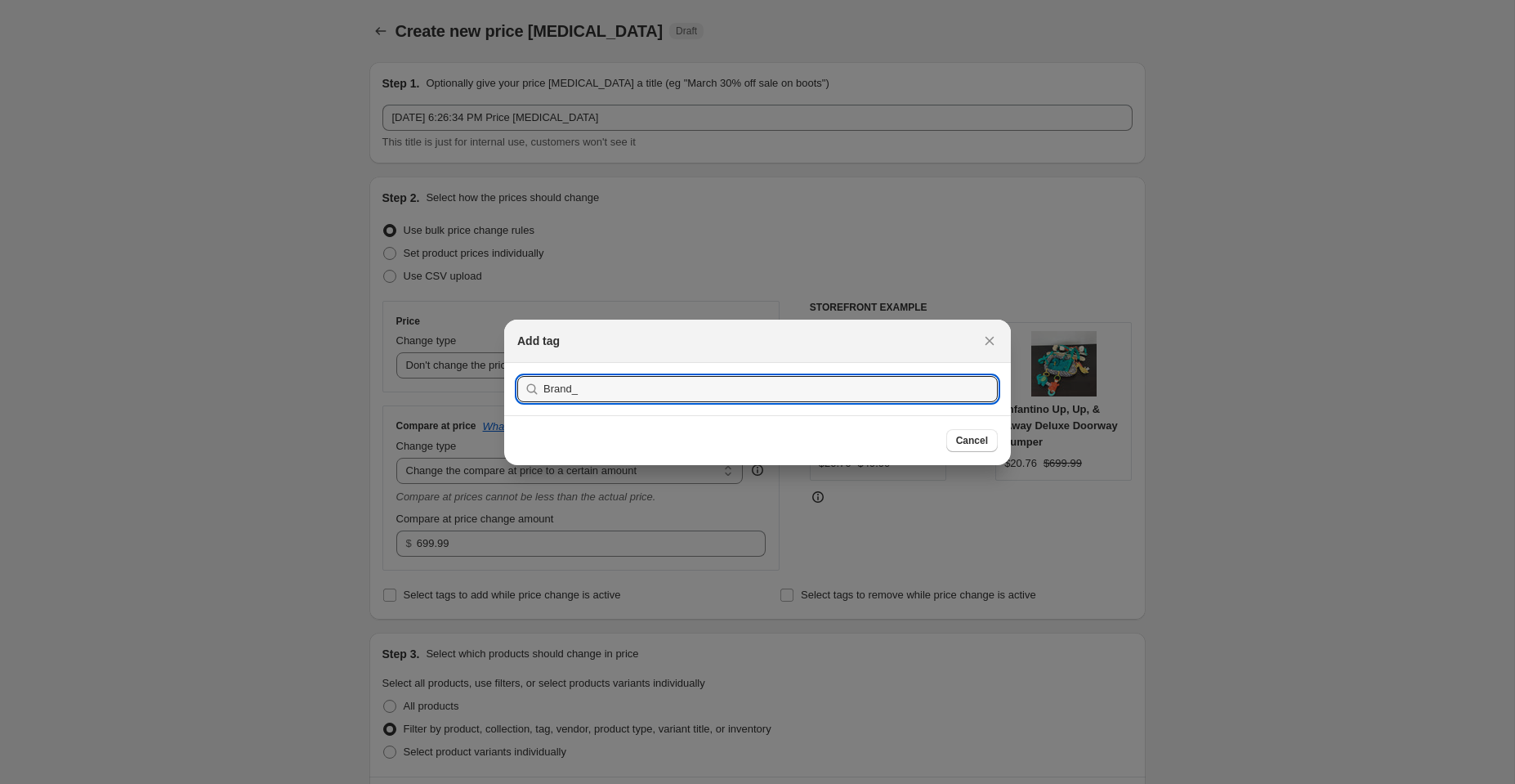
select select "no_change"
select select "to"
select select "tag"
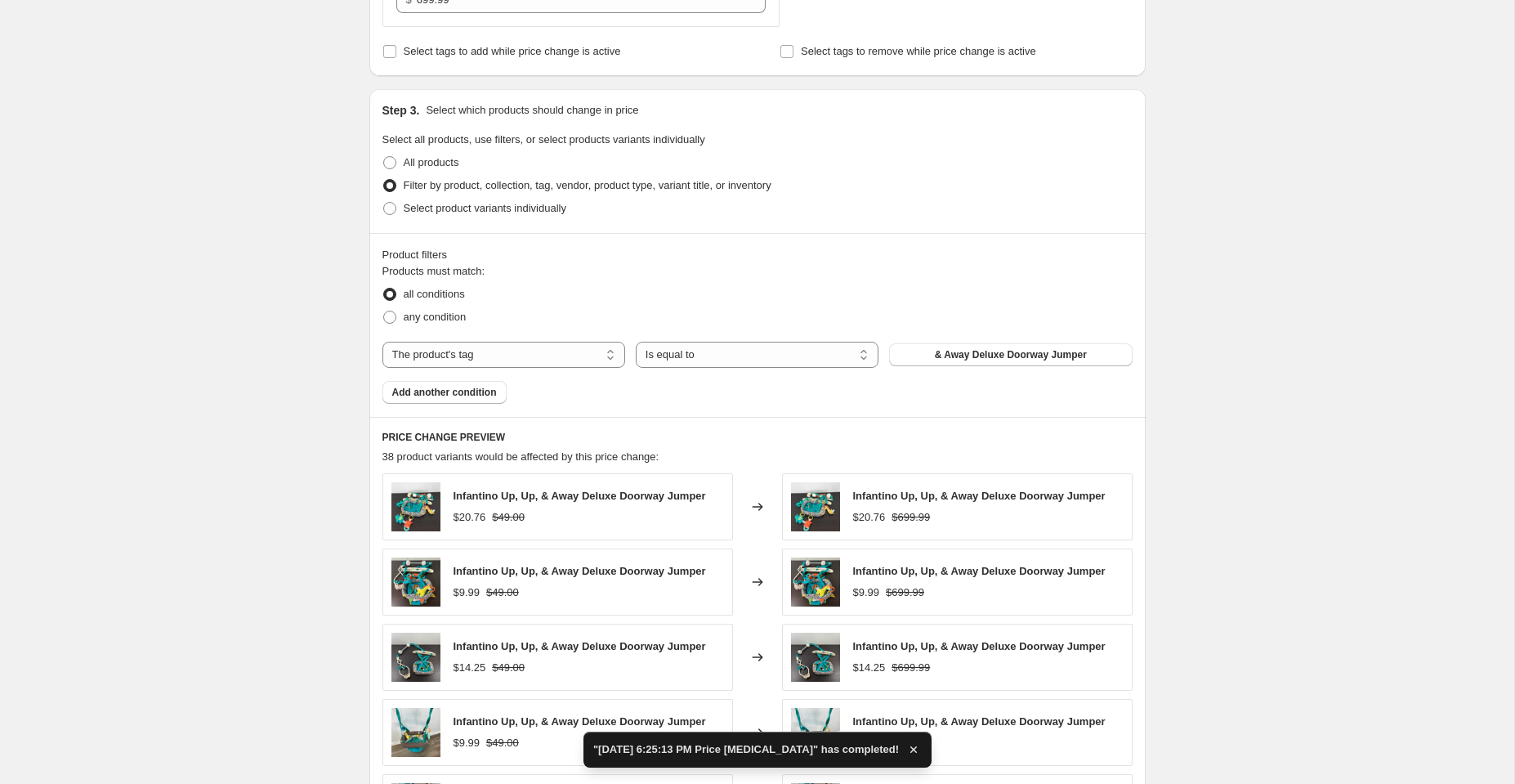
scroll to position [537, 0]
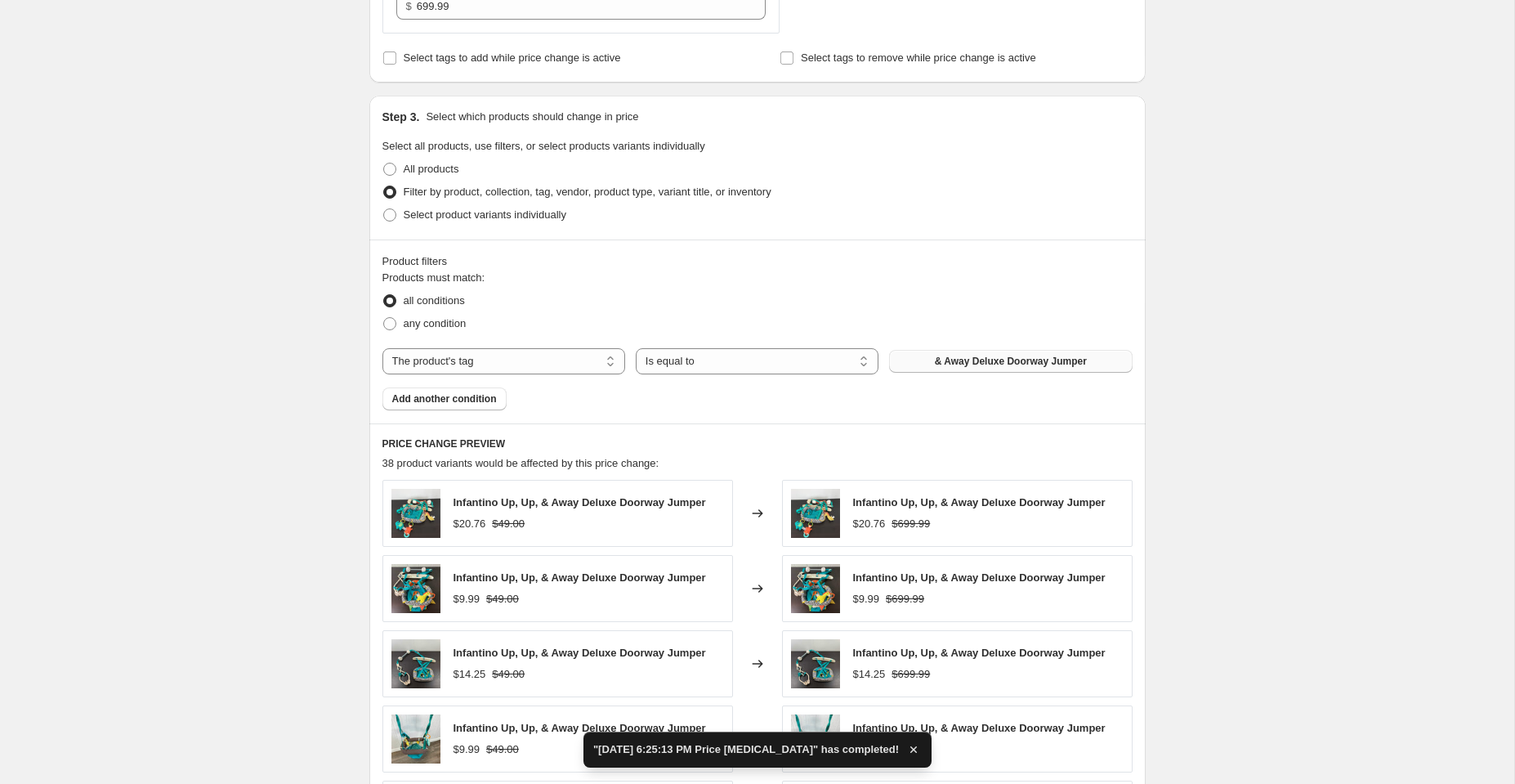
click at [964, 360] on span "& Away Deluxe Doorway Jumper" at bounding box center [1011, 360] width 152 height 13
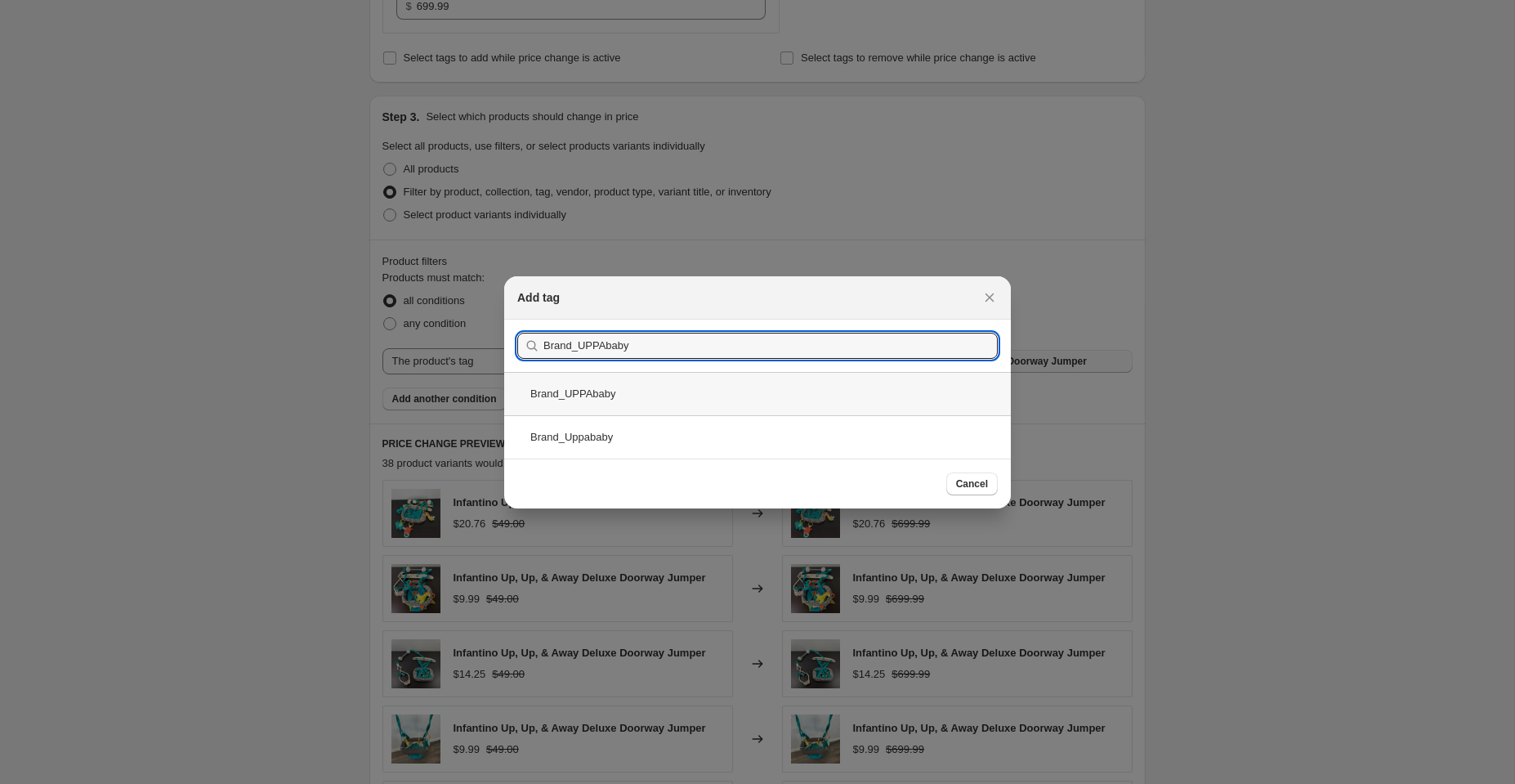
type input "Brand_UPPAbaby"
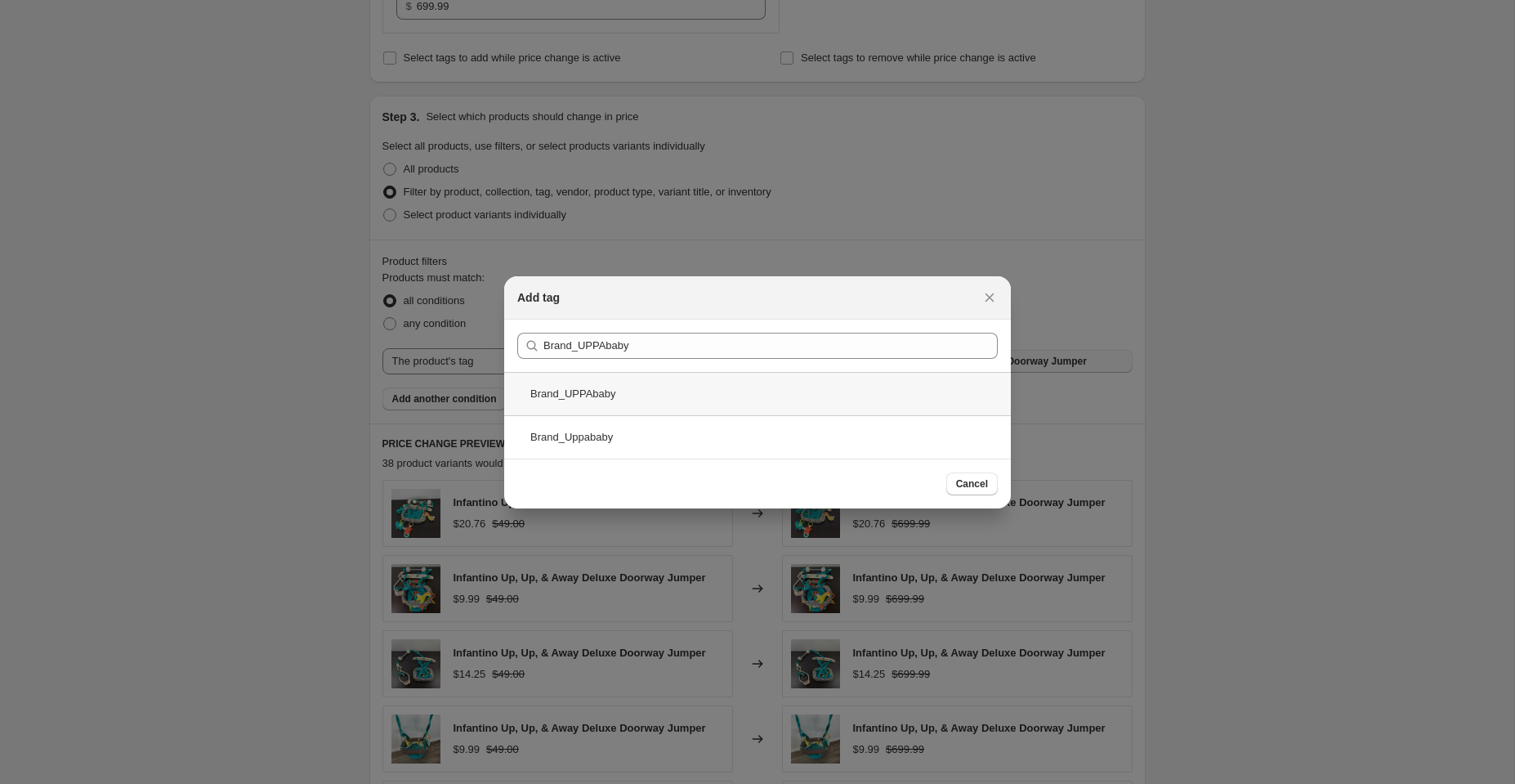
click at [625, 397] on div "Brand_UPPAbaby" at bounding box center [757, 393] width 507 height 43
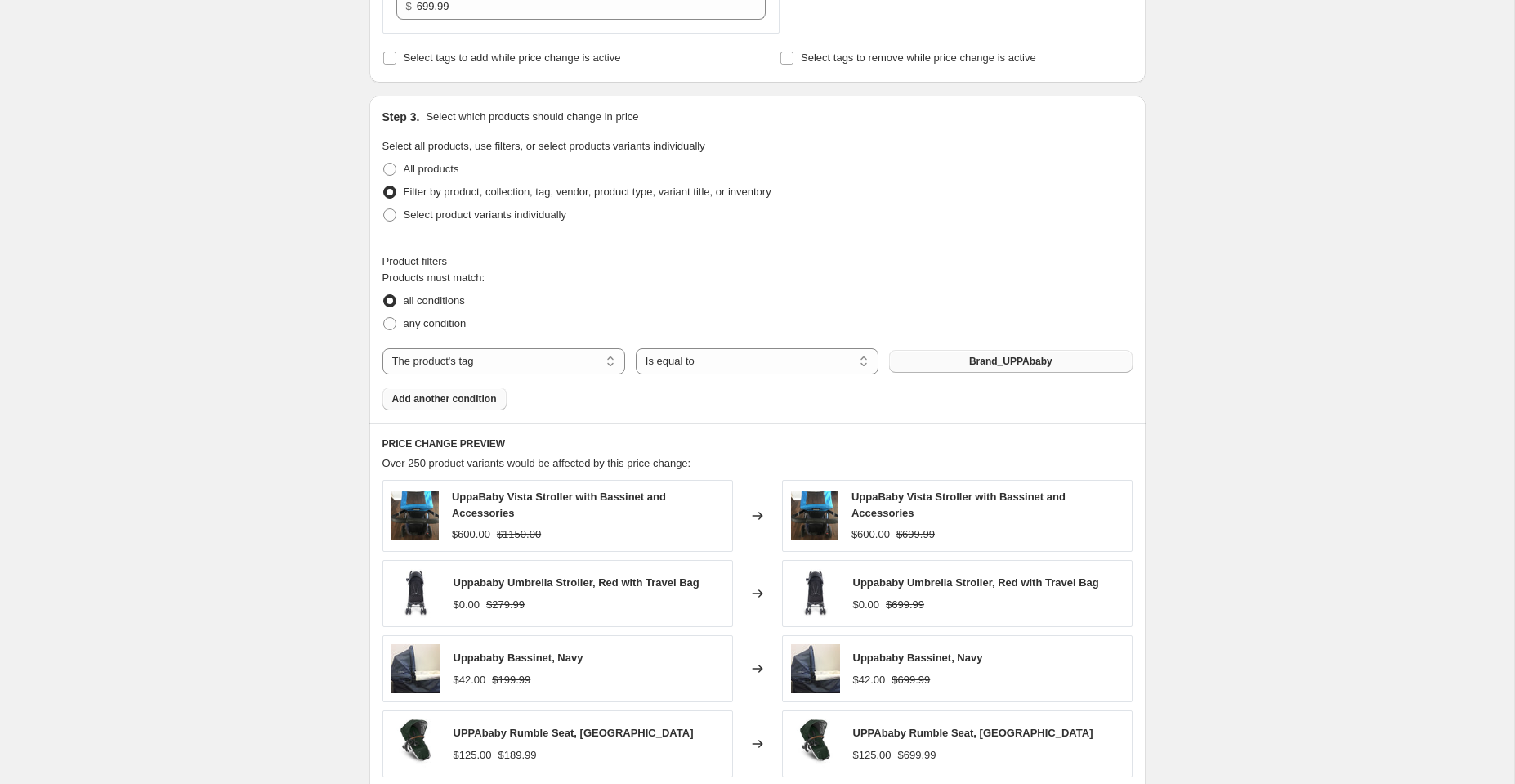
click at [444, 395] on span "Add another condition" at bounding box center [445, 398] width 105 height 13
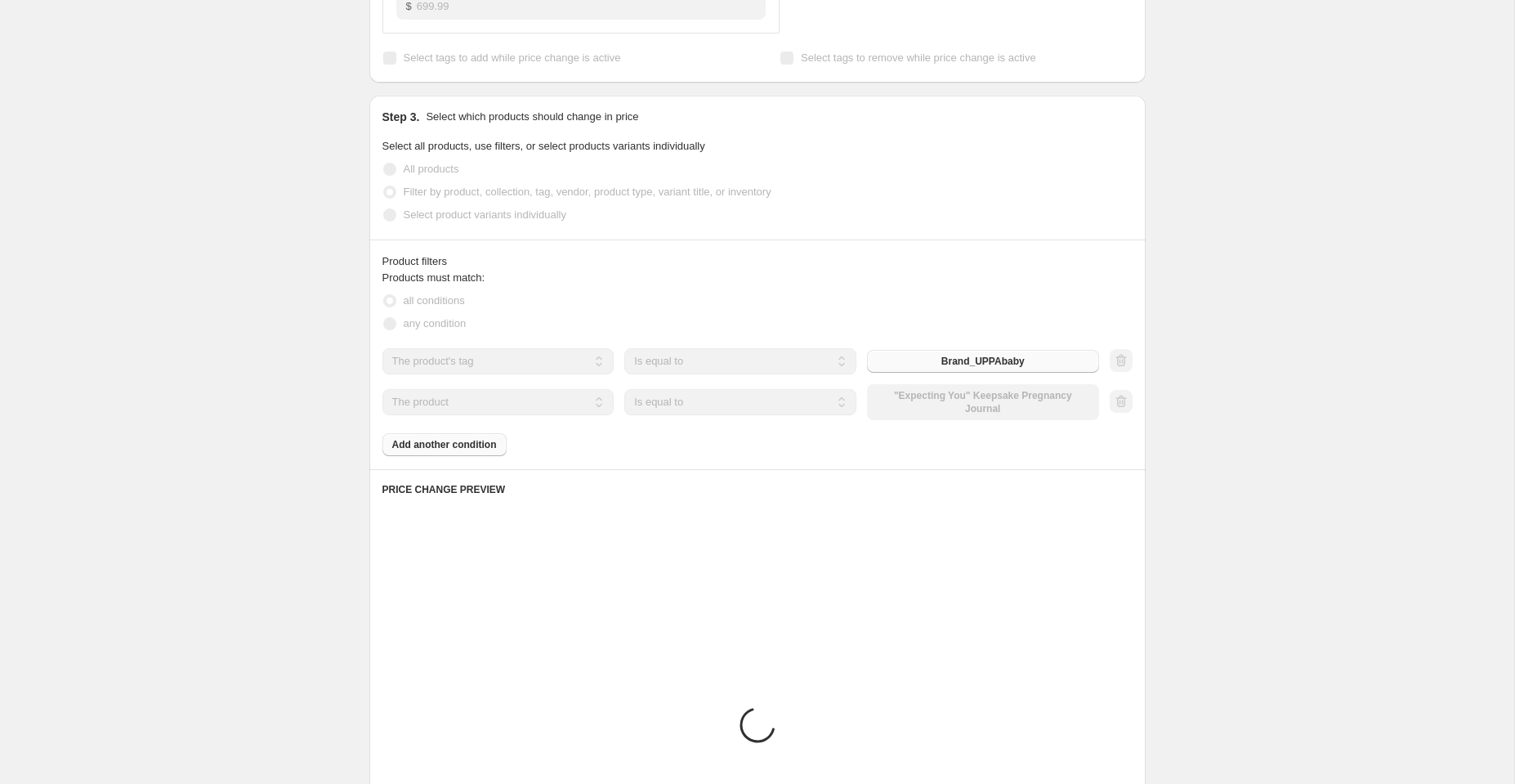
scroll to position [534, 0]
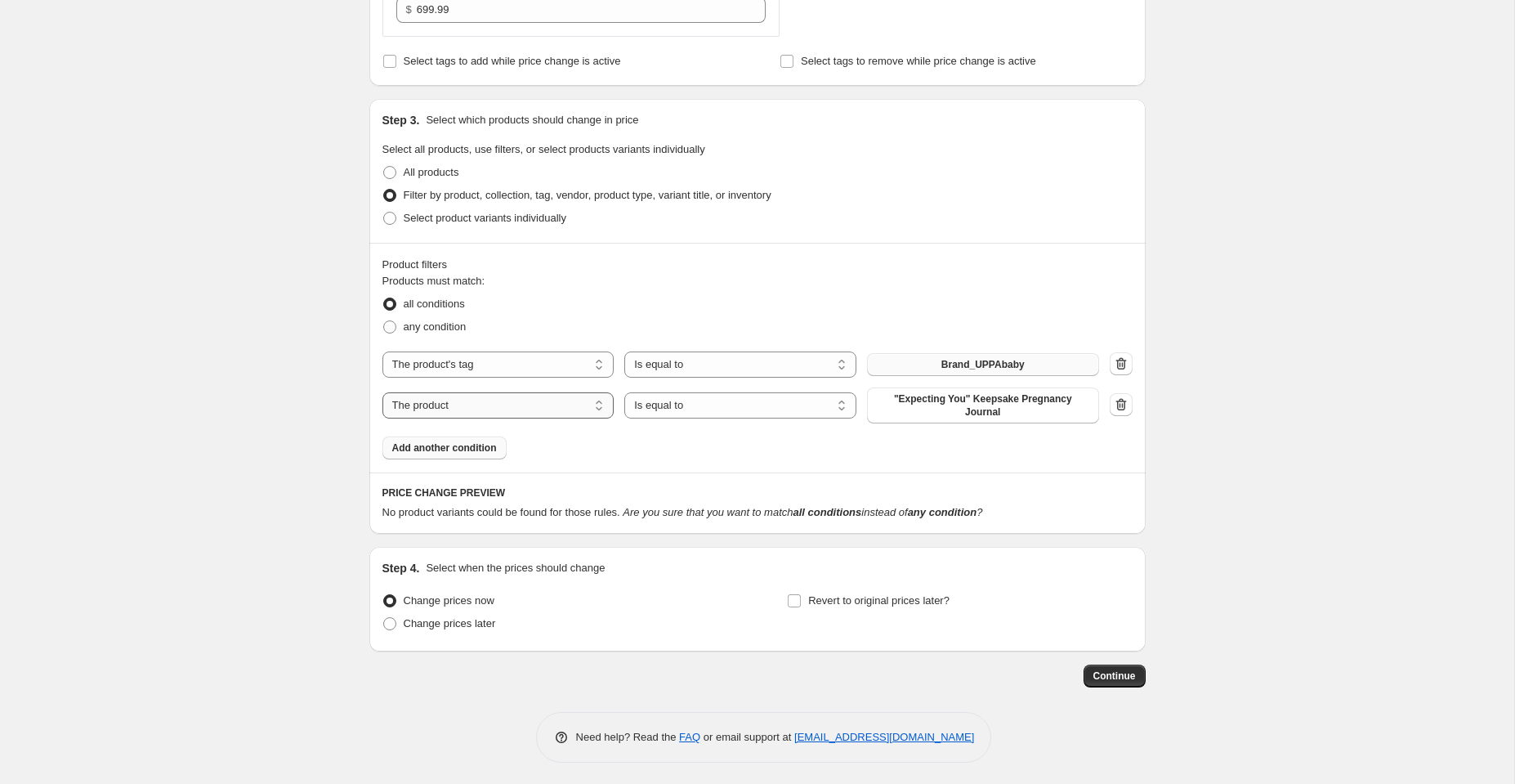
click at [564, 400] on select "The product The product's collection The product's tag The product's vendor The…" at bounding box center [498, 405] width 232 height 26
select select "tag"
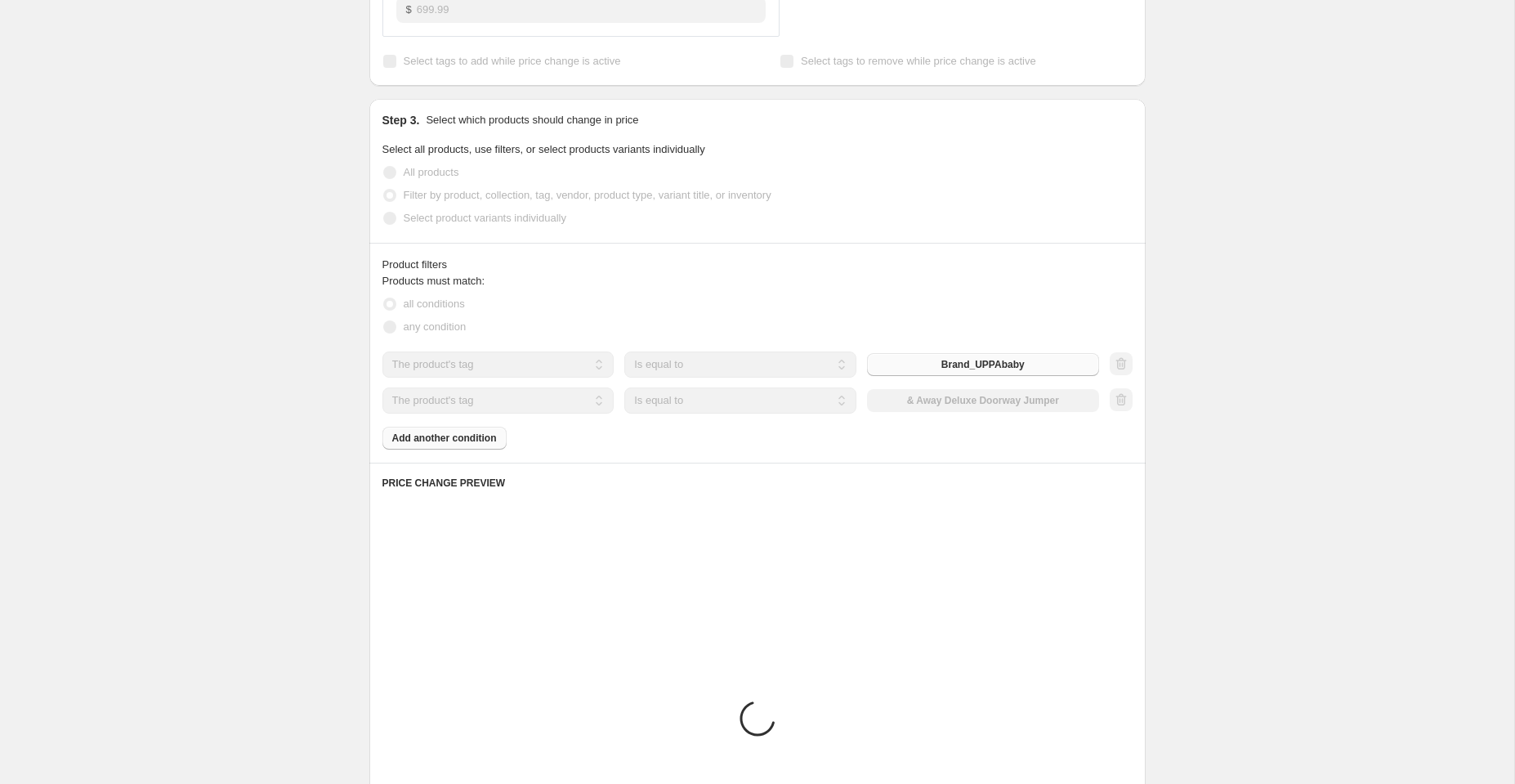
scroll to position [524, 0]
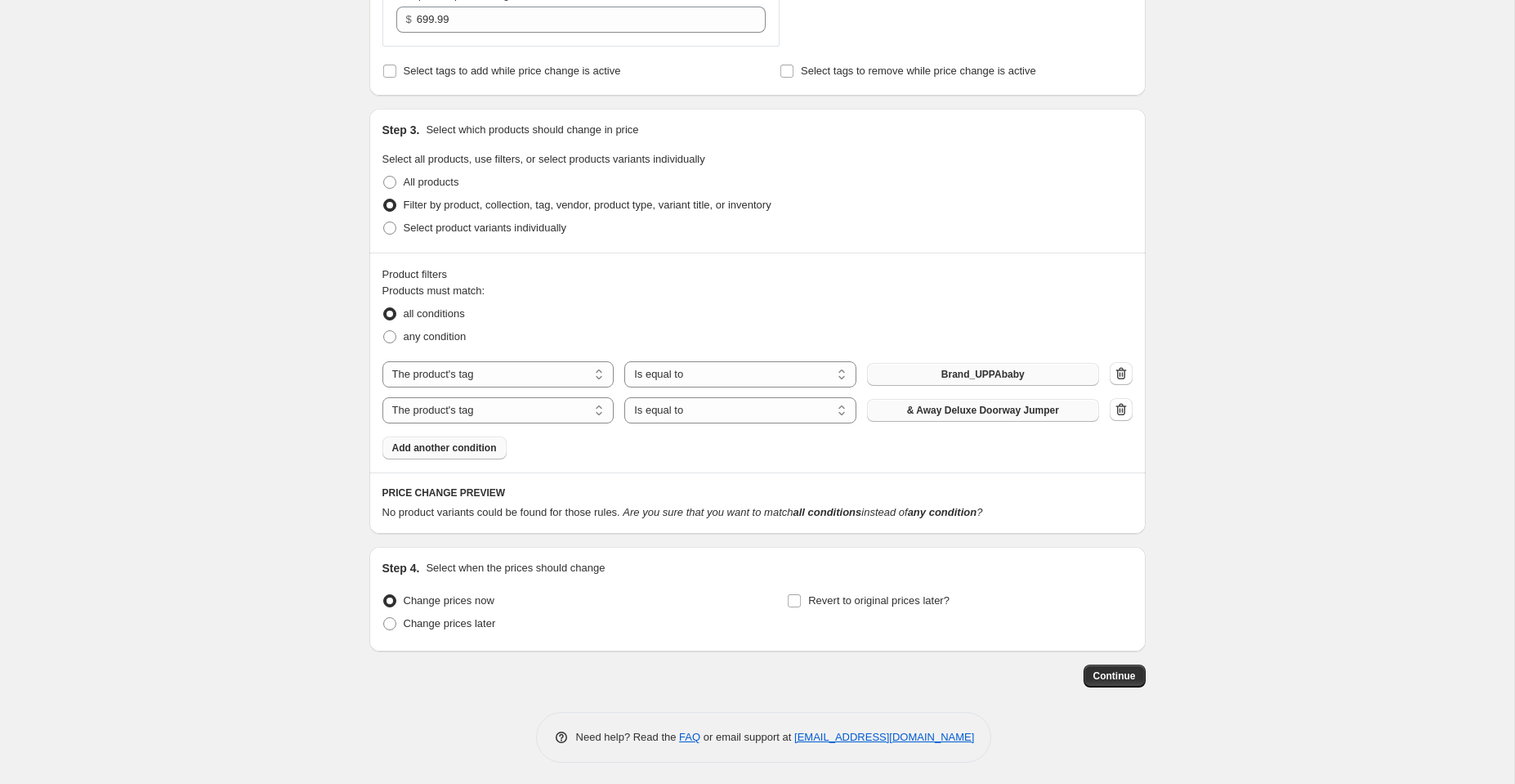
click at [985, 403] on span "& Away Deluxe Doorway Jumper" at bounding box center [984, 410] width 152 height 13
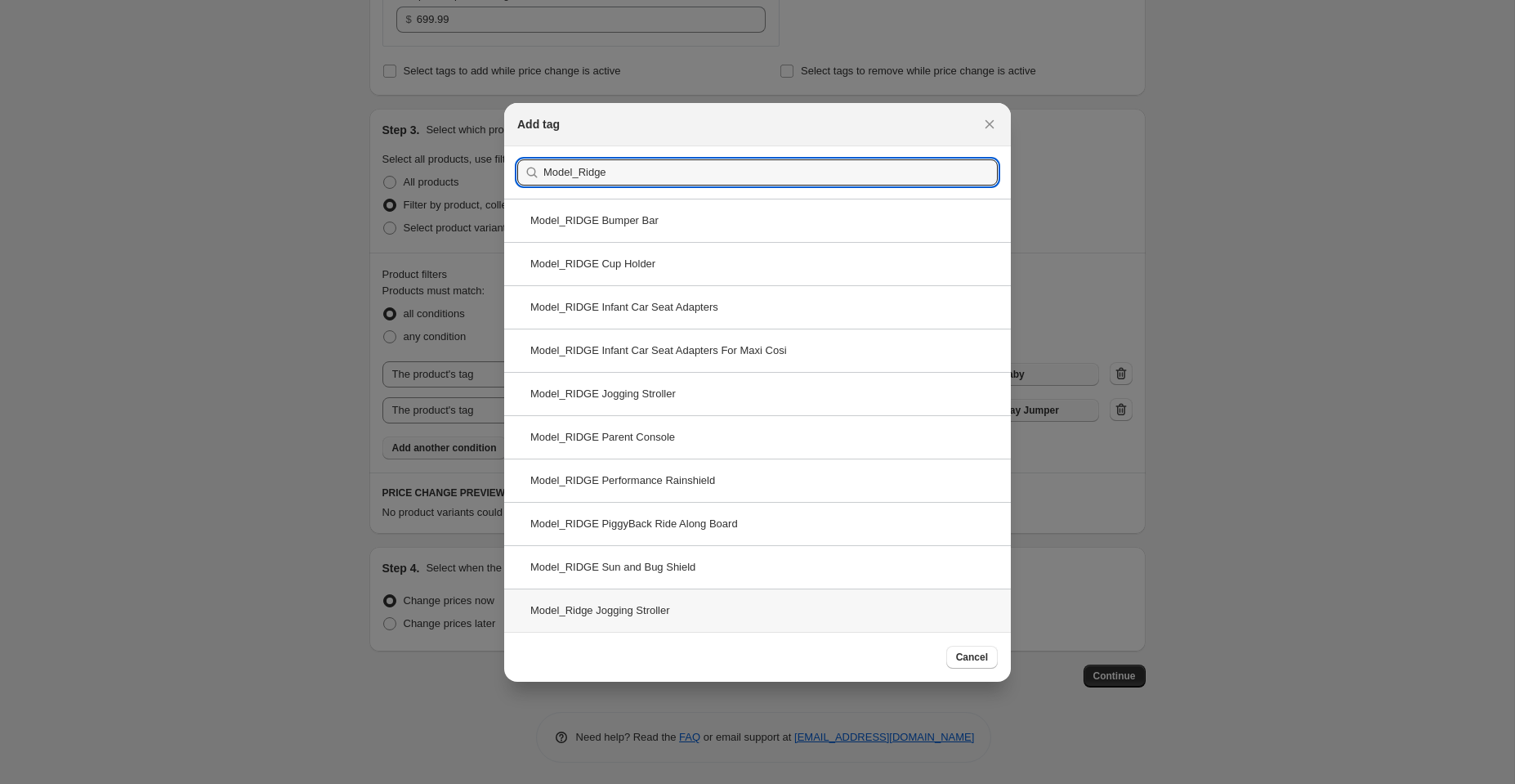
type input "Model_Ridge"
click at [640, 608] on div "Model_Ridge Jogging Stroller" at bounding box center [757, 609] width 507 height 43
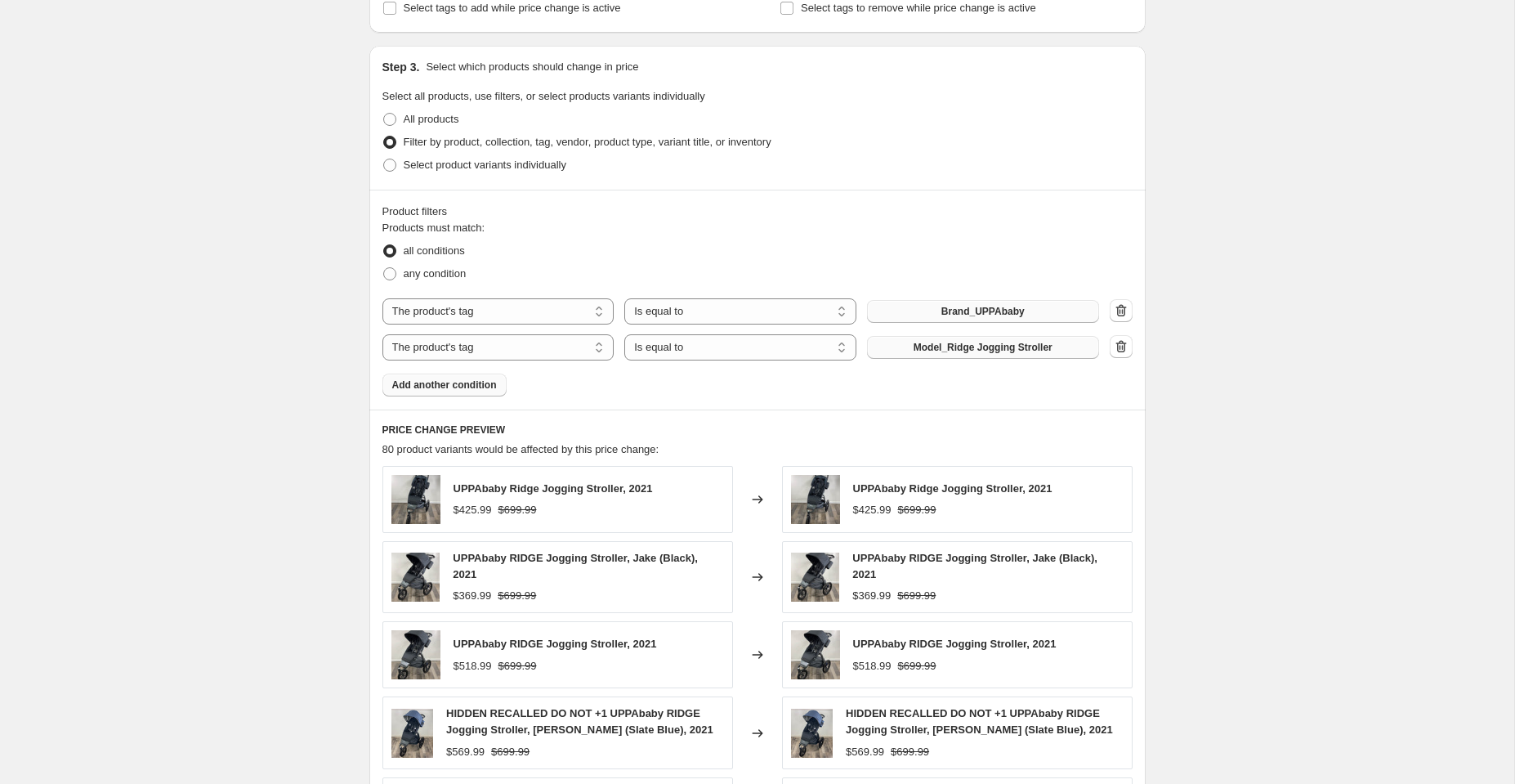
scroll to position [581, 0]
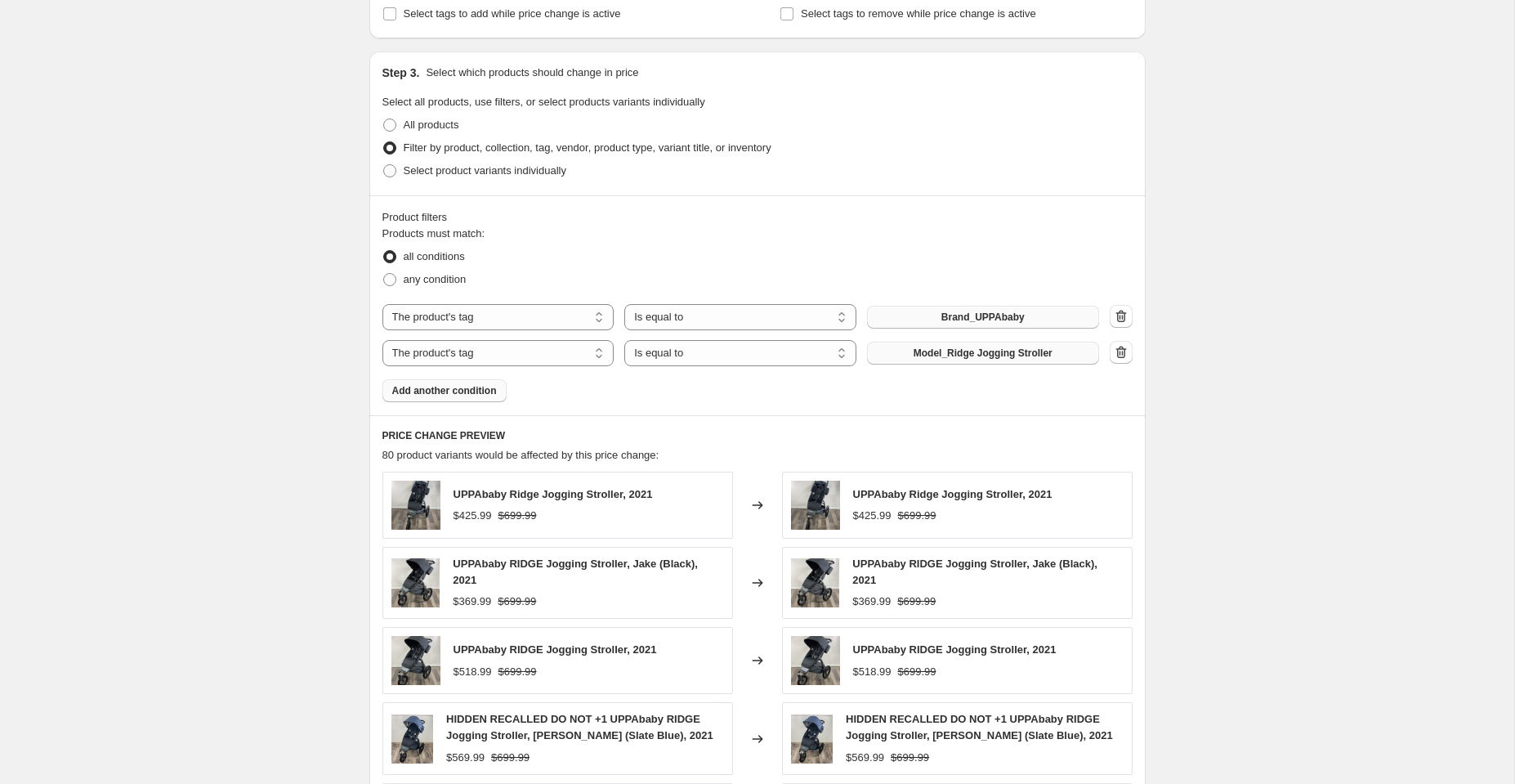
click at [958, 350] on span "Model_Ridge Jogging Stroller" at bounding box center [983, 353] width 139 height 13
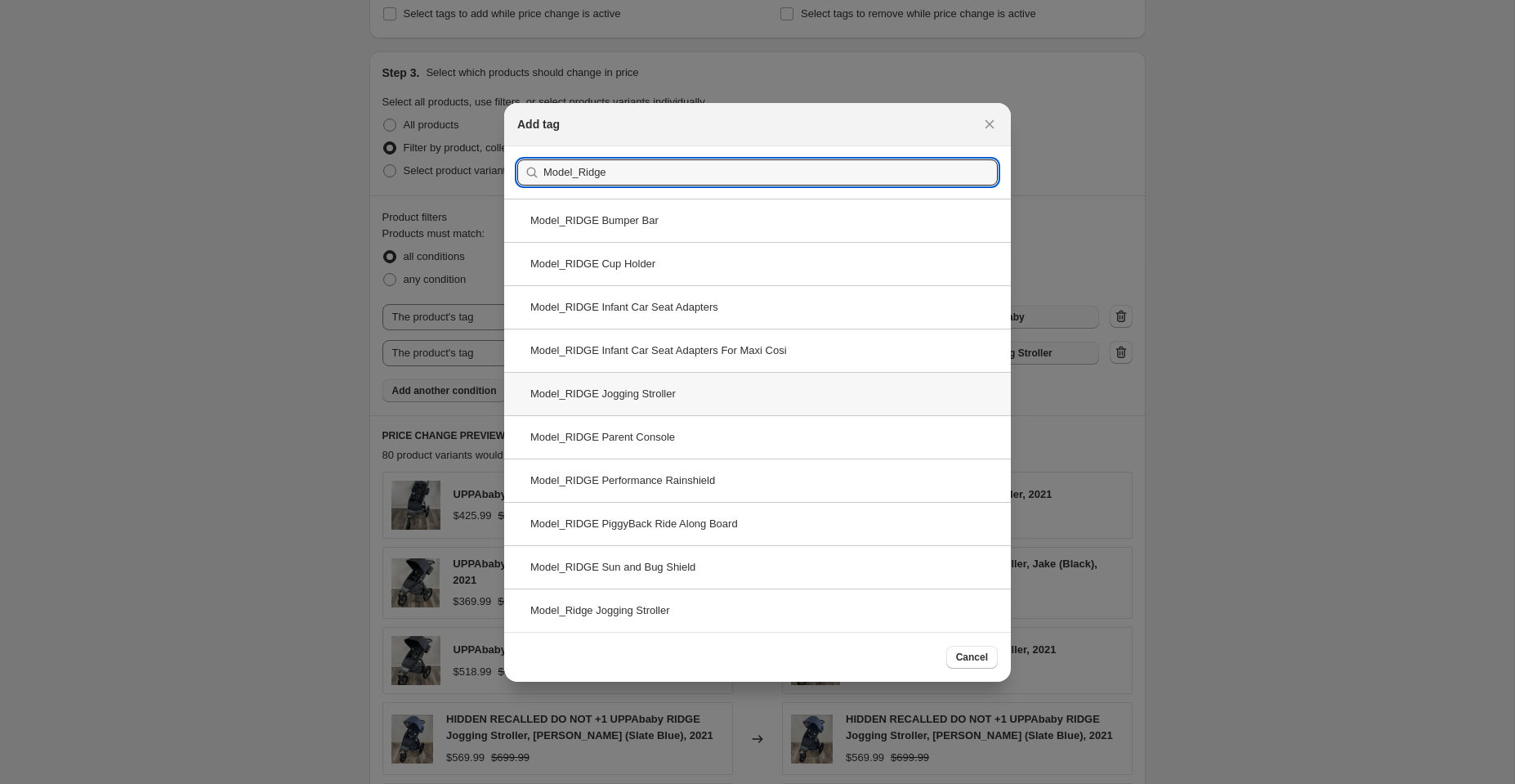
type input "Model_Ridge"
click at [620, 394] on div "Model_RIDGE Jogging Stroller" at bounding box center [757, 393] width 507 height 43
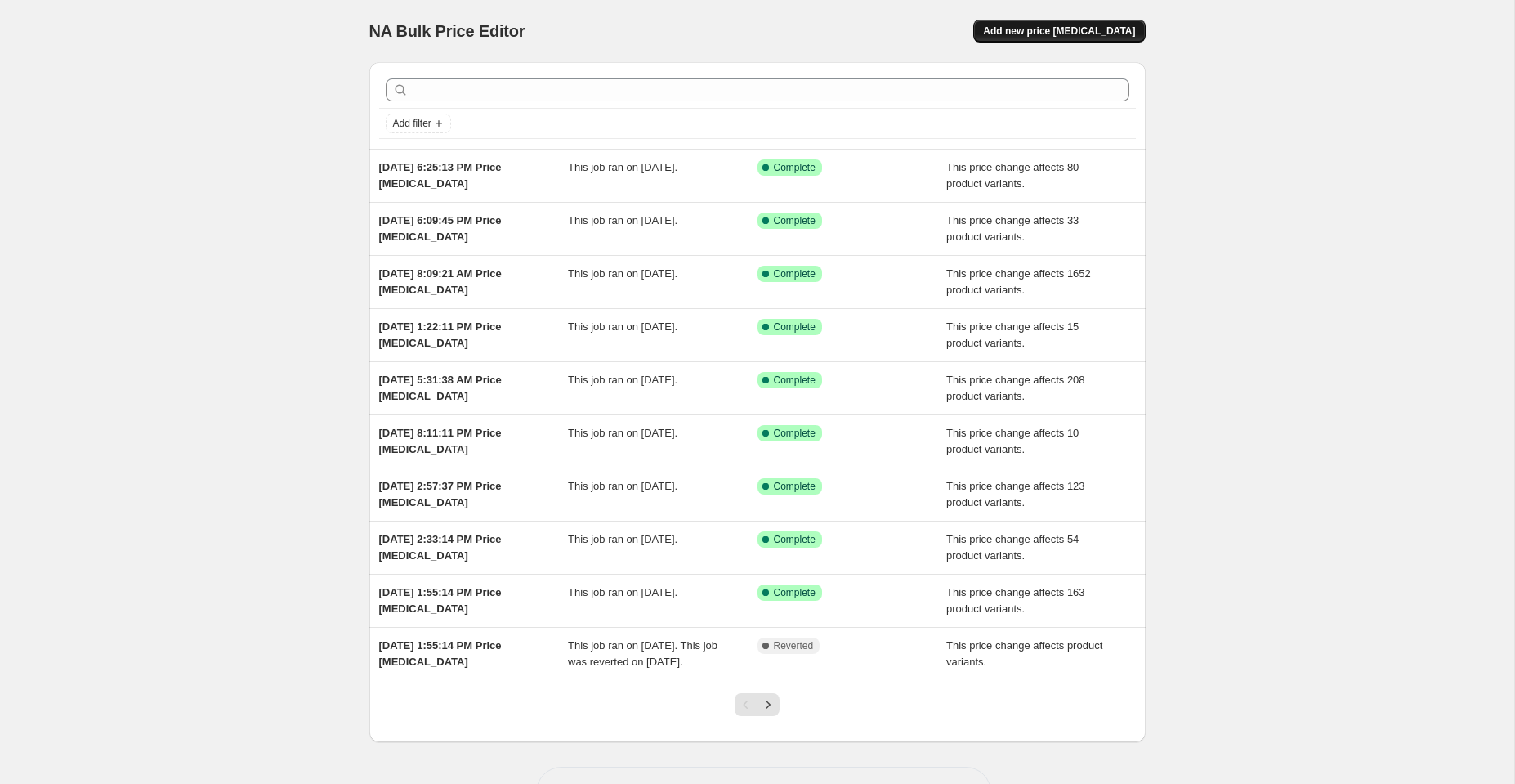
click at [1089, 35] on span "Add new price [MEDICAL_DATA]" at bounding box center [1059, 31] width 152 height 13
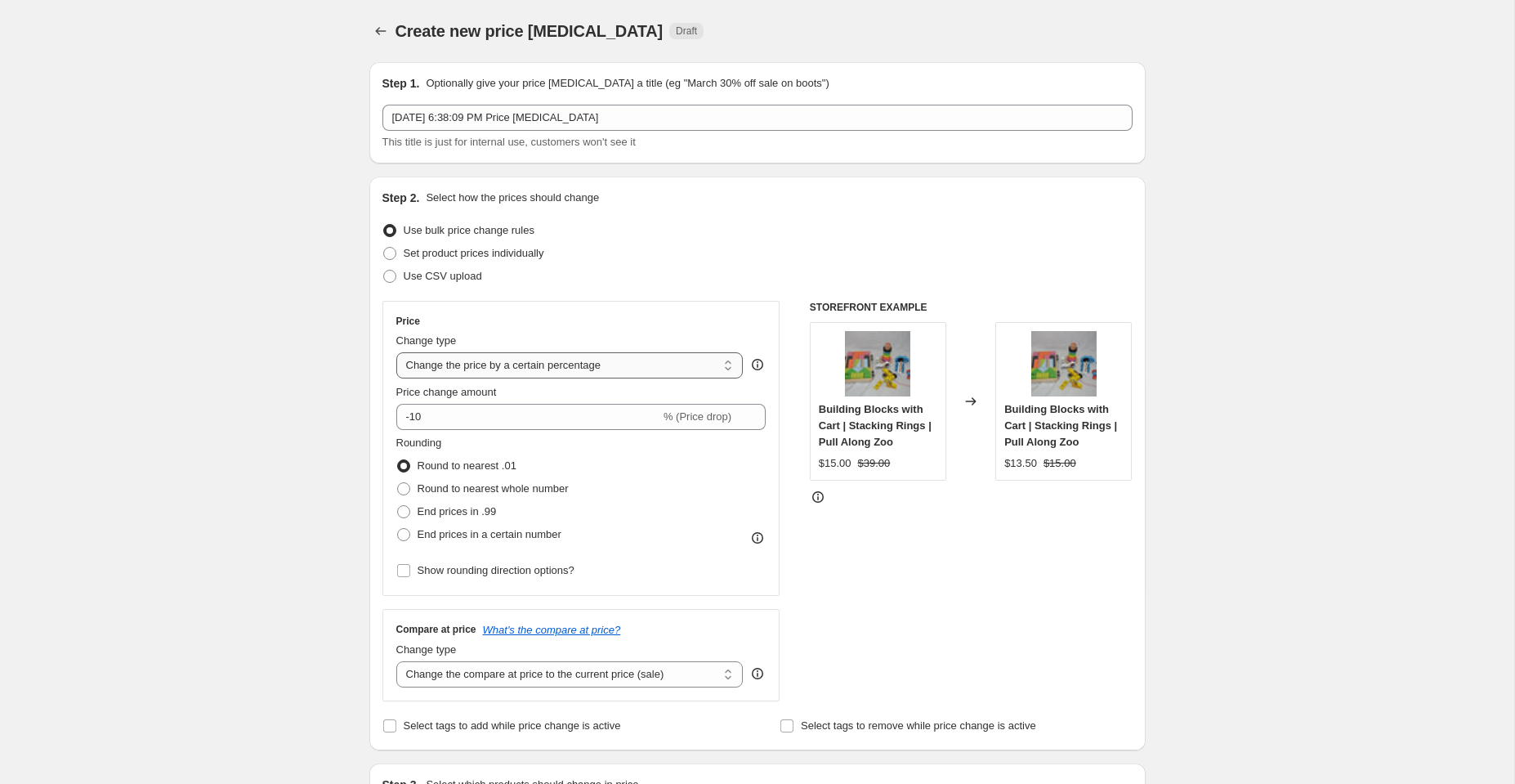
click at [455, 363] on select "Change the price to a certain amount Change the price by a certain amount Chang…" at bounding box center [570, 366] width 347 height 26
select select "no_change"
click at [396, 353] on select "Change the price to a certain amount Change the price by a certain amount Chang…" at bounding box center [570, 366] width 347 height 26
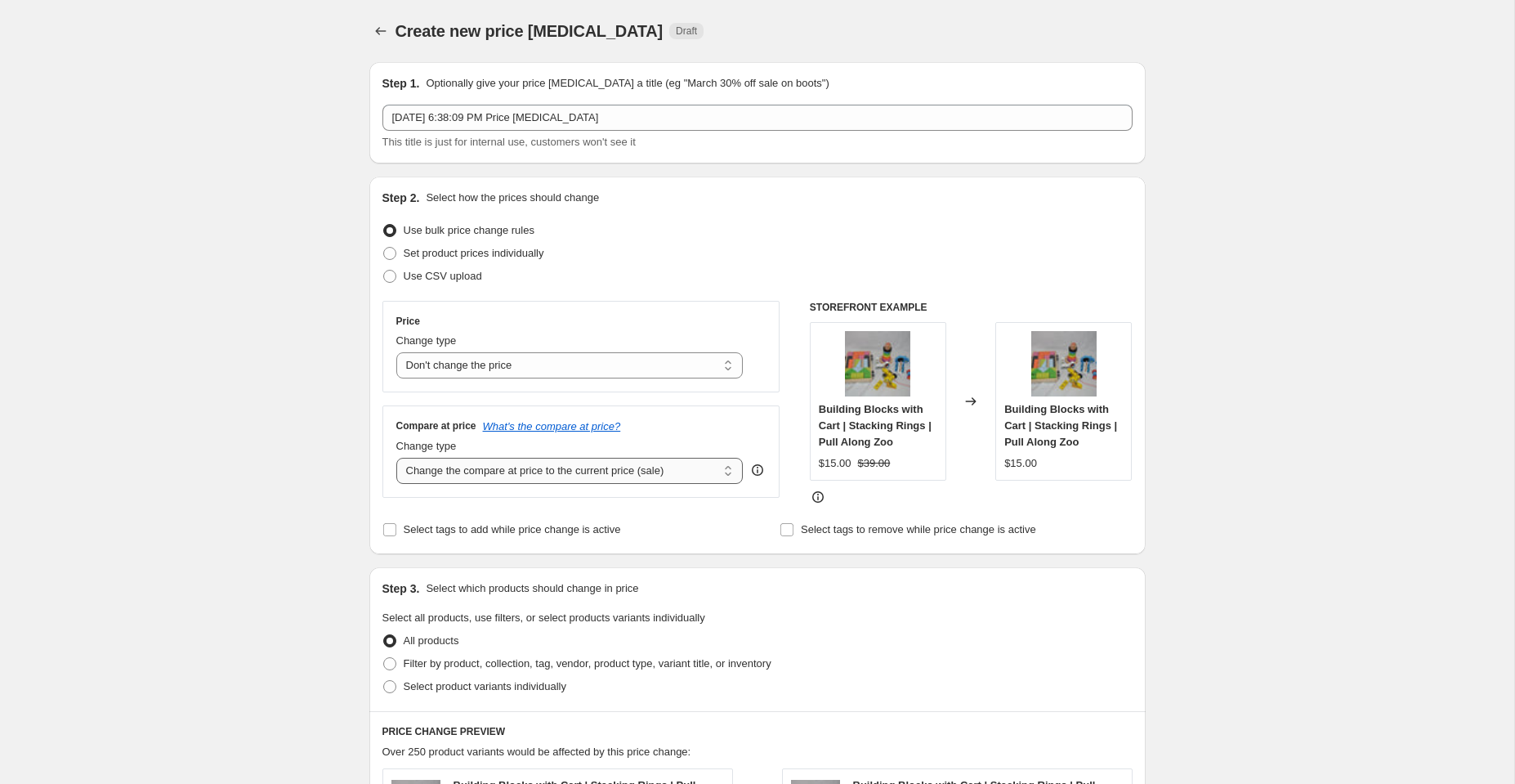
click at [455, 472] on select "Change the compare at price to the current price (sale) Change the compare at p…" at bounding box center [570, 471] width 347 height 26
select select "to"
click at [396, 458] on select "Change the compare at price to the current price (sale) Change the compare at p…" at bounding box center [570, 471] width 347 height 26
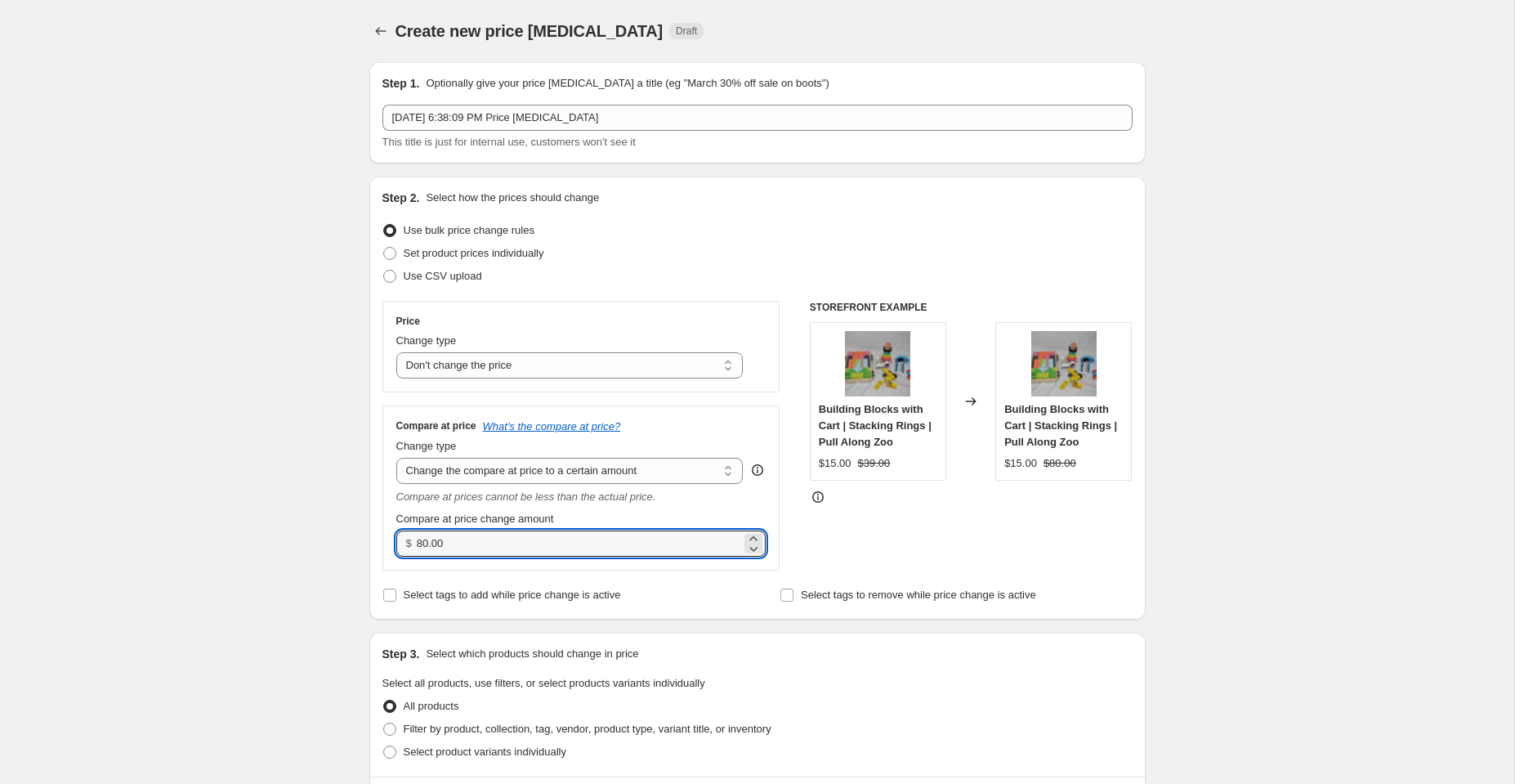
drag, startPoint x: 457, startPoint y: 538, endPoint x: 376, endPoint y: 538, distance: 81.0
click at [376, 538] on div "Step 2. Select how the prices should change Use bulk price change rules Set pro…" at bounding box center [757, 398] width 776 height 443
type input "69.99"
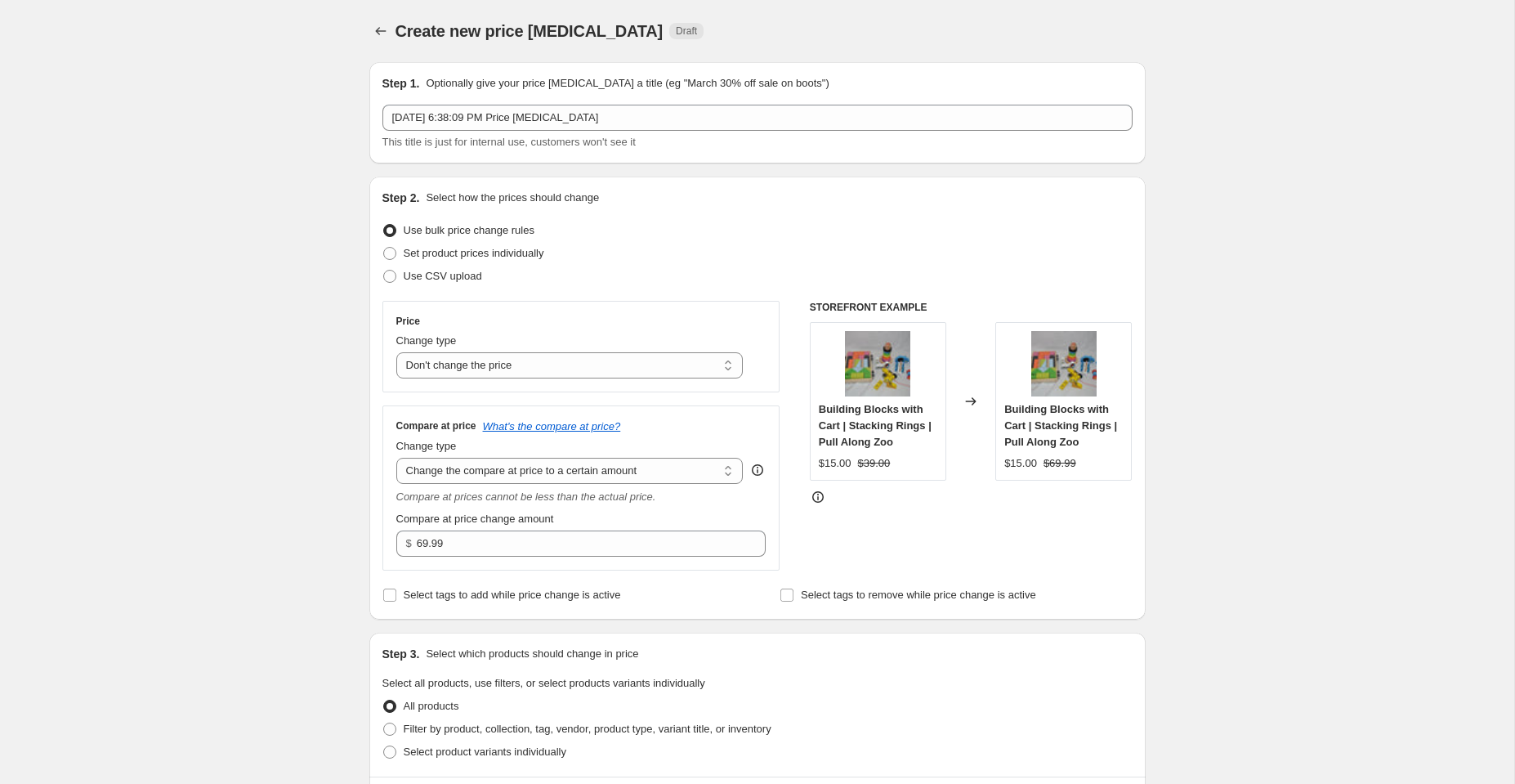
click at [903, 649] on div "Step 3. Select which products should change in price" at bounding box center [757, 654] width 750 height 17
click at [390, 727] on span at bounding box center [389, 729] width 13 height 13
click at [384, 724] on input "Filter by product, collection, tag, vendor, product type, variant title, or inv…" at bounding box center [383, 723] width 1 height 1
radio input "true"
